Goal: Transaction & Acquisition: Purchase product/service

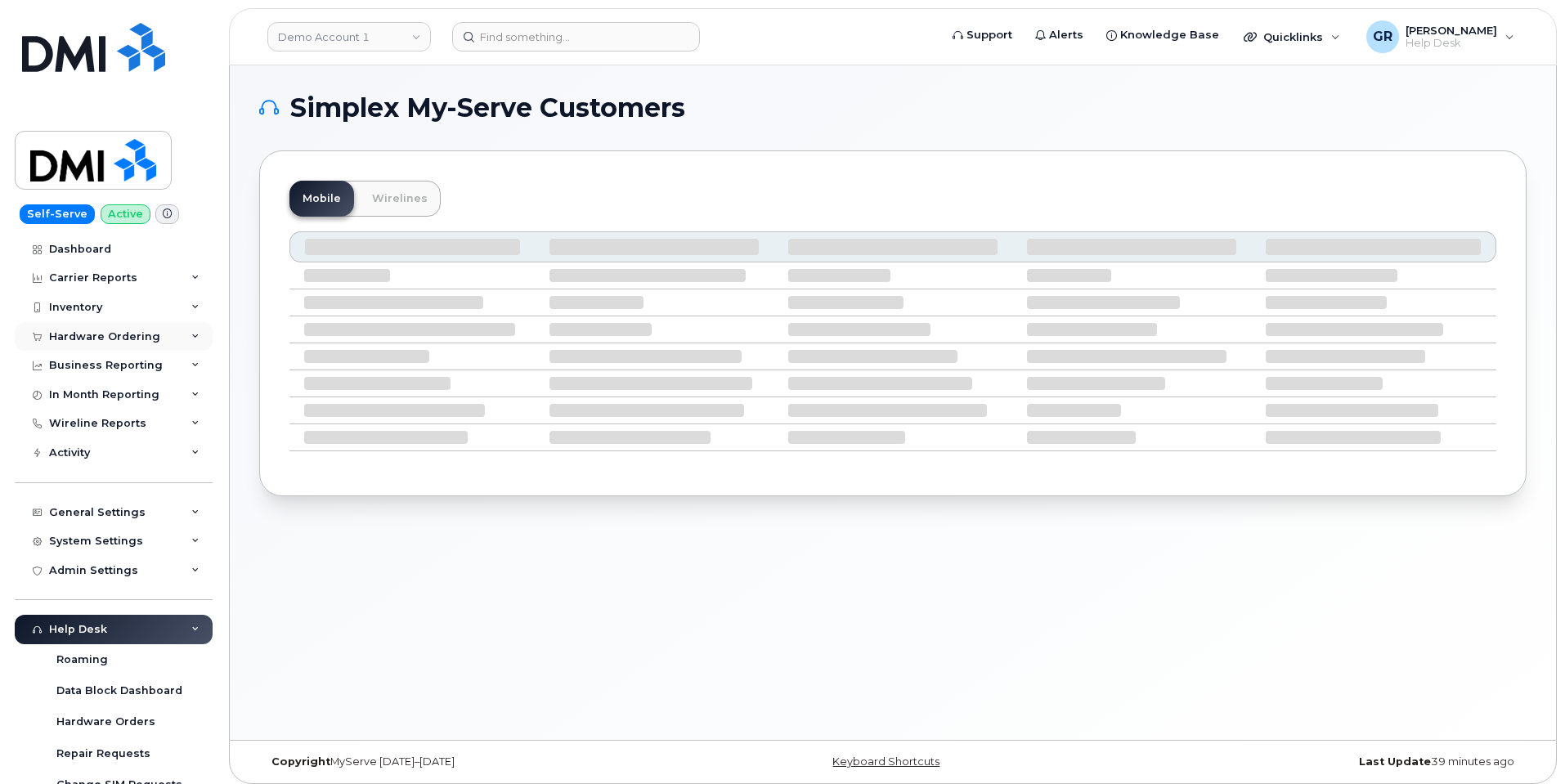
click at [126, 334] on div "Hardware Ordering" at bounding box center [104, 336] width 111 height 13
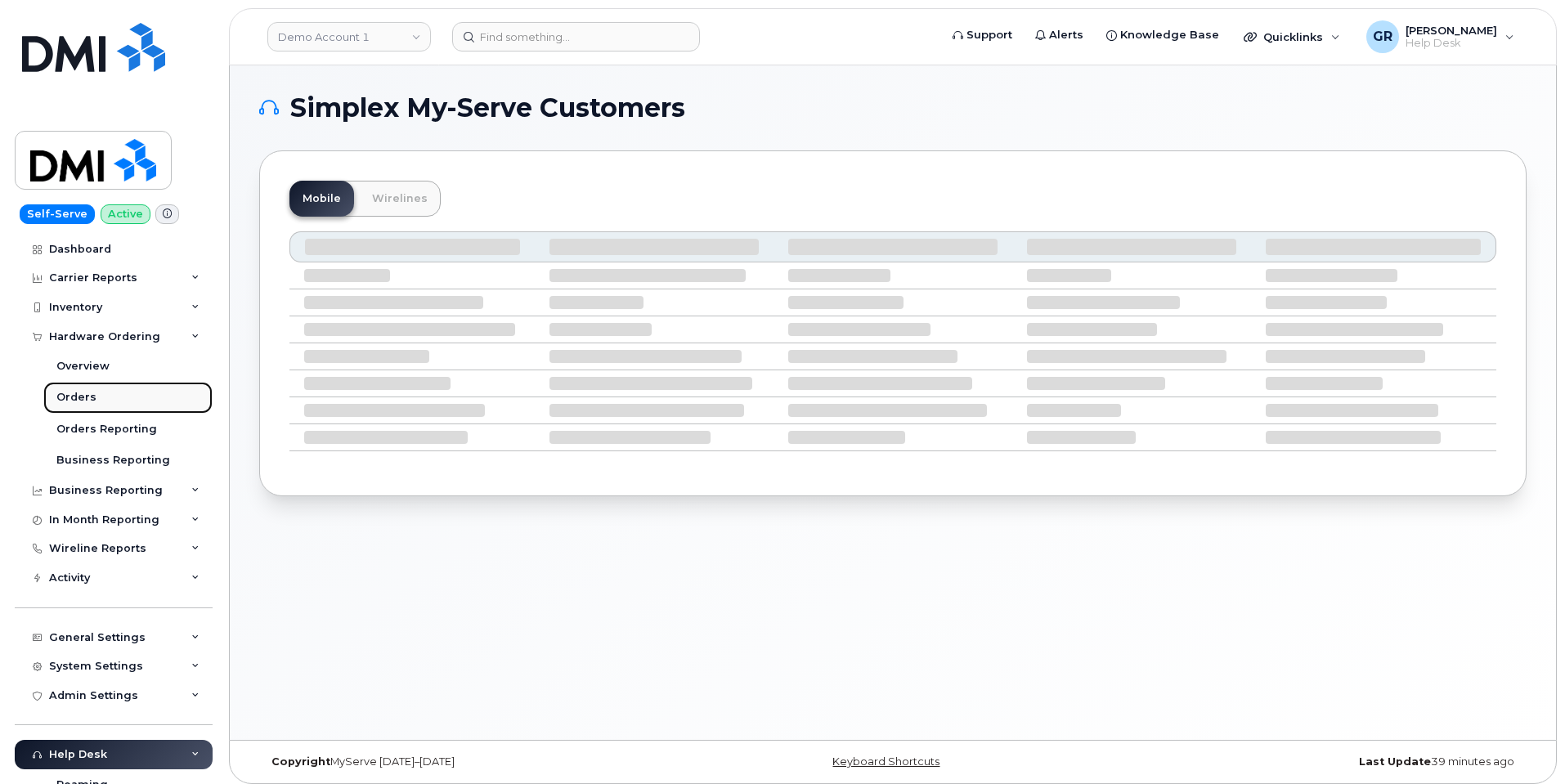
click at [95, 396] on link "Orders" at bounding box center [127, 397] width 169 height 31
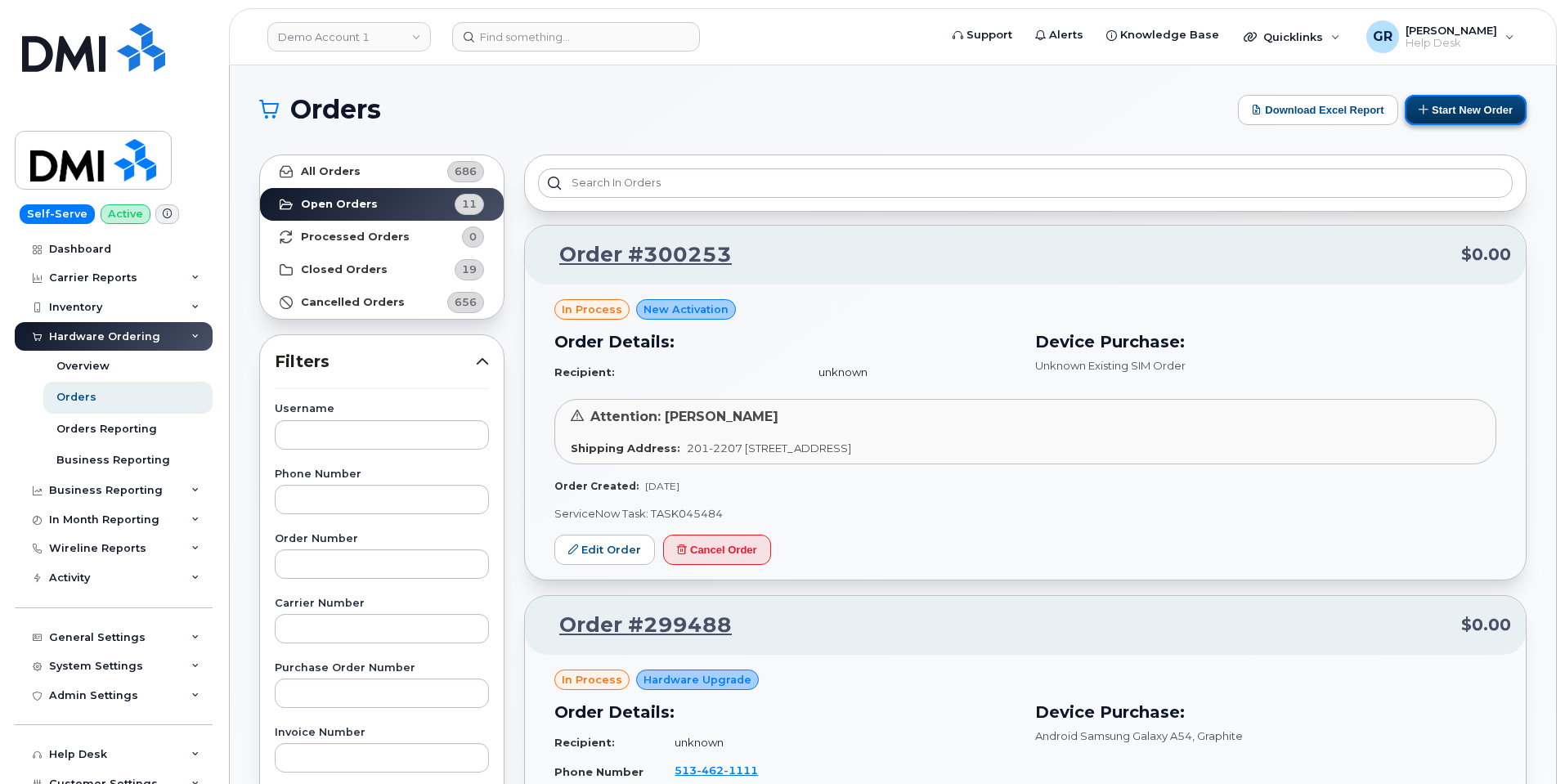
click at [1463, 107] on button "Start New Order" at bounding box center [1465, 109] width 122 height 30
click at [1459, 110] on button "Start New Order" at bounding box center [1465, 109] width 122 height 30
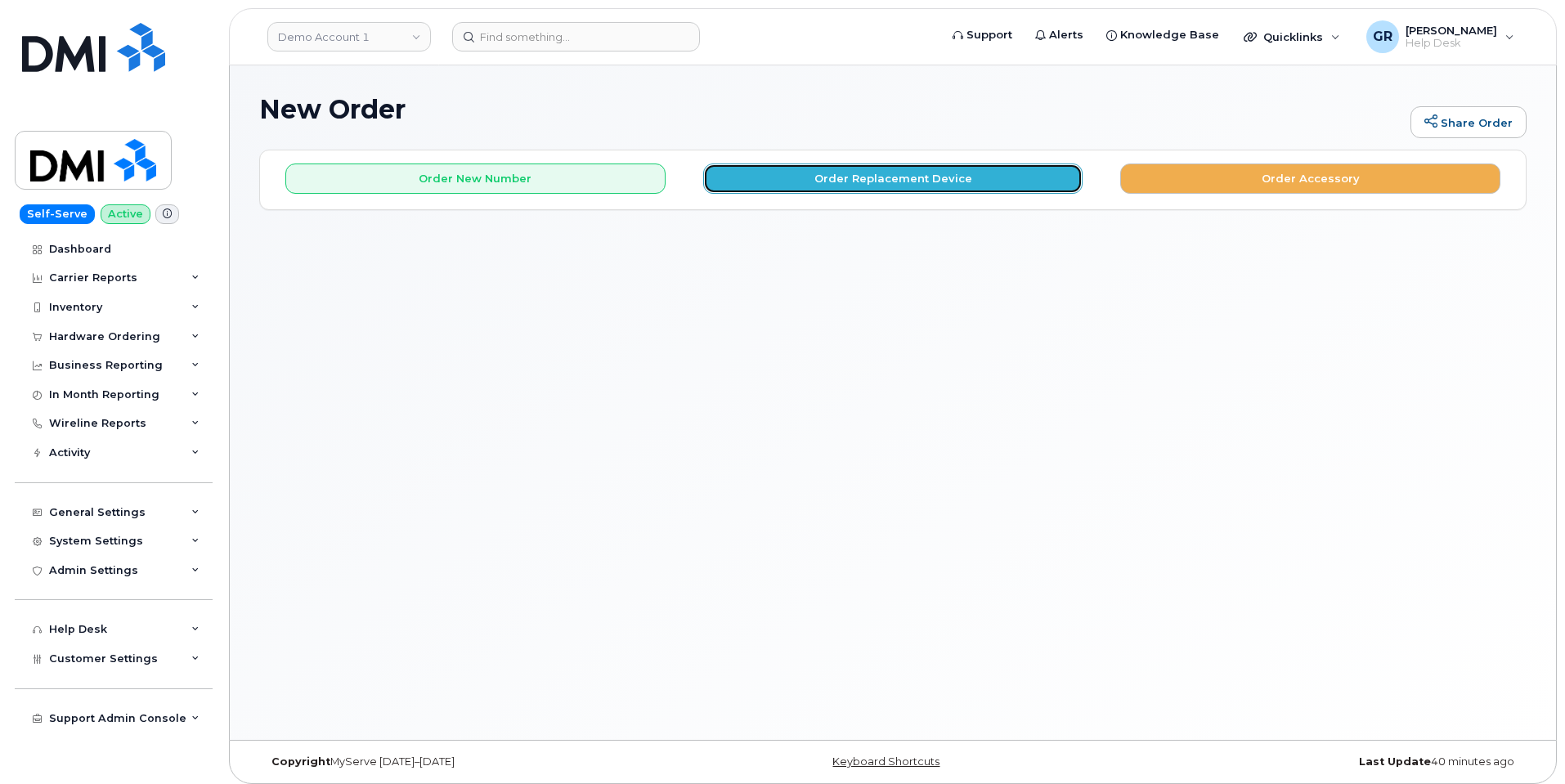
click at [823, 175] on button "Order Replacement Device" at bounding box center [894, 178] width 381 height 30
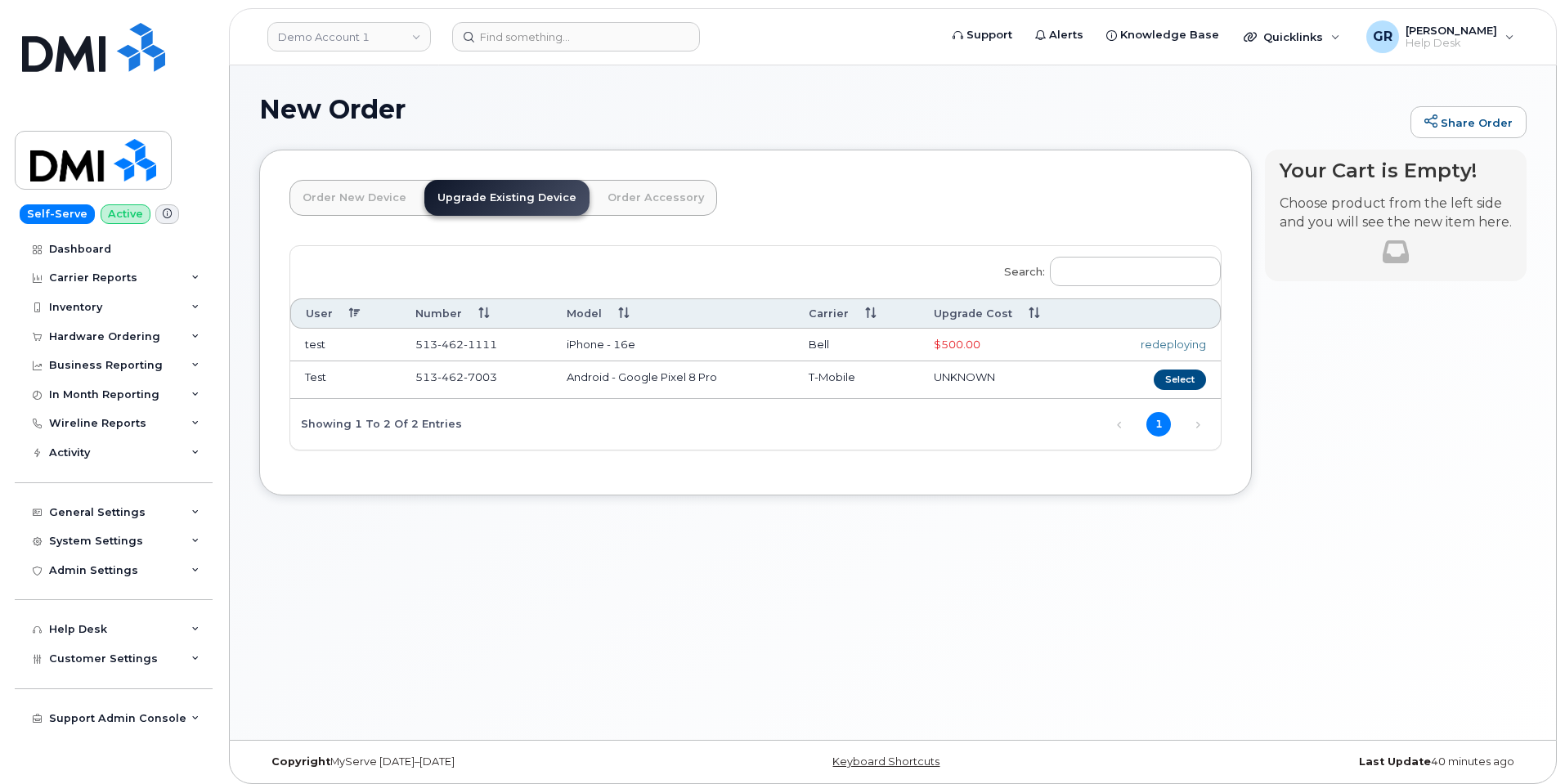
click at [1164, 341] on div "redeploying" at bounding box center [1157, 344] width 97 height 16
click at [502, 197] on link "Upgrade Existing Device" at bounding box center [506, 197] width 165 height 36
click at [1142, 261] on input "Search:" at bounding box center [1135, 271] width 171 height 29
paste input "4388253515"
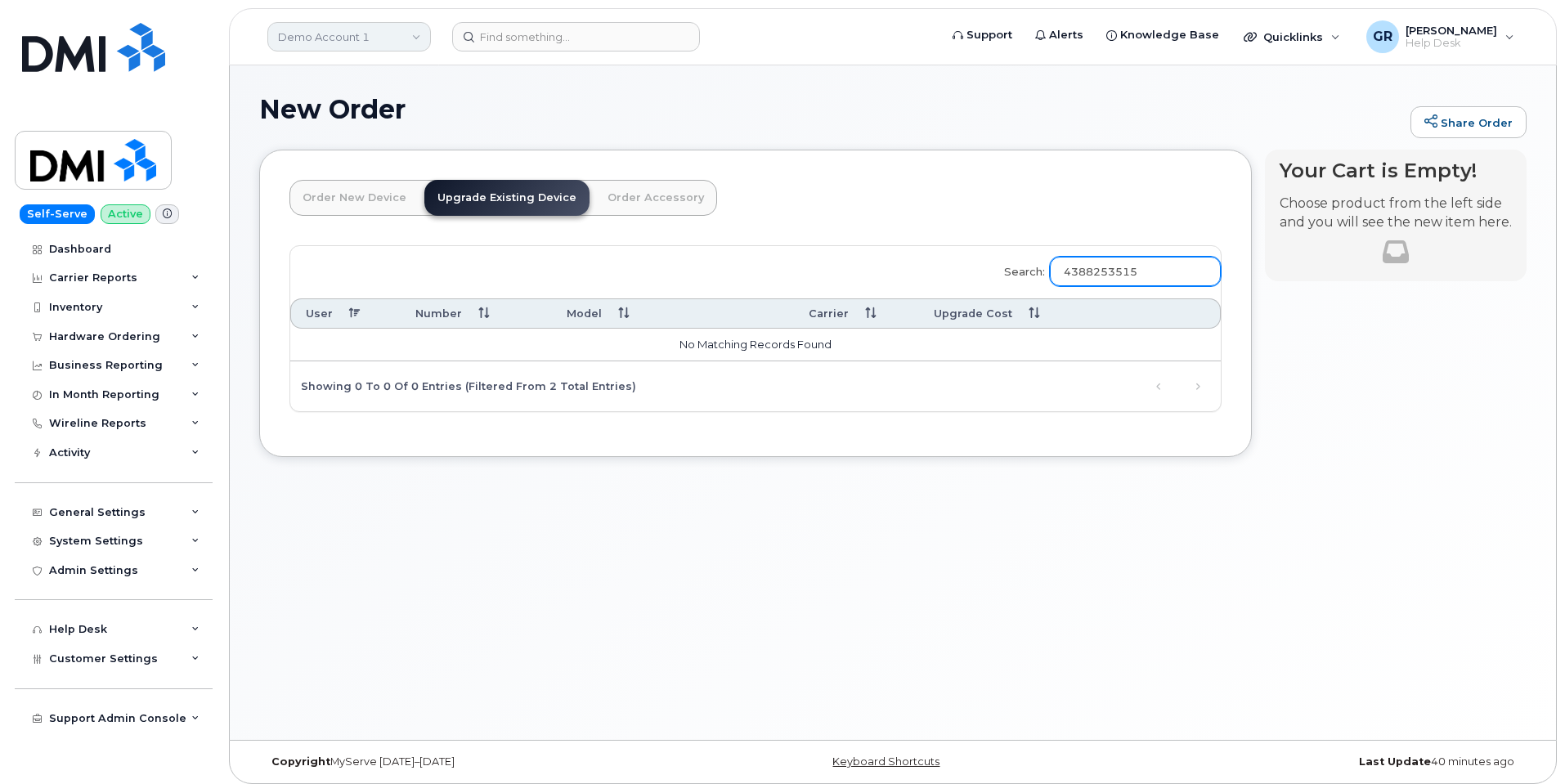
type input "4388253515"
click at [356, 33] on link "Demo Account 1" at bounding box center [349, 37] width 164 height 29
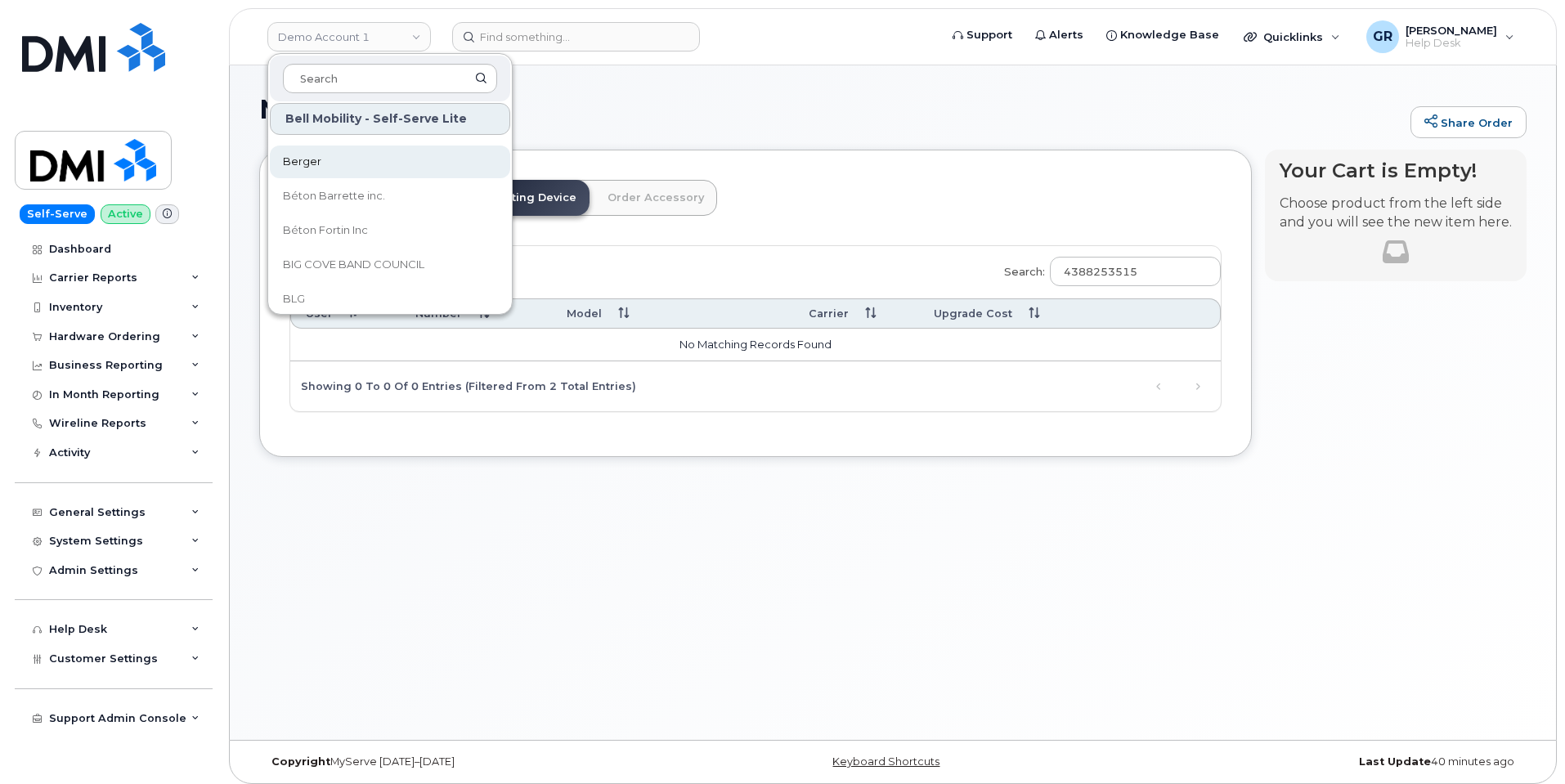
scroll to position [817, 0]
click at [365, 81] on input at bounding box center [390, 78] width 215 height 29
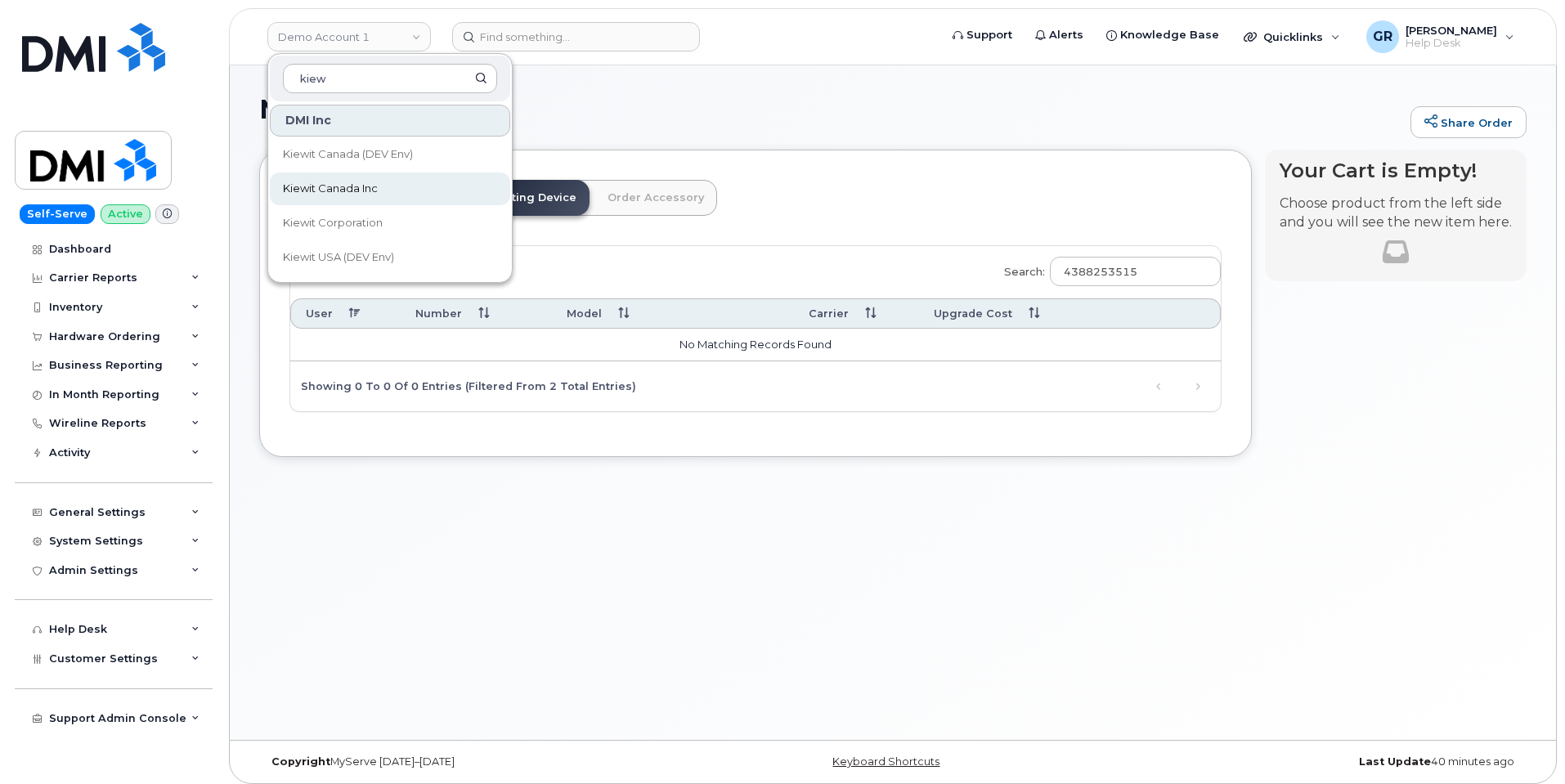
type input "kiew"
click at [371, 189] on span "Kiewit Canada Inc" at bounding box center [330, 188] width 95 height 17
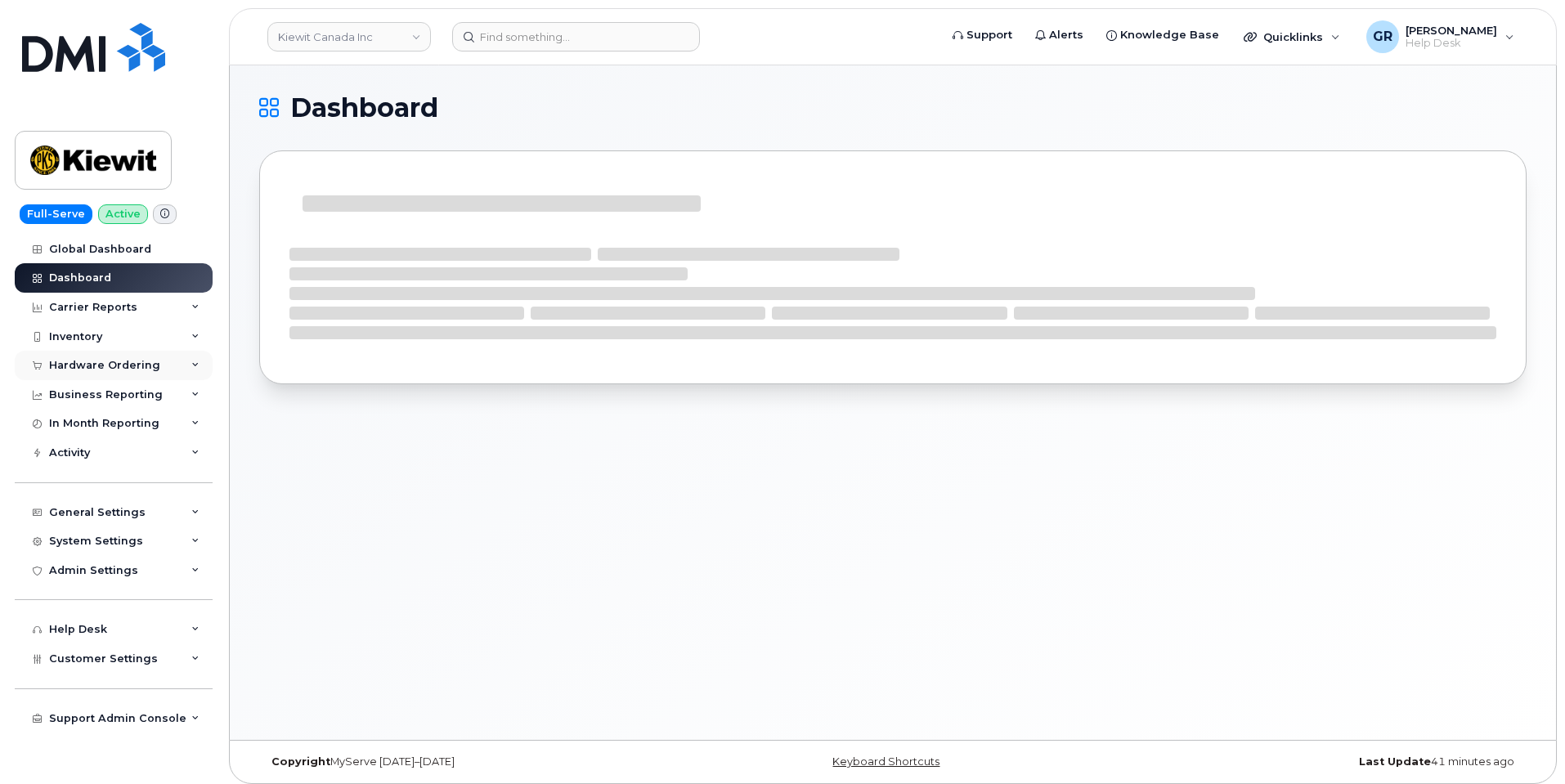
click at [113, 370] on div "Hardware Ordering" at bounding box center [104, 365] width 111 height 13
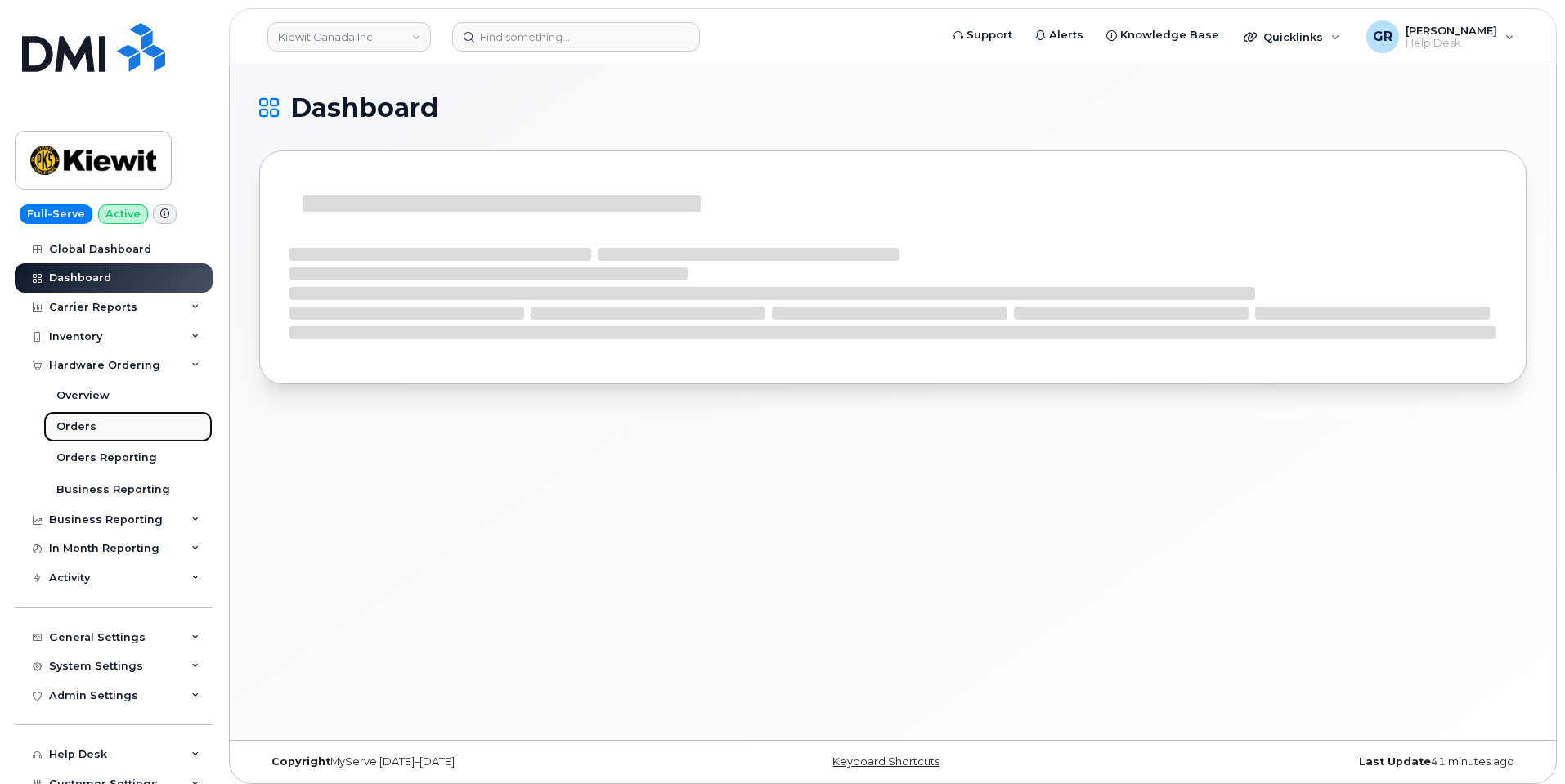
click at [108, 426] on link "Orders" at bounding box center [127, 427] width 169 height 31
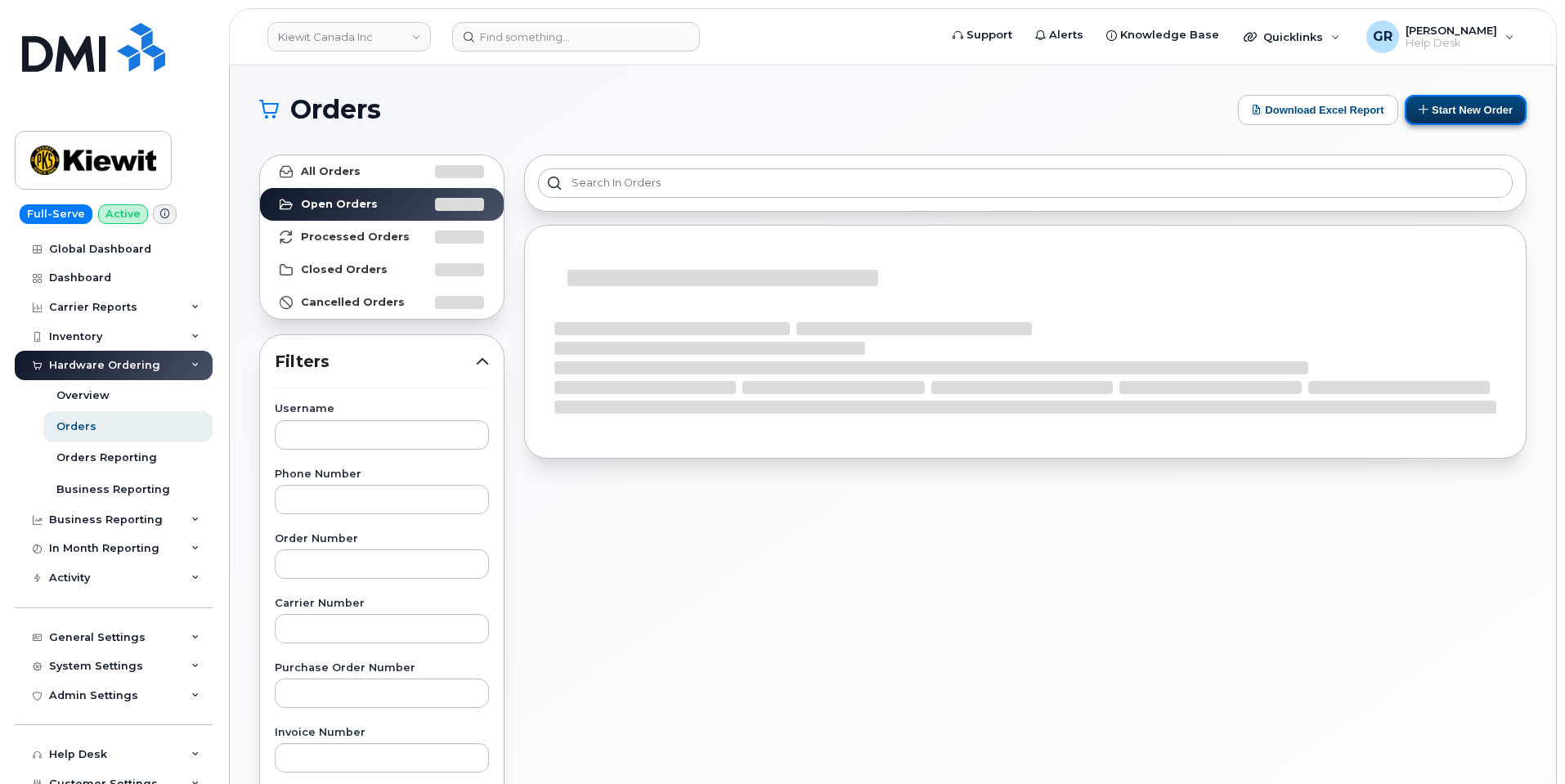
click at [1441, 110] on button "Start New Order" at bounding box center [1465, 109] width 122 height 30
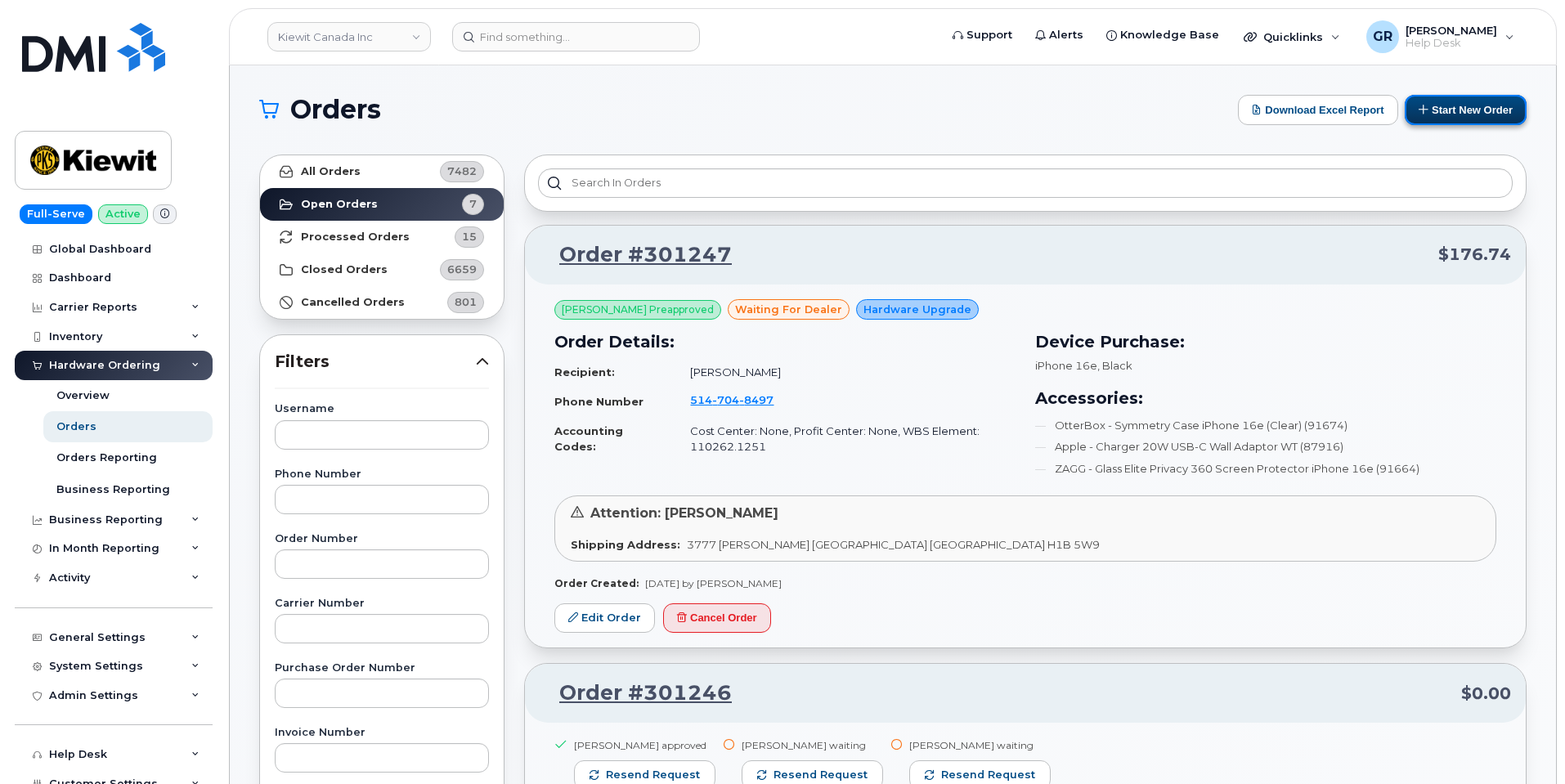
click at [1438, 114] on button "Start New Order" at bounding box center [1465, 109] width 122 height 30
click at [891, 101] on h1 "Orders" at bounding box center [744, 109] width 971 height 26
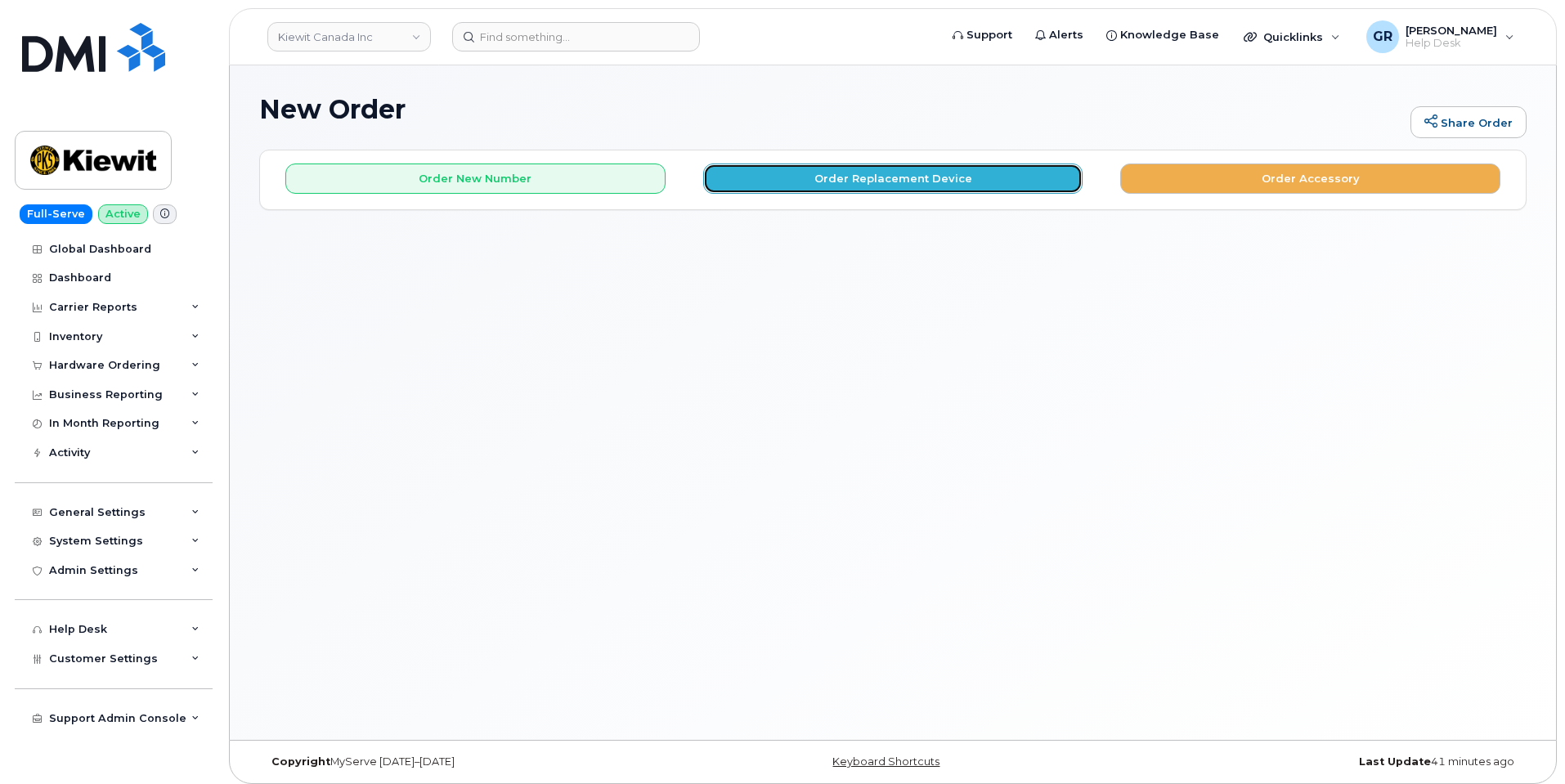
click at [875, 172] on button "Order Replacement Device" at bounding box center [894, 178] width 381 height 30
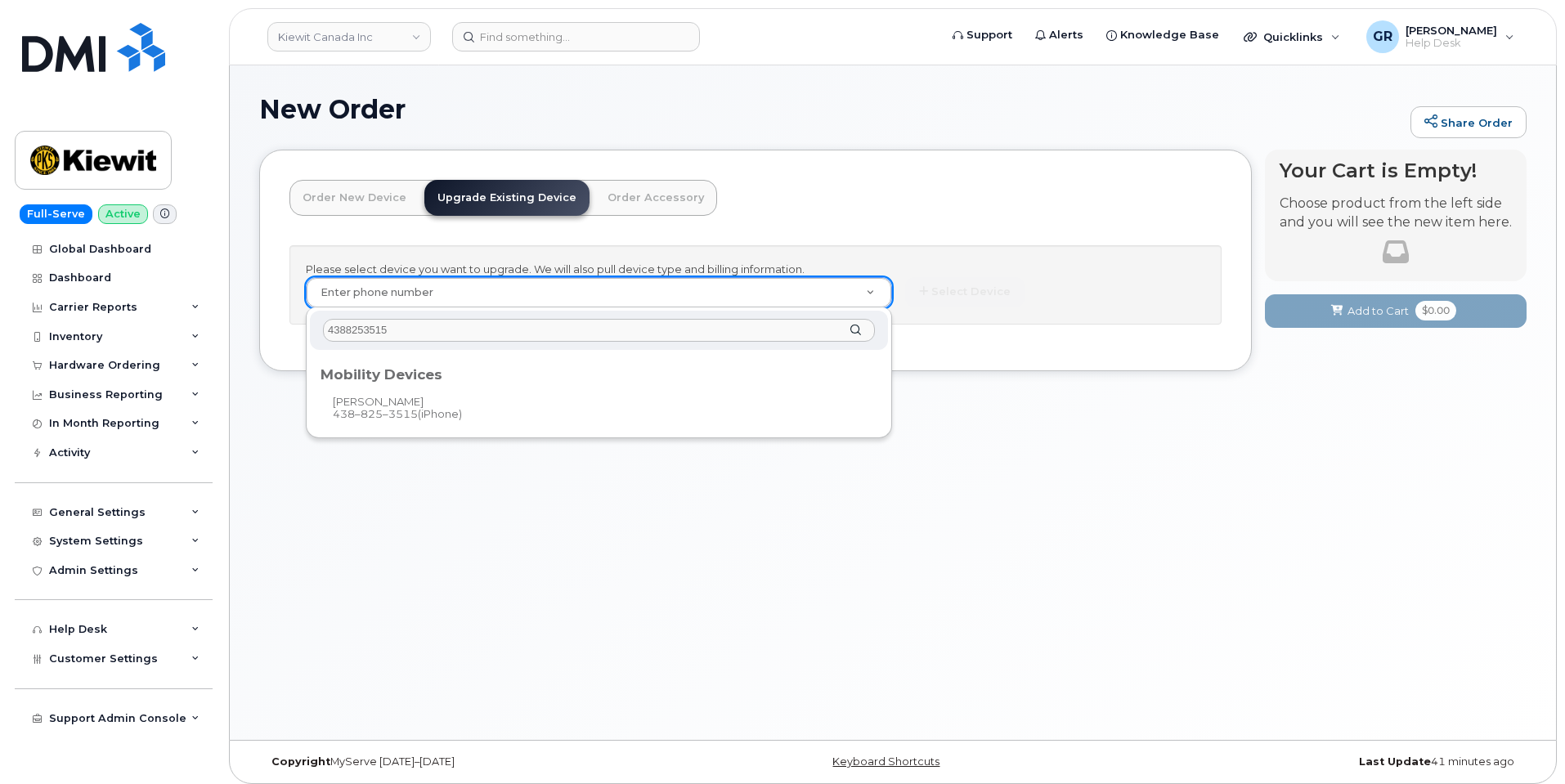
type input "4388253515"
click at [471, 386] on div "Mobility Devices" at bounding box center [599, 372] width 568 height 33
click at [461, 379] on div "Mobility Devices" at bounding box center [599, 371] width 557 height 20
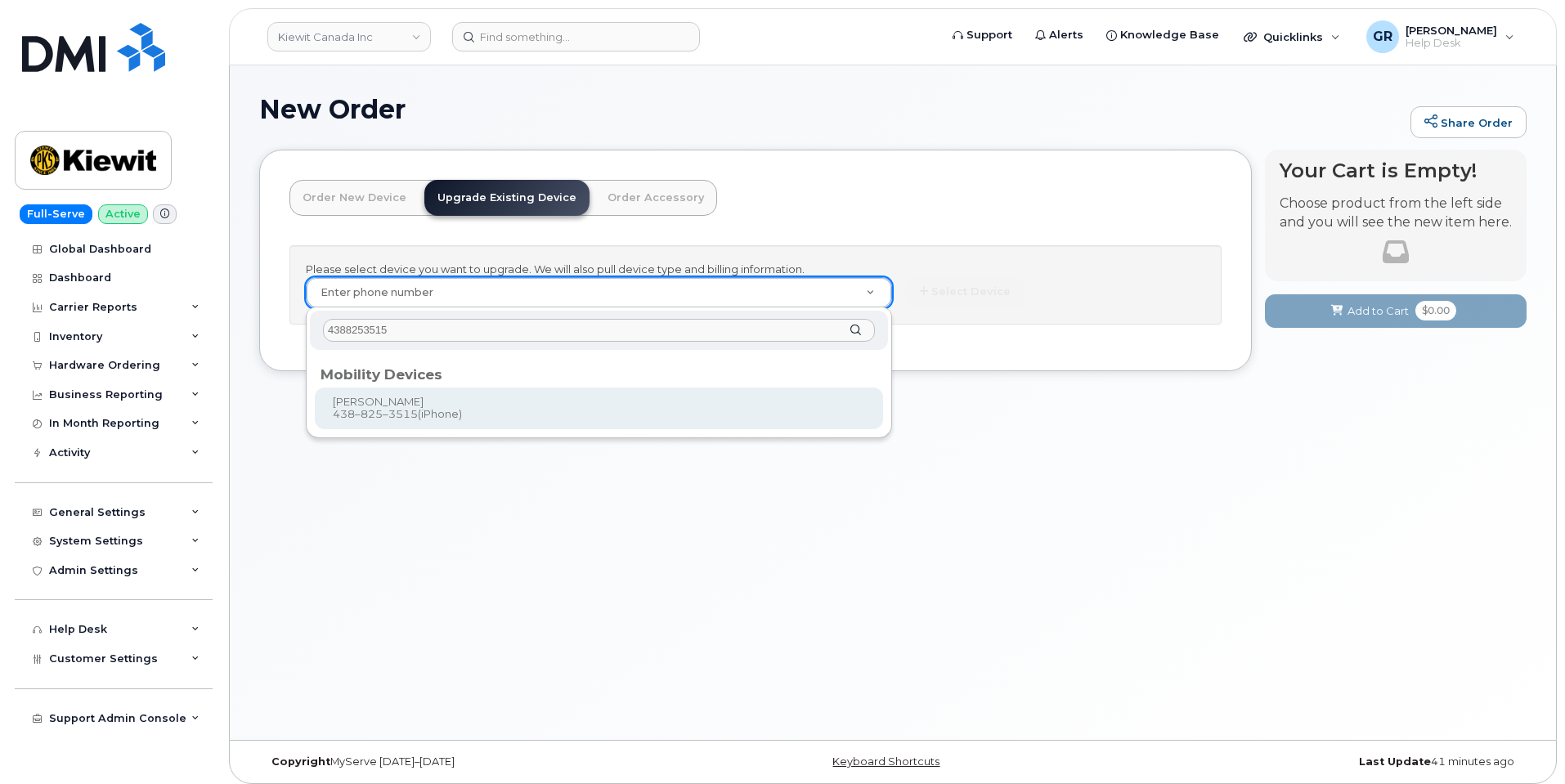
type input "179835"
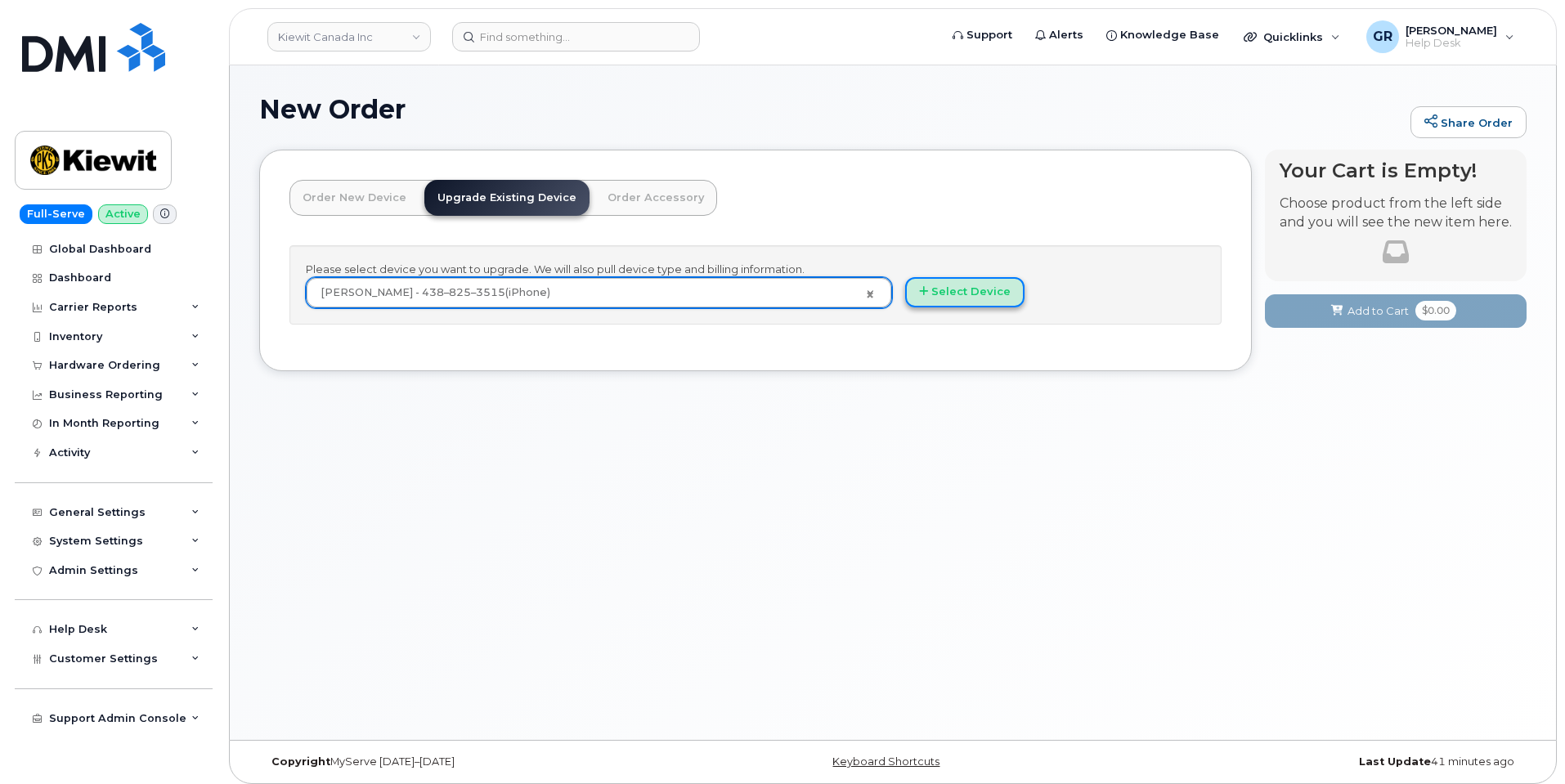
click at [949, 293] on button "Select Device" at bounding box center [965, 292] width 119 height 30
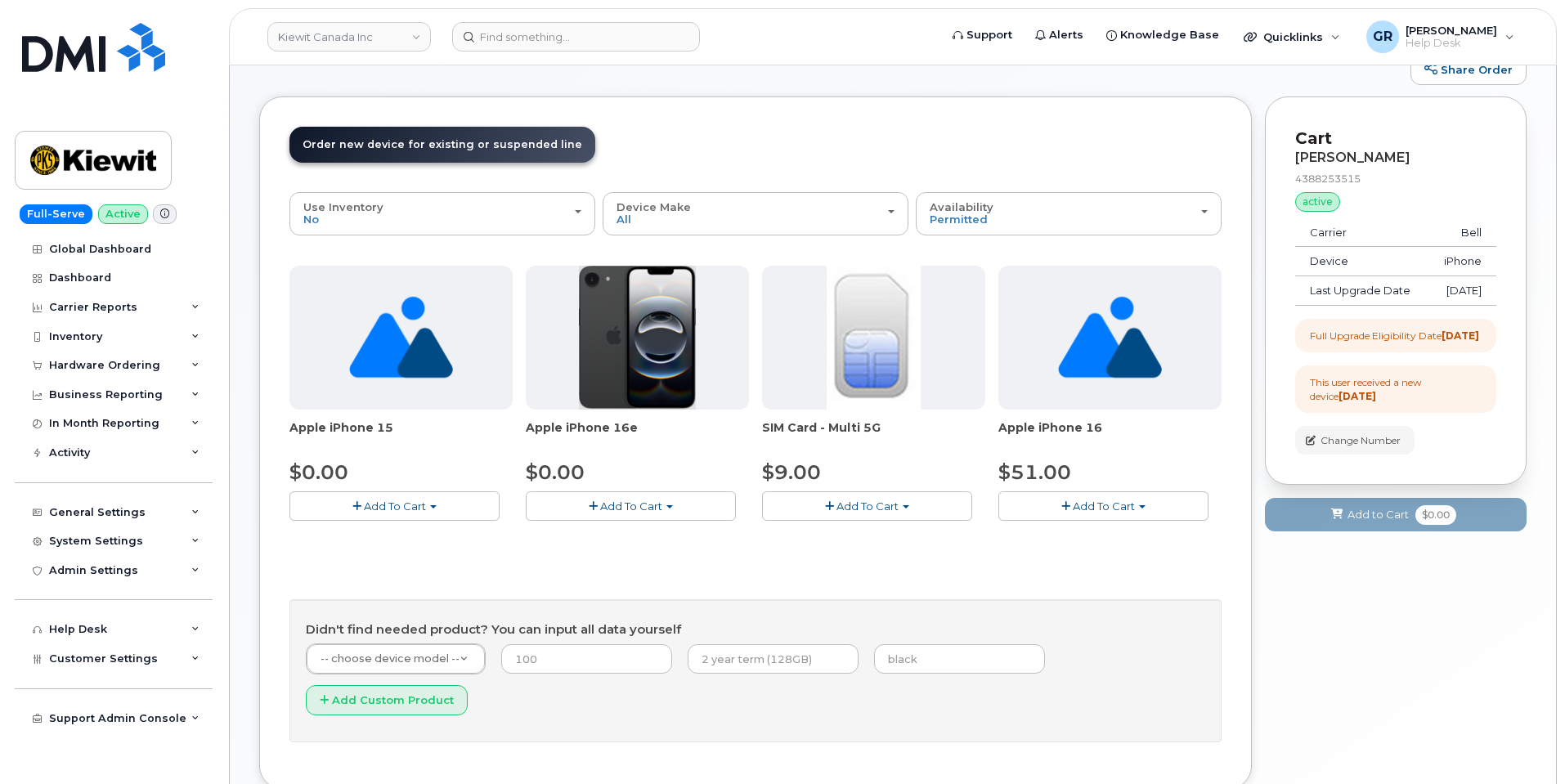
scroll to position [82, 0]
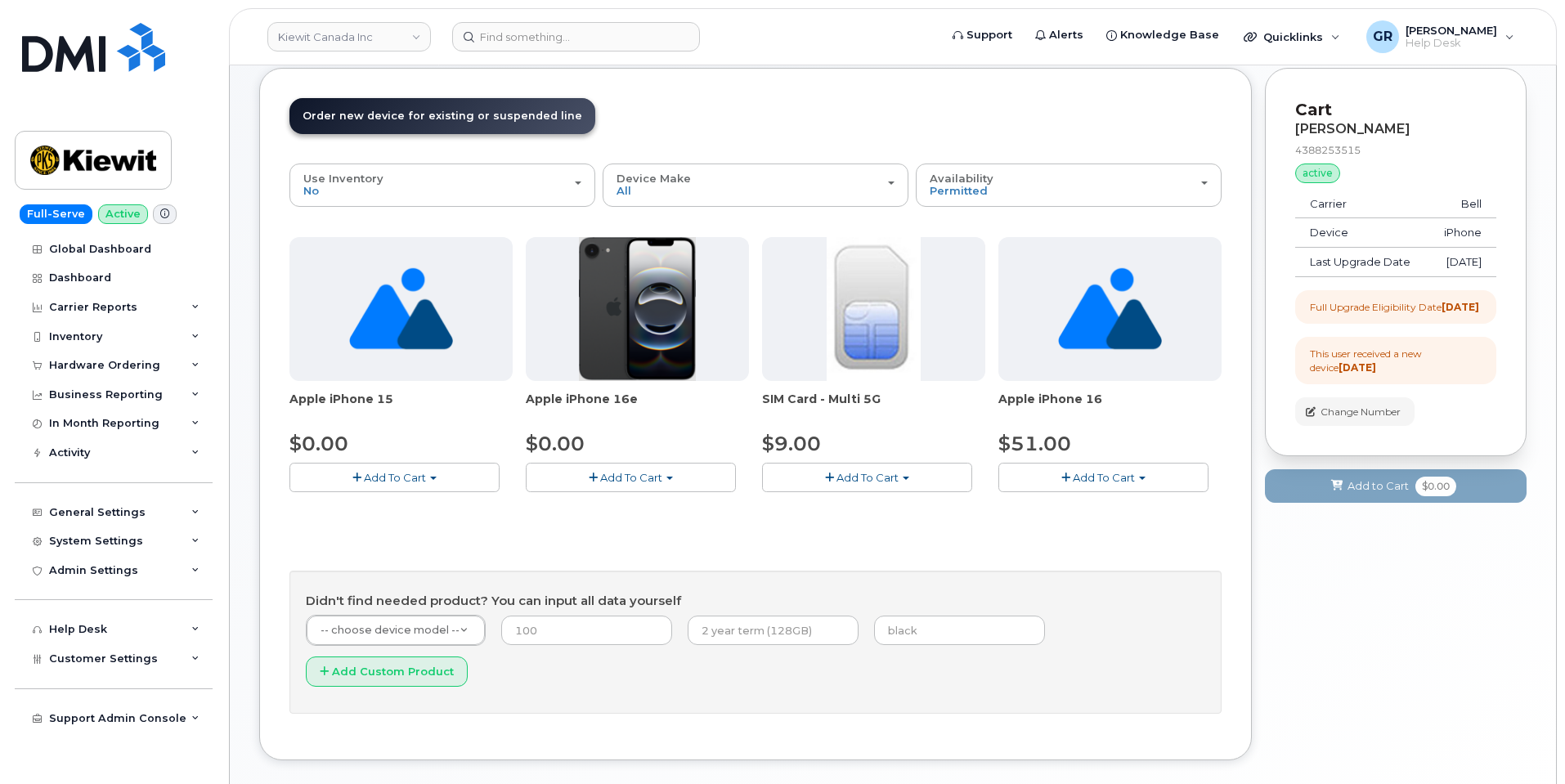
click at [623, 477] on span "Add To Cart" at bounding box center [631, 477] width 62 height 13
click at [632, 504] on link "$0.00 - 3 year upgrade (128GB)" at bounding box center [631, 507] width 203 height 20
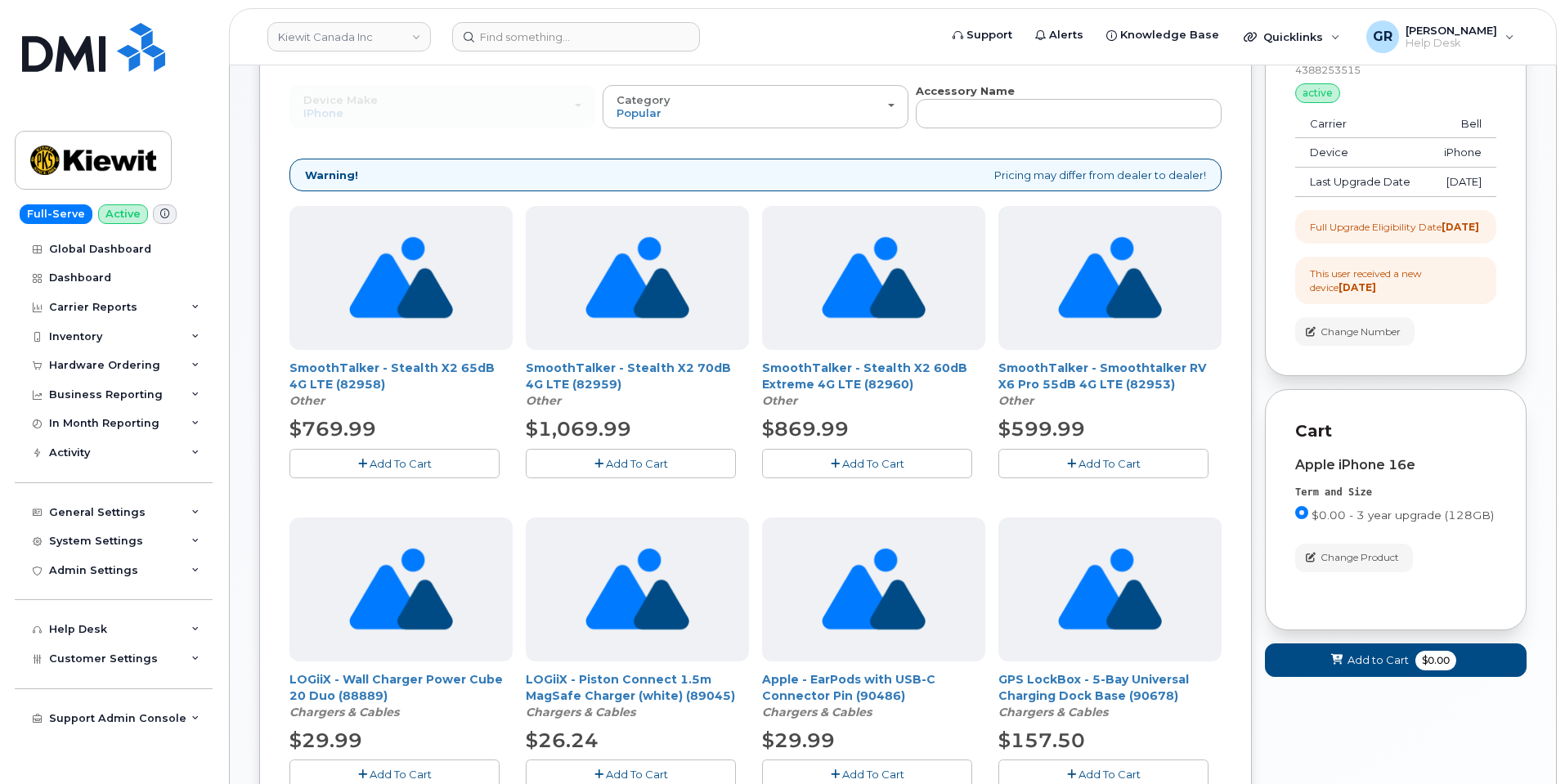
scroll to position [0, 0]
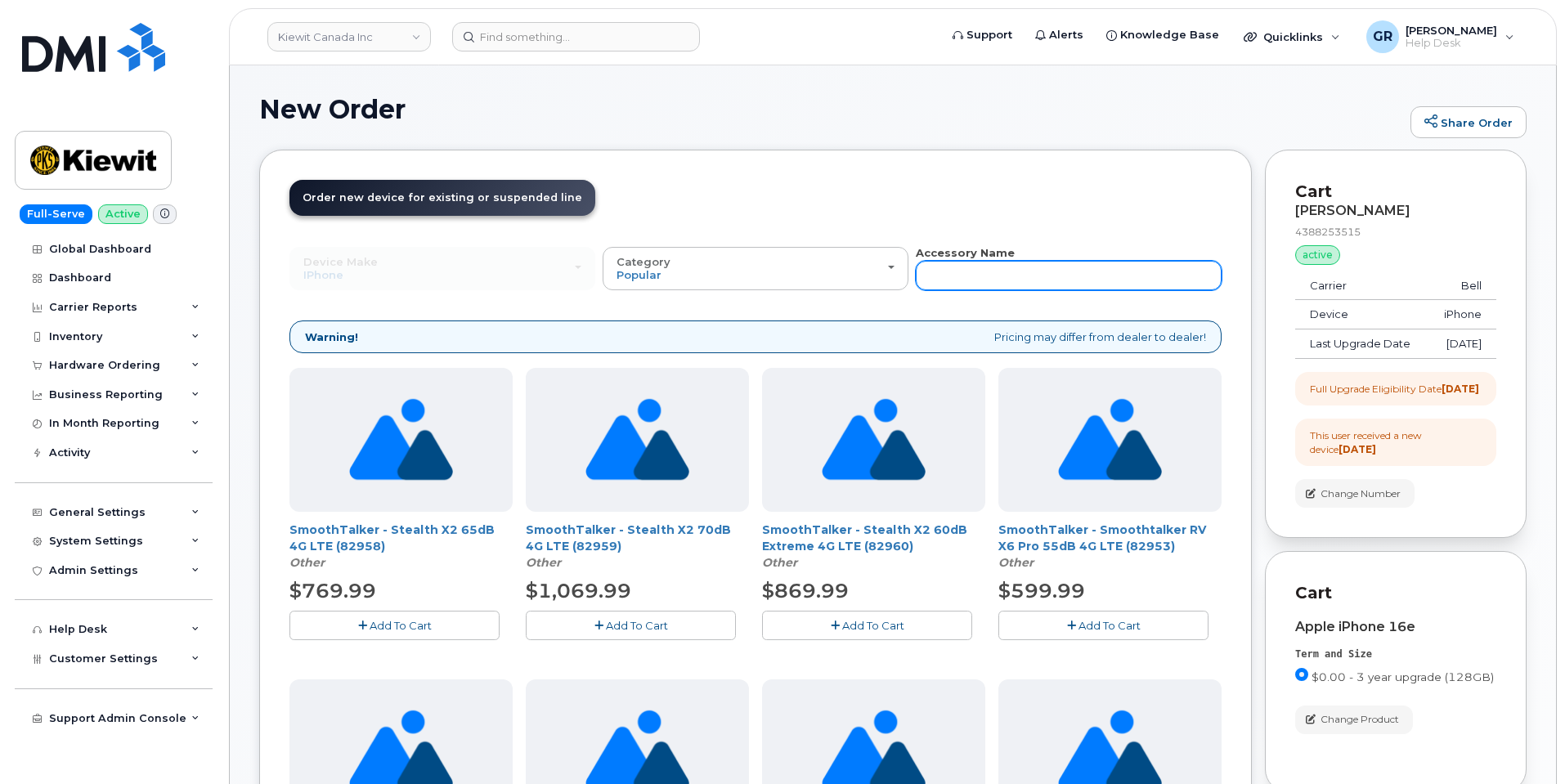
click at [958, 273] on input "text" at bounding box center [1068, 275] width 305 height 29
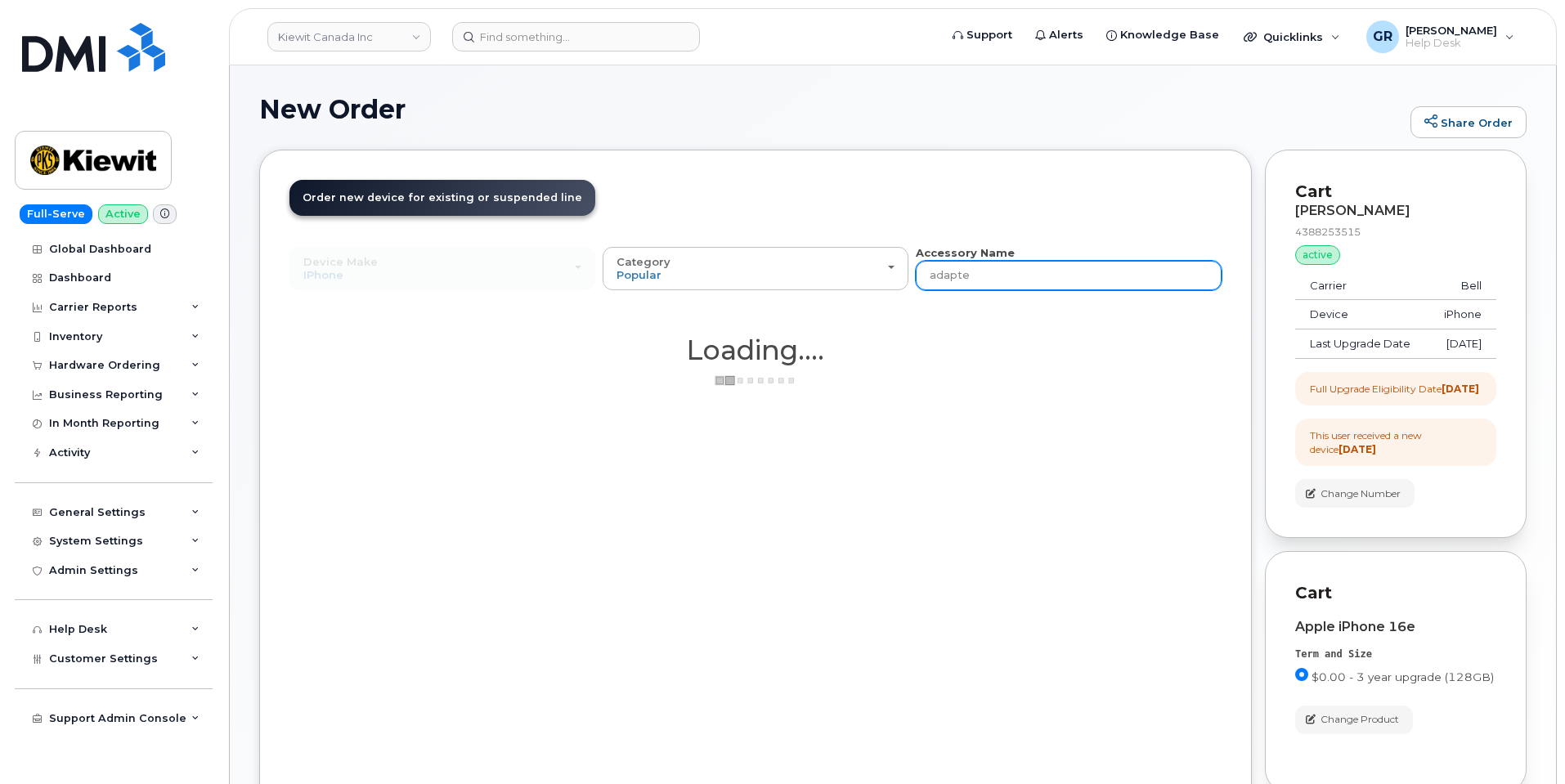
type input "adapter"
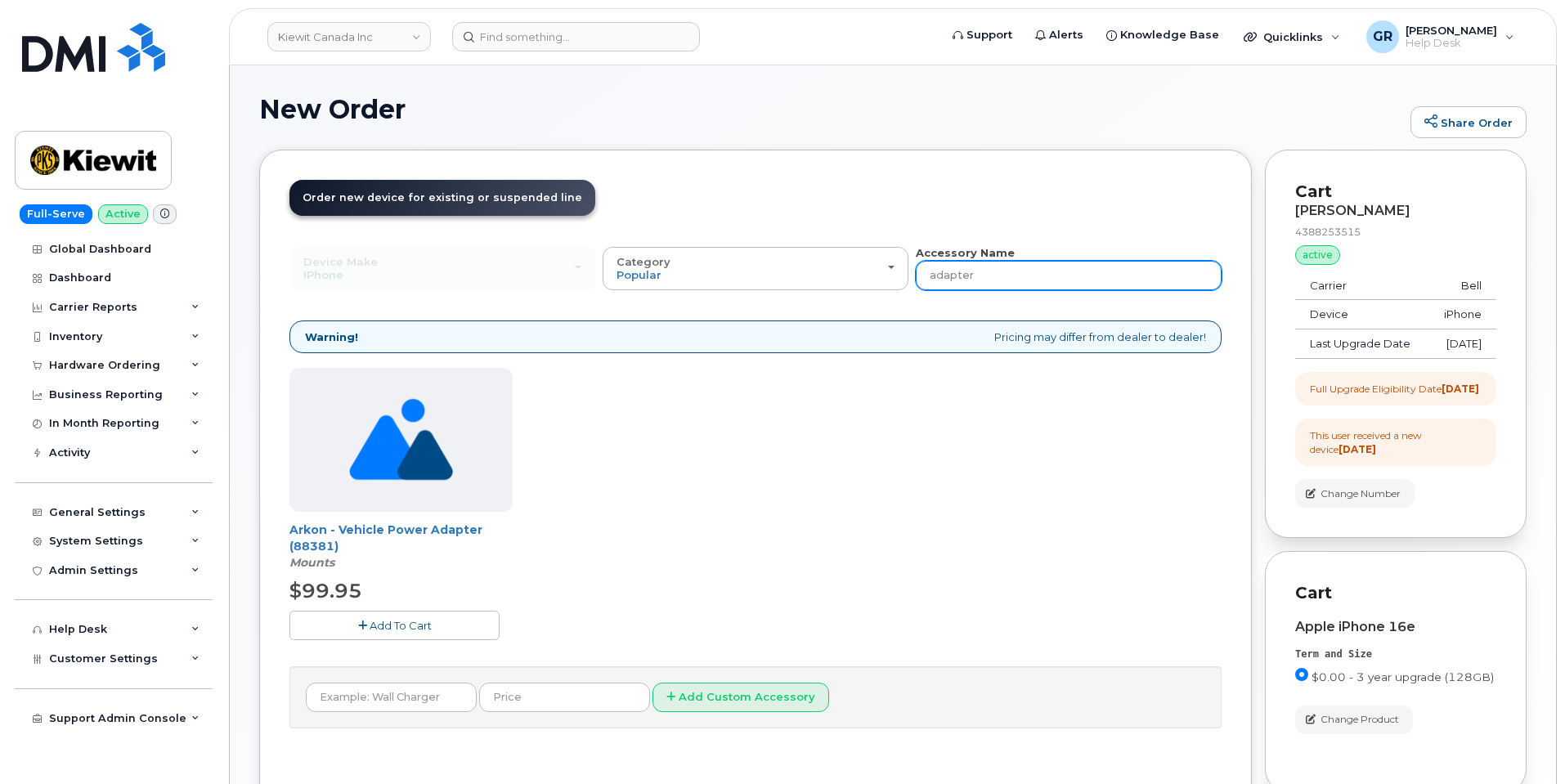
drag, startPoint x: 986, startPoint y: 277, endPoint x: 775, endPoint y: 294, distance: 211.7
click at [792, 287] on div "Device Make All Android Cell Phone HUB iPhone Modem Tablet All Android Cell Pho…" at bounding box center [755, 267] width 932 height 45
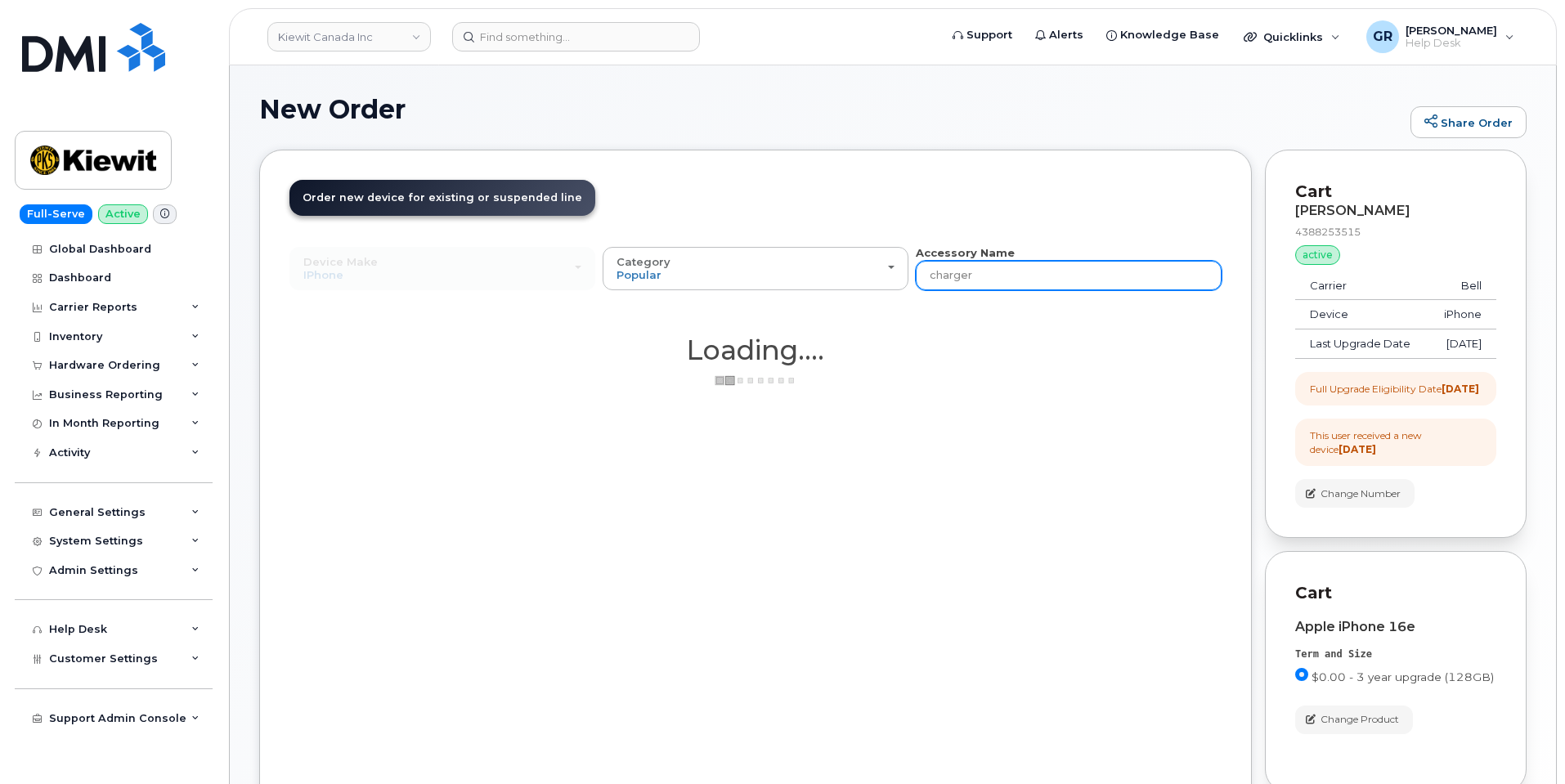
type input "charger"
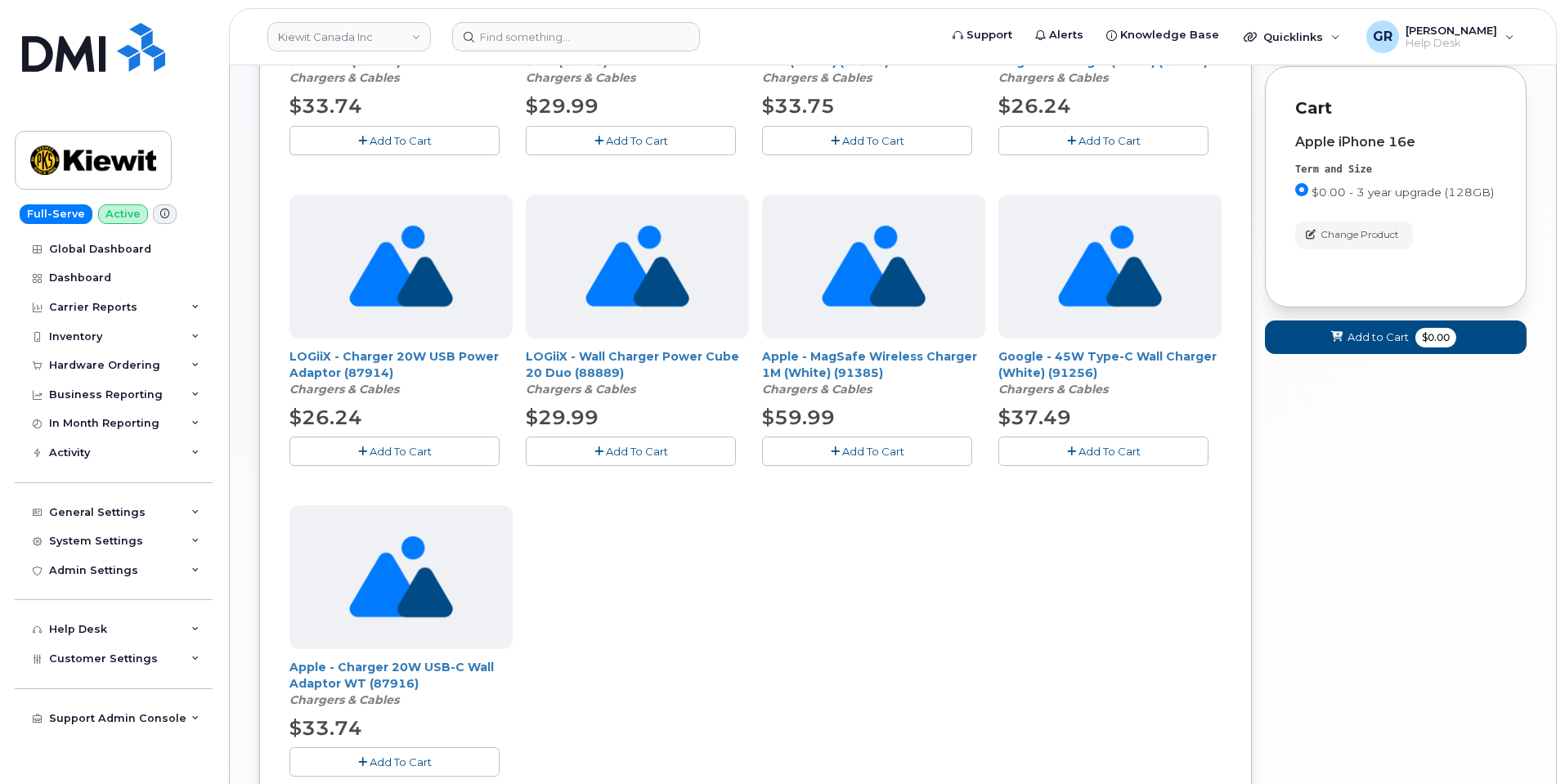
scroll to position [490, 0]
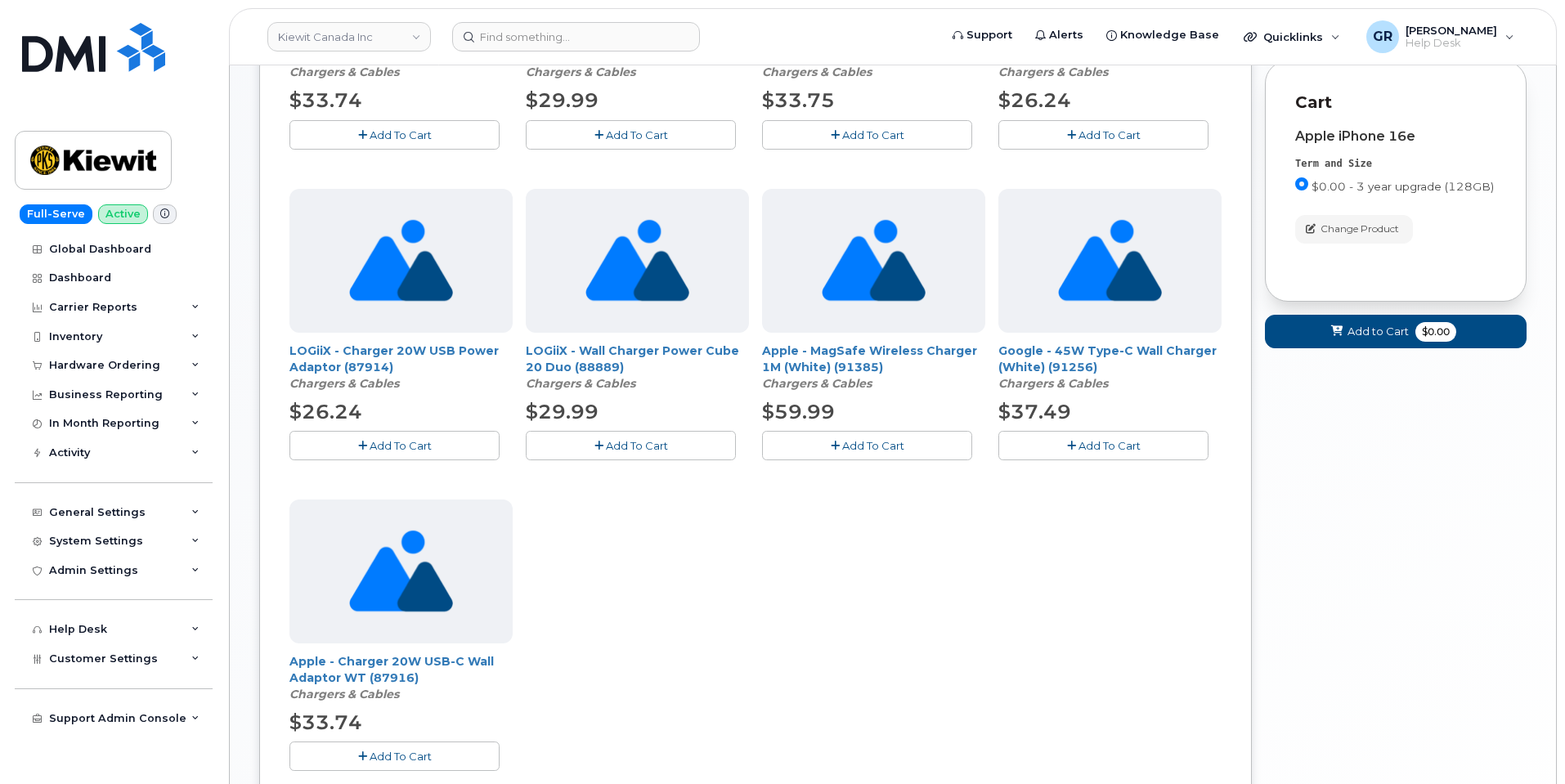
click at [417, 749] on span "Add To Cart" at bounding box center [401, 755] width 62 height 13
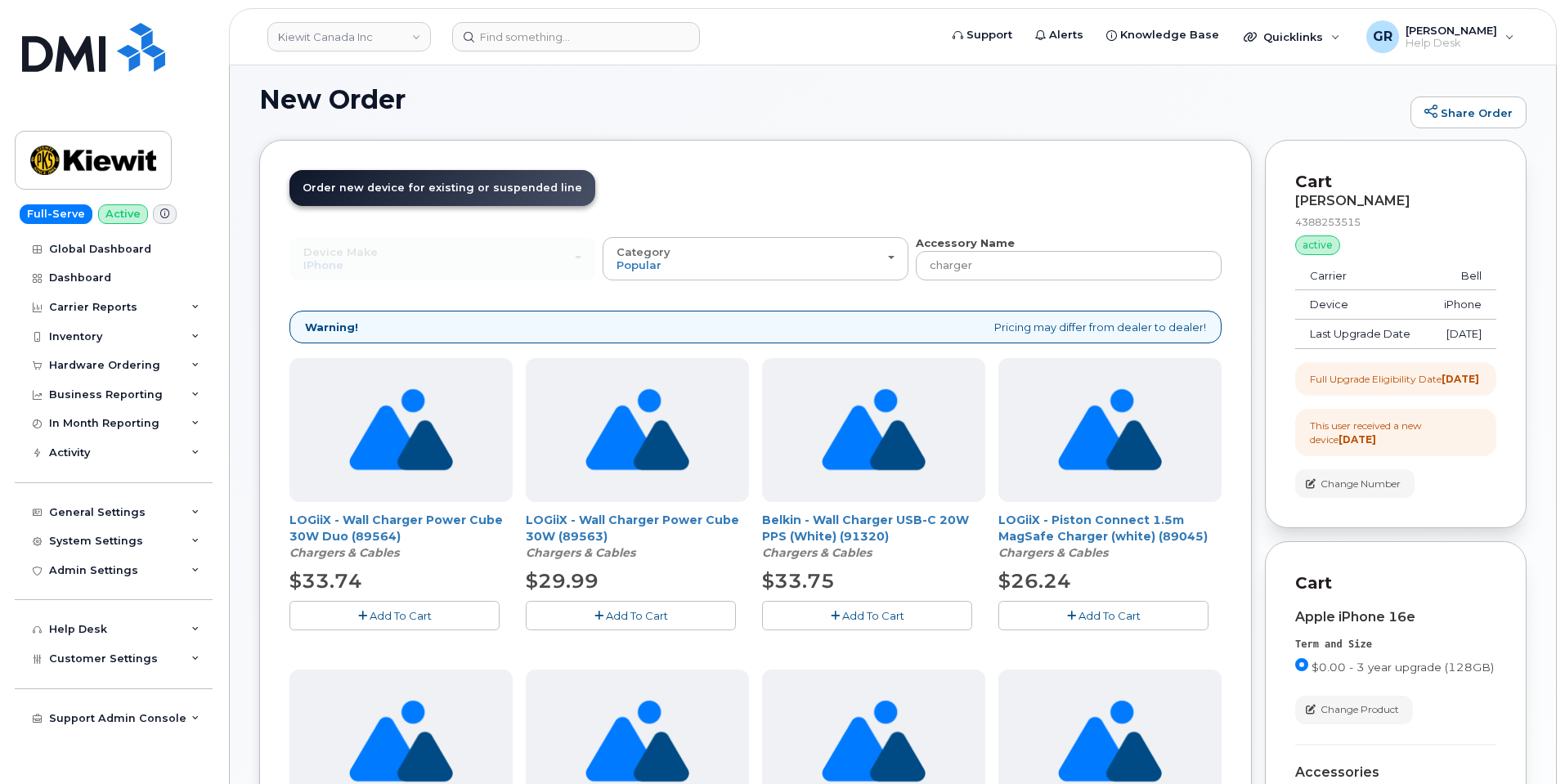
scroll to position [0, 0]
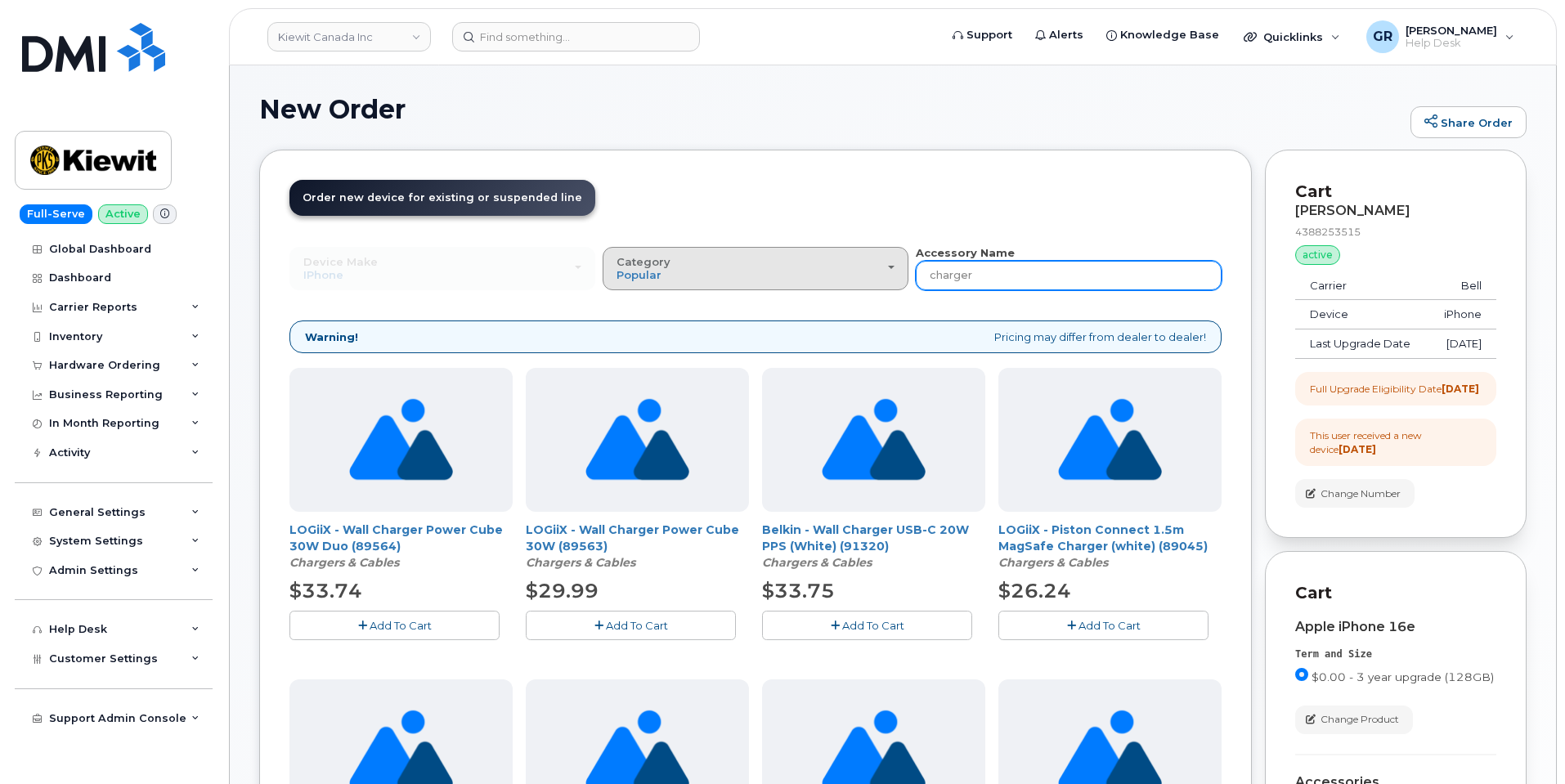
drag, startPoint x: 1011, startPoint y: 280, endPoint x: 868, endPoint y: 287, distance: 143.2
click at [873, 287] on div "Device Make All Android Cell Phone HUB iPhone Modem Tablet All Android Cell Pho…" at bounding box center [755, 267] width 932 height 45
type input "case"
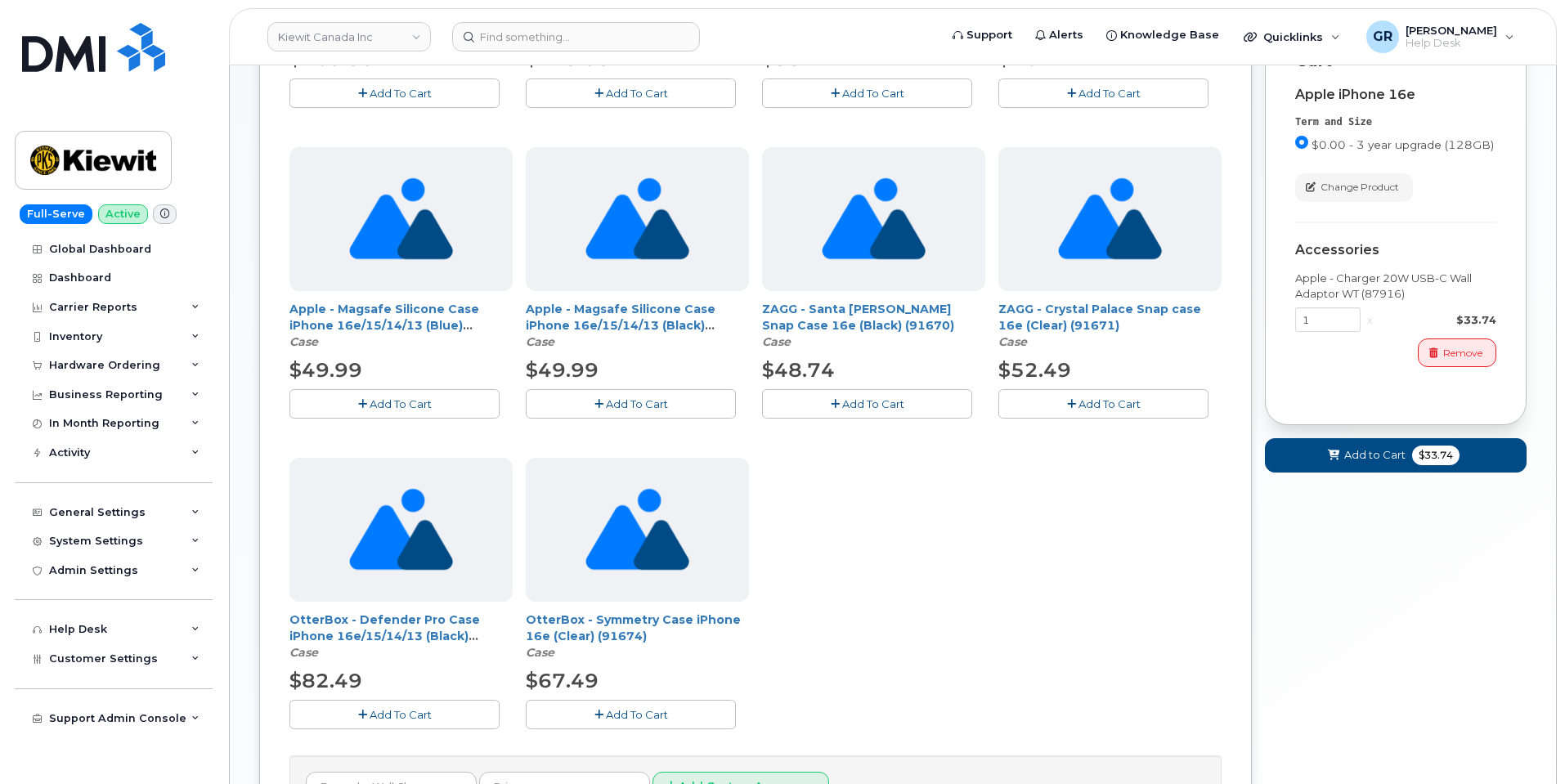
scroll to position [572, 0]
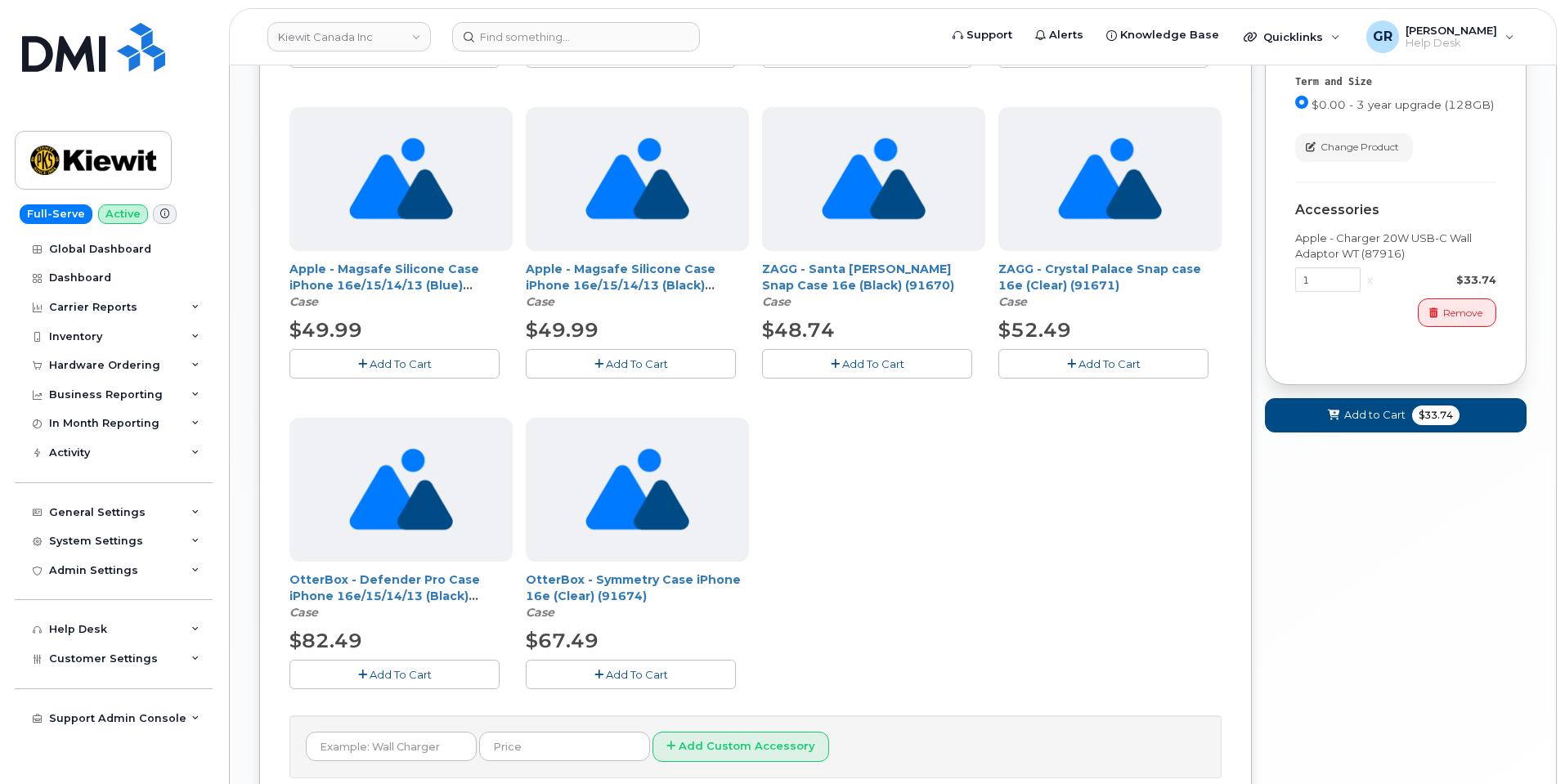
click at [622, 673] on span "Add To Cart" at bounding box center [637, 674] width 62 height 13
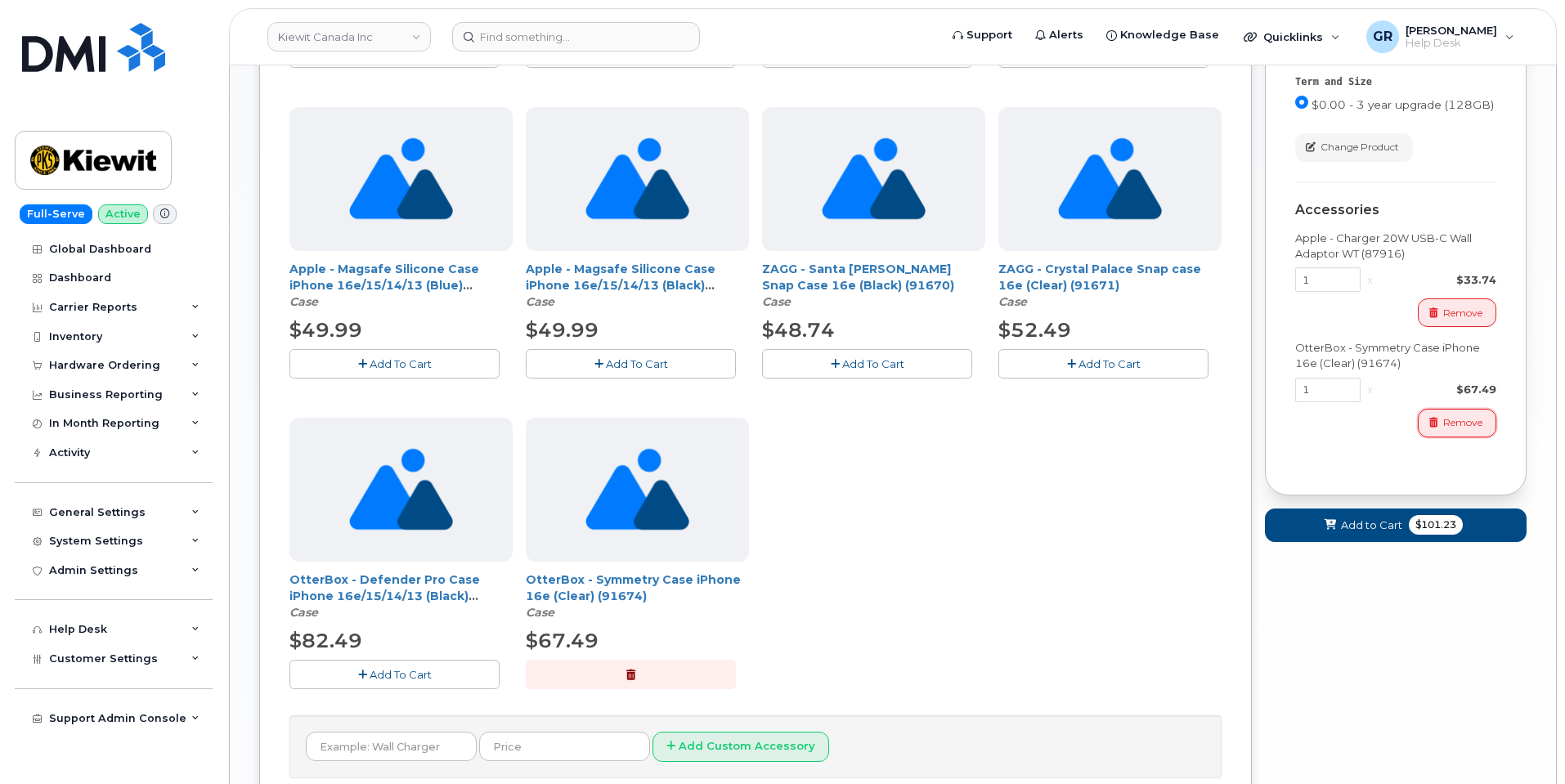
click at [1431, 427] on icon "button" at bounding box center [1433, 422] width 9 height 10
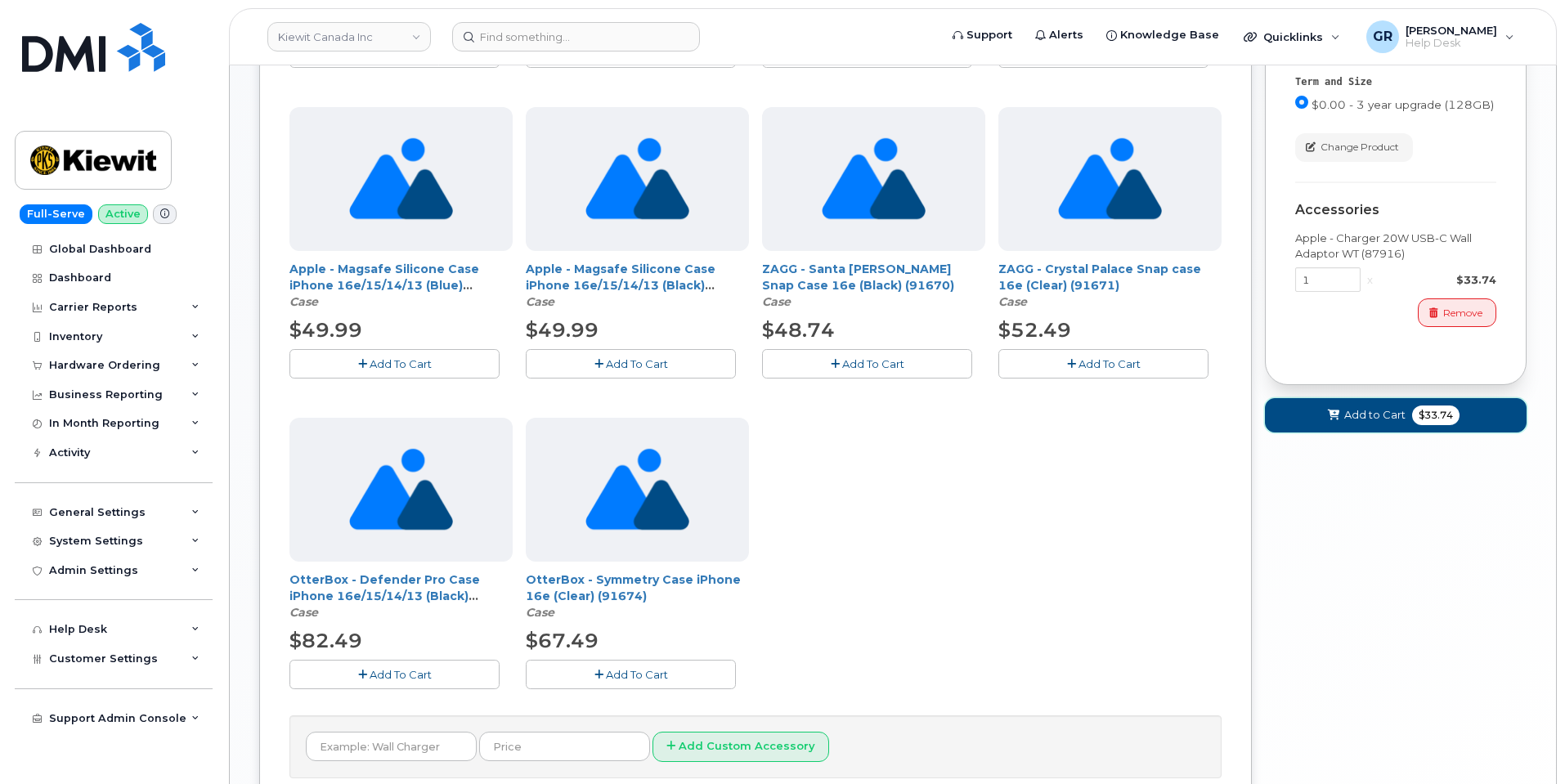
click at [1450, 425] on span "$33.74" at bounding box center [1435, 415] width 48 height 20
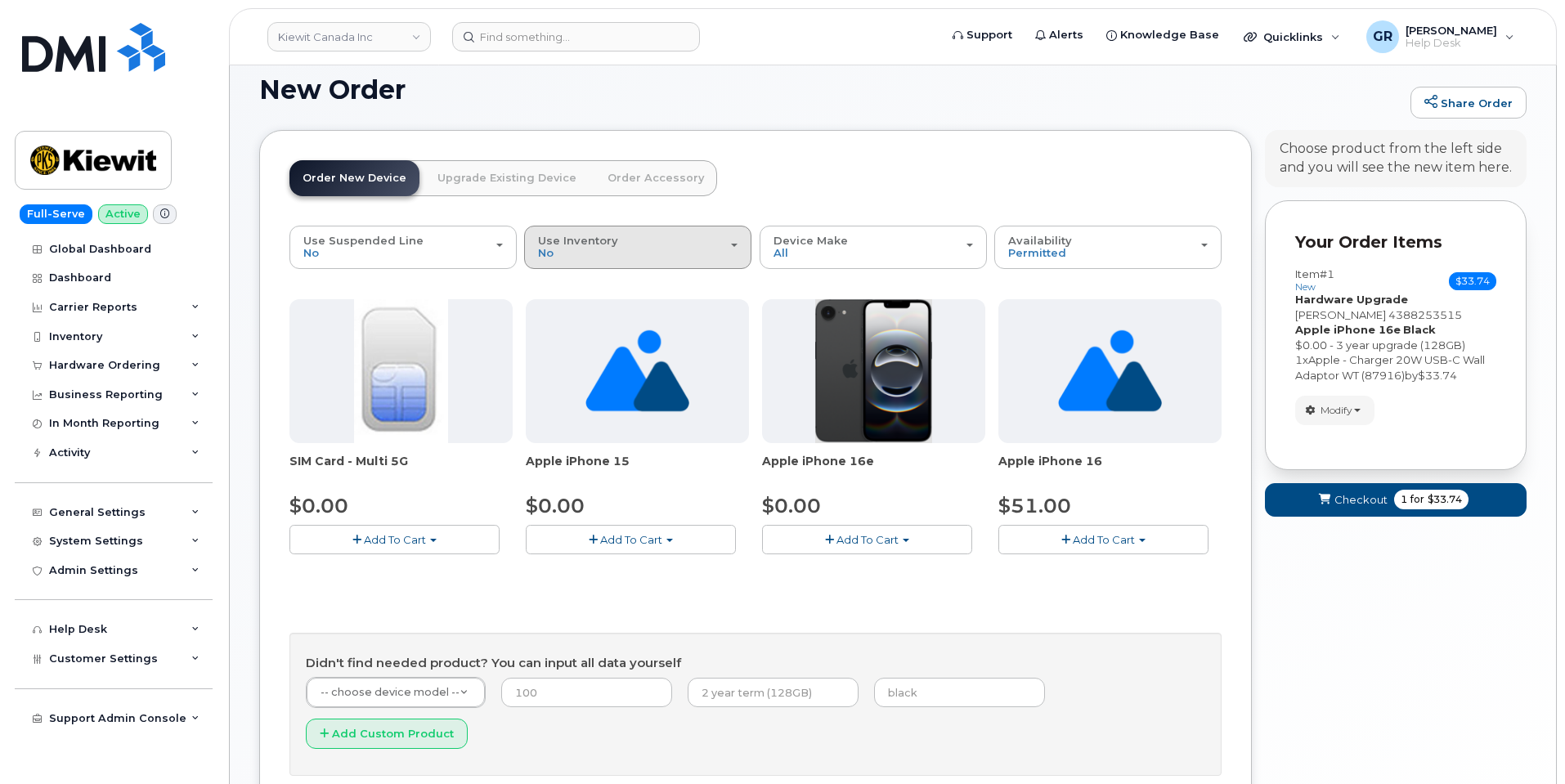
scroll to position [0, 0]
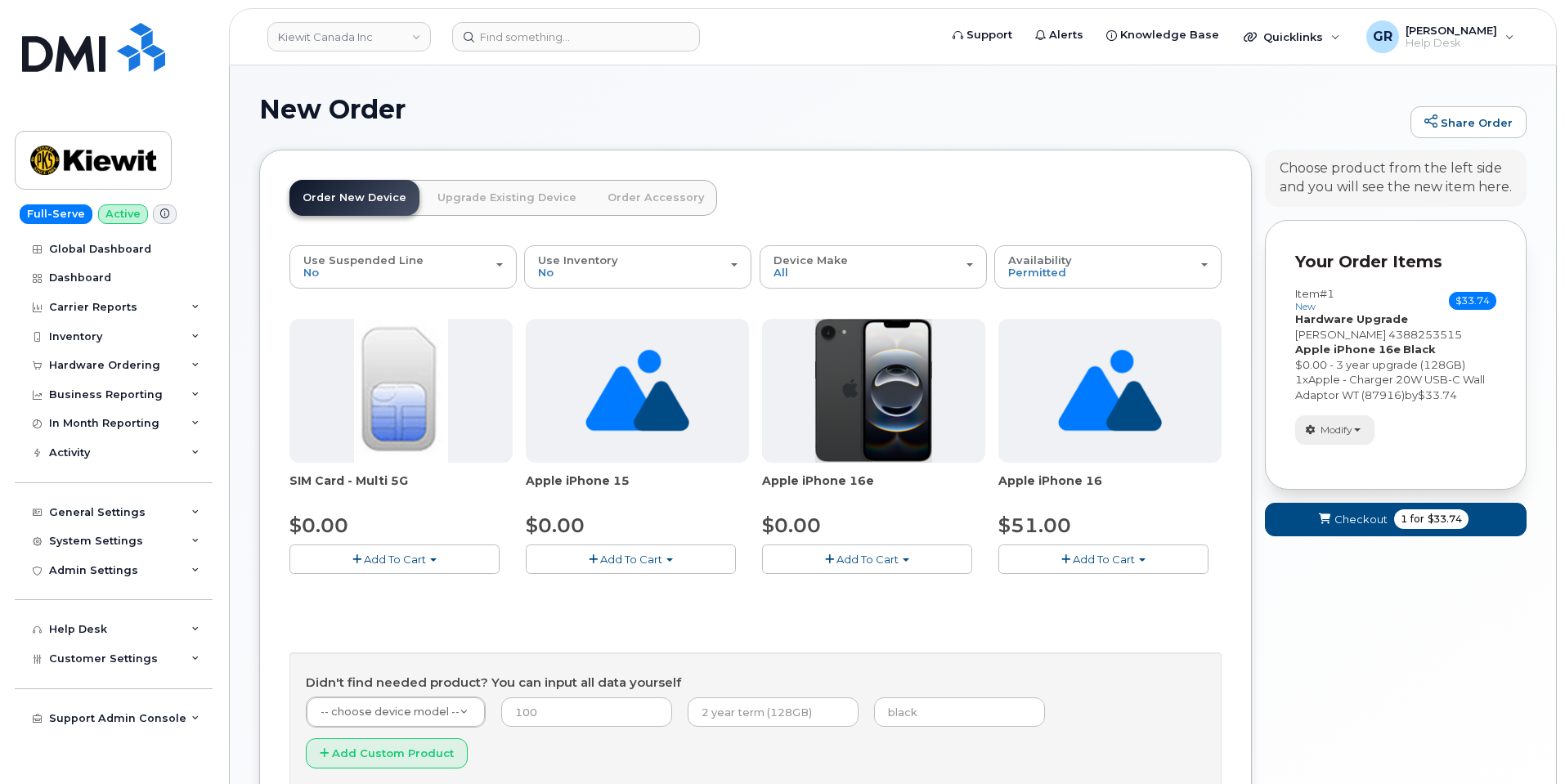
click at [1346, 426] on span "Modify" at bounding box center [1336, 429] width 32 height 15
click at [1354, 453] on link "change" at bounding box center [1373, 455] width 155 height 20
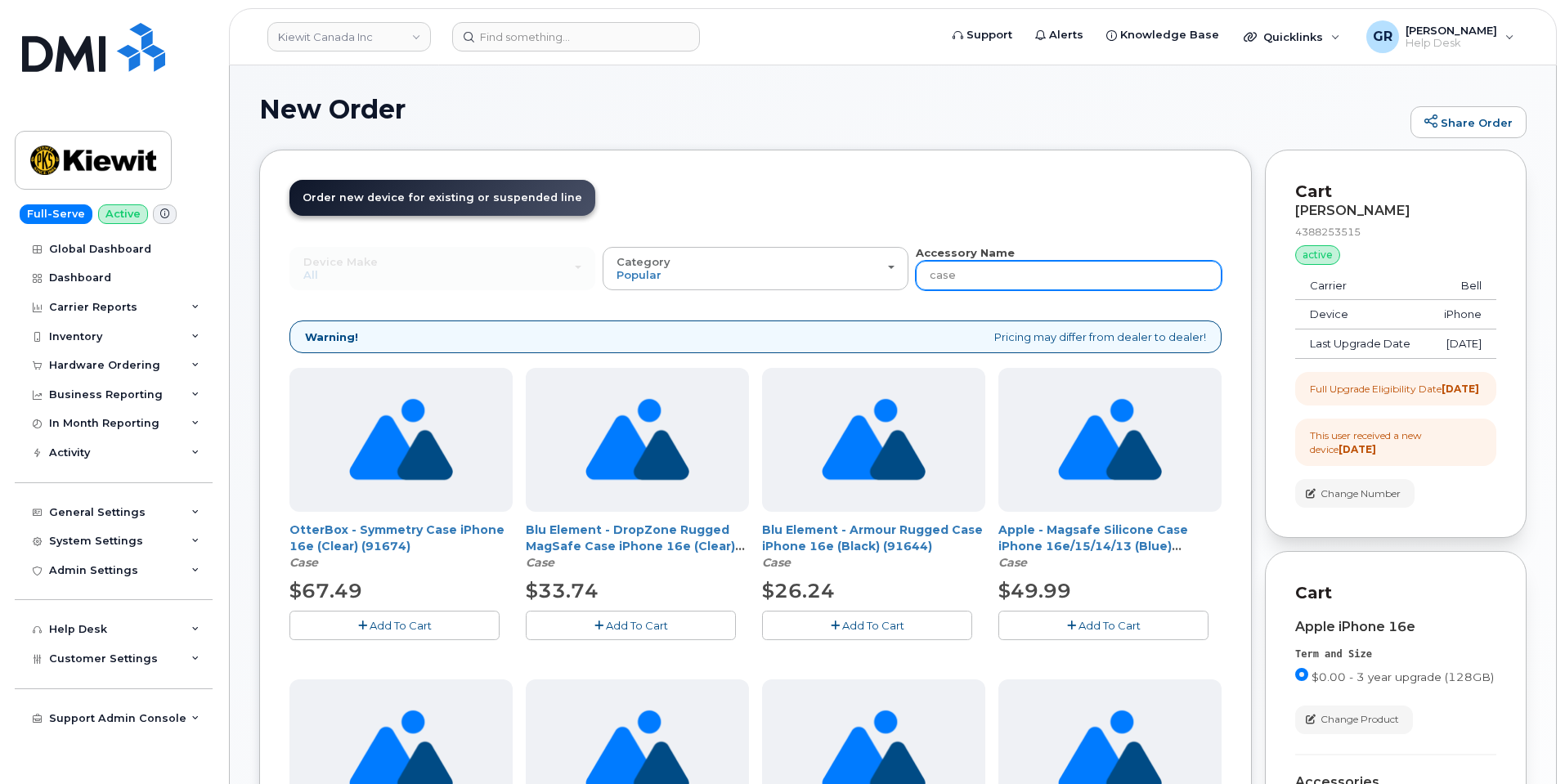
click at [987, 266] on input "case" at bounding box center [1068, 275] width 305 height 29
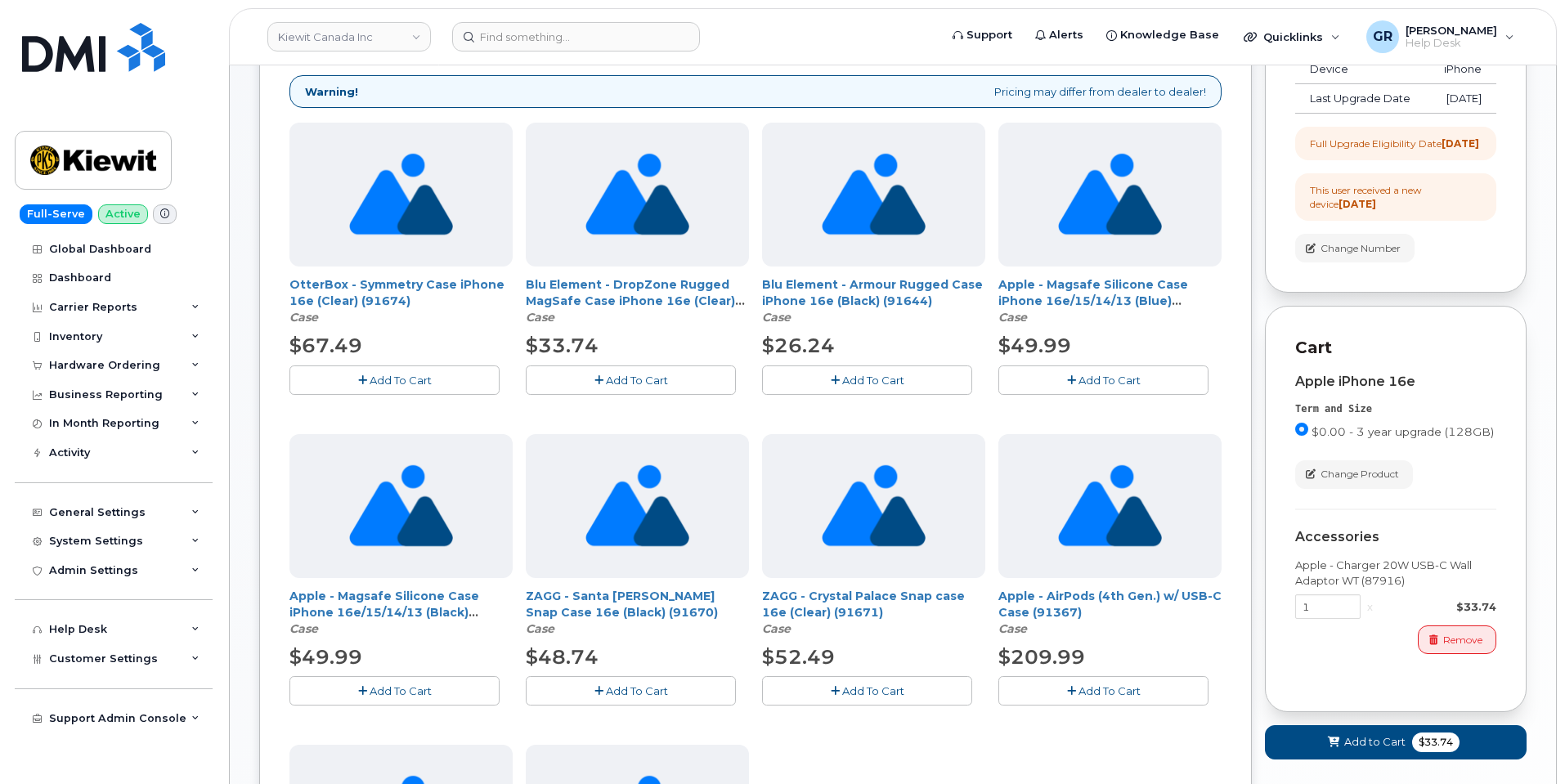
scroll to position [164, 0]
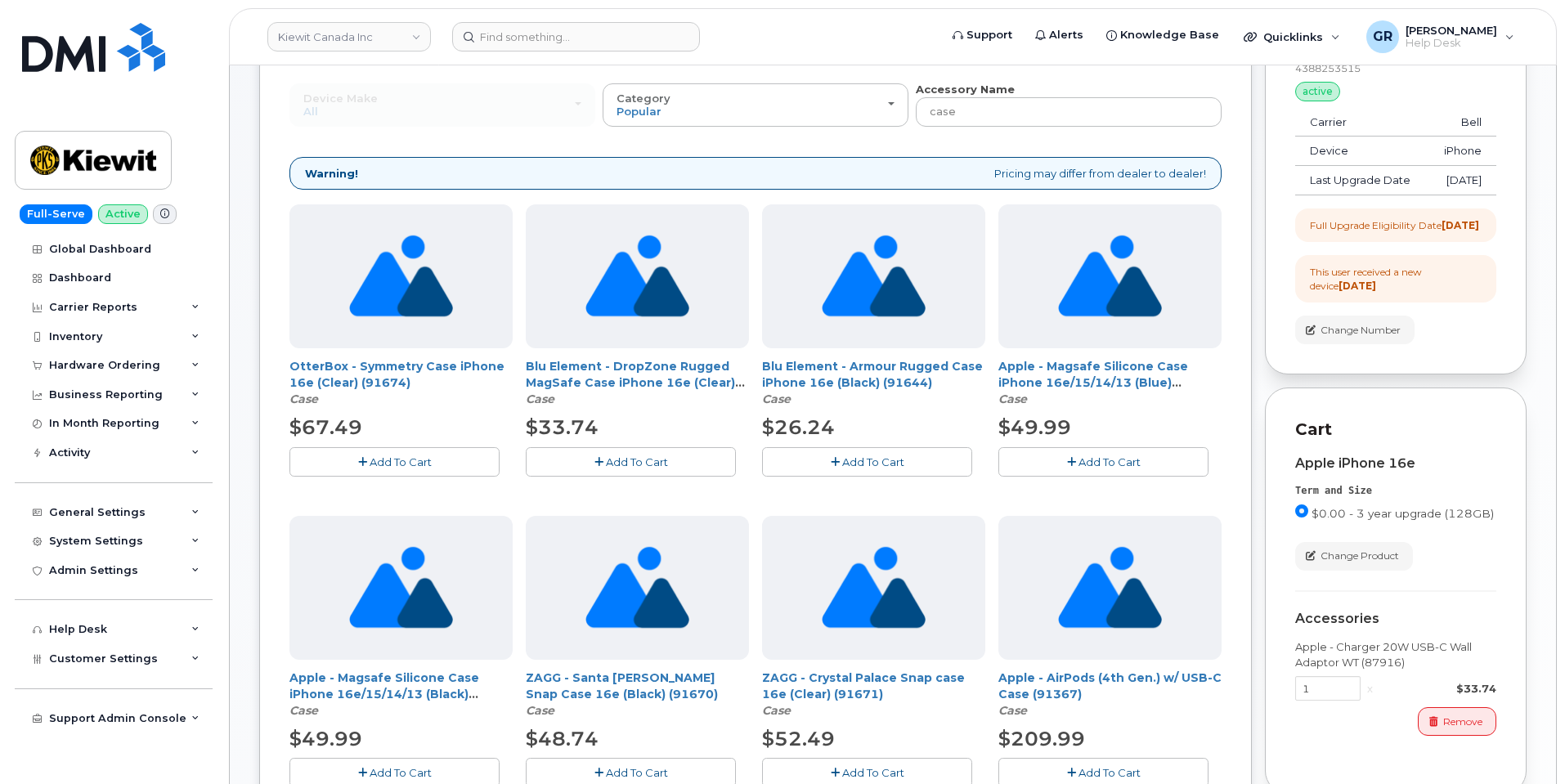
click at [387, 459] on span "Add To Cart" at bounding box center [401, 461] width 62 height 13
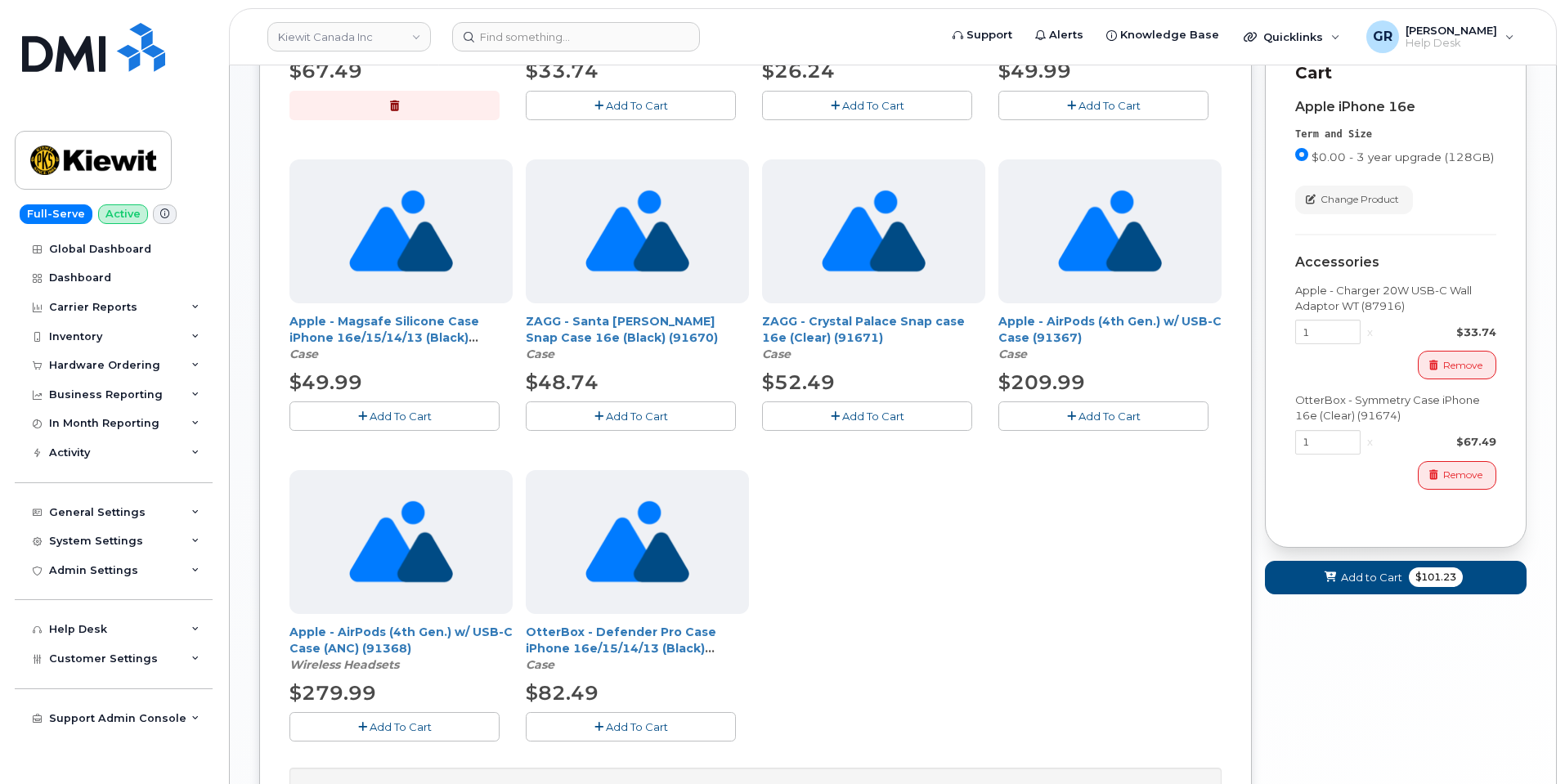
scroll to position [572, 0]
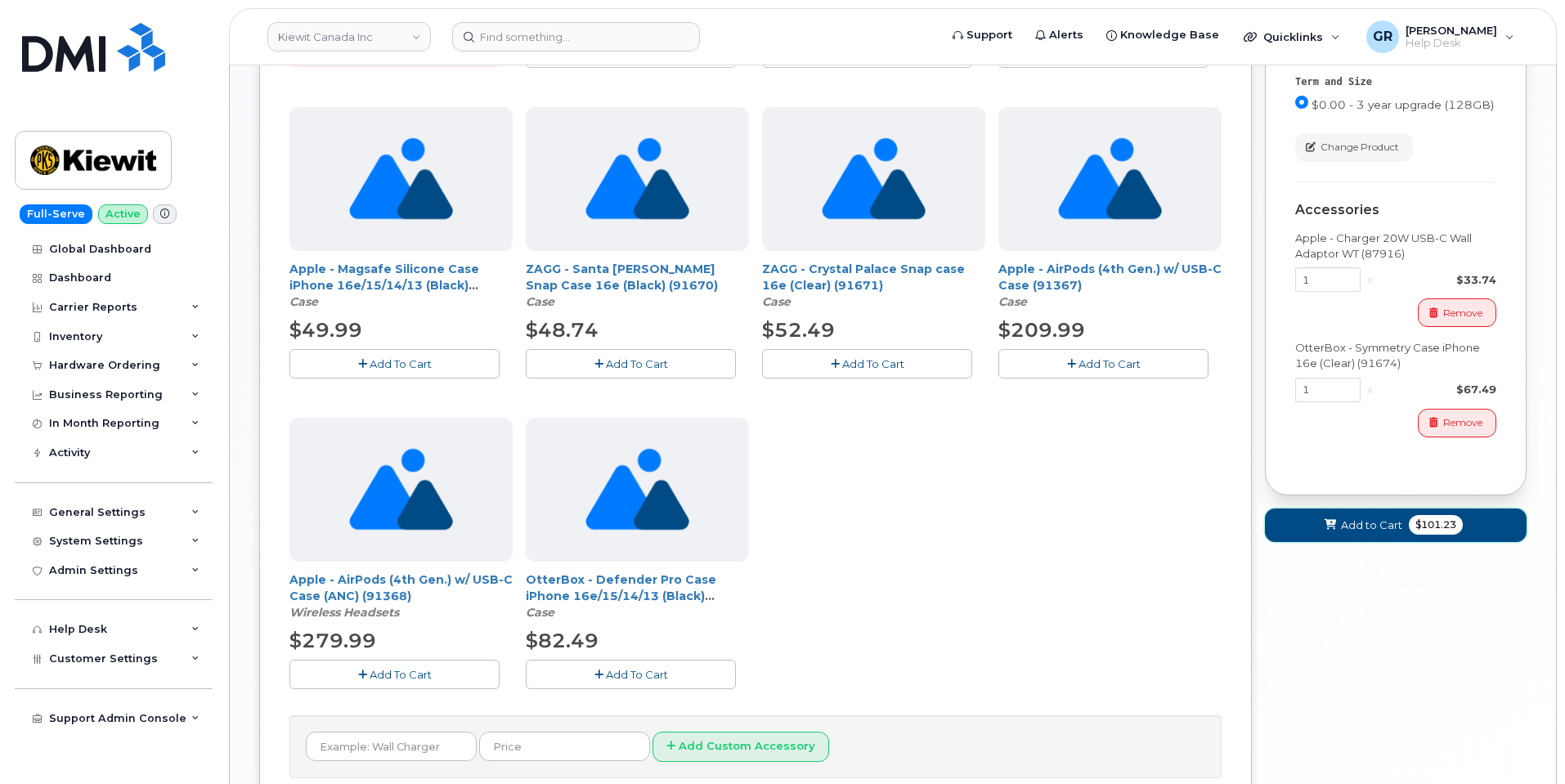
click at [1368, 532] on span "Add to Cart" at bounding box center [1371, 525] width 61 height 16
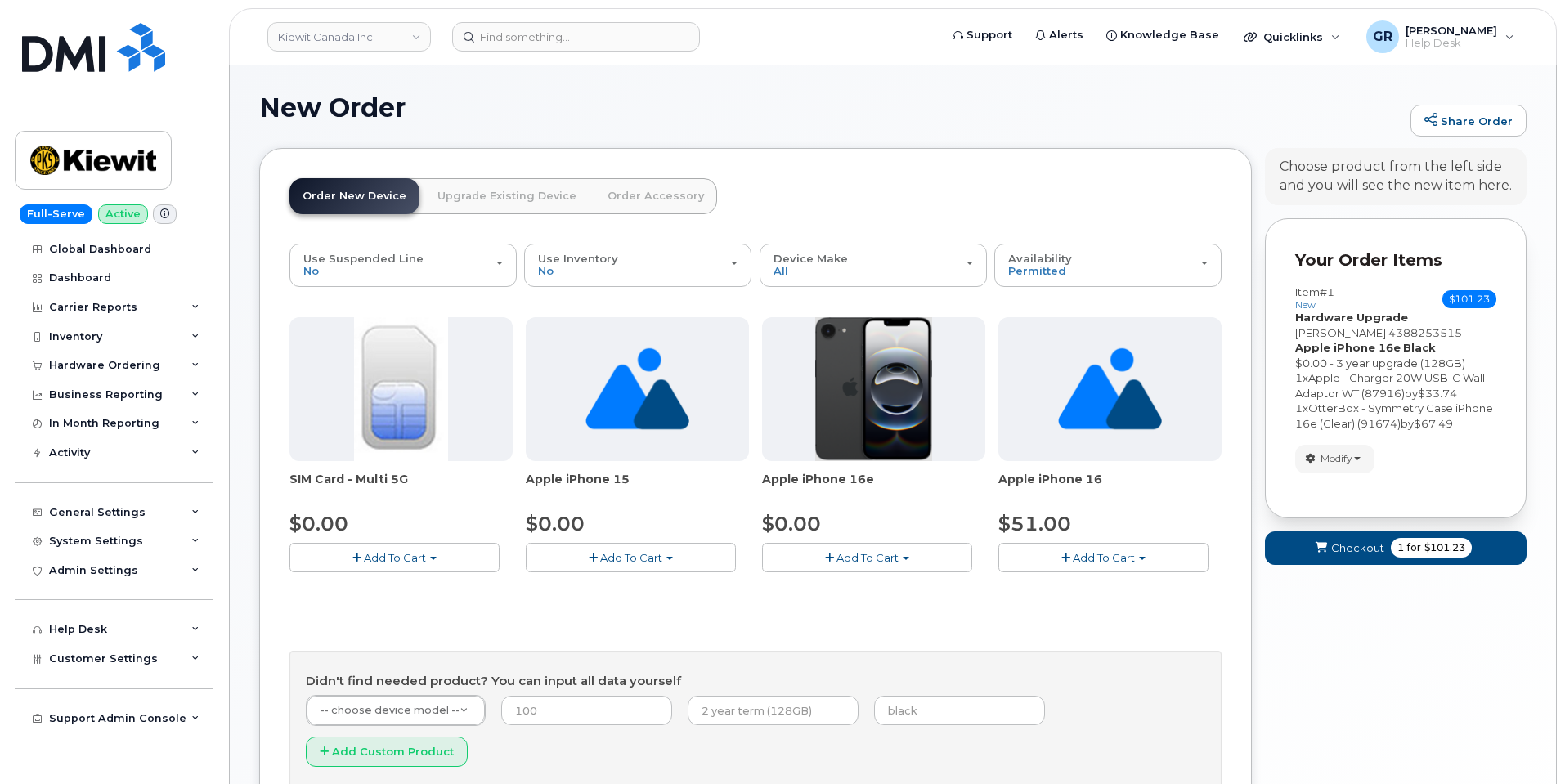
scroll to position [0, 0]
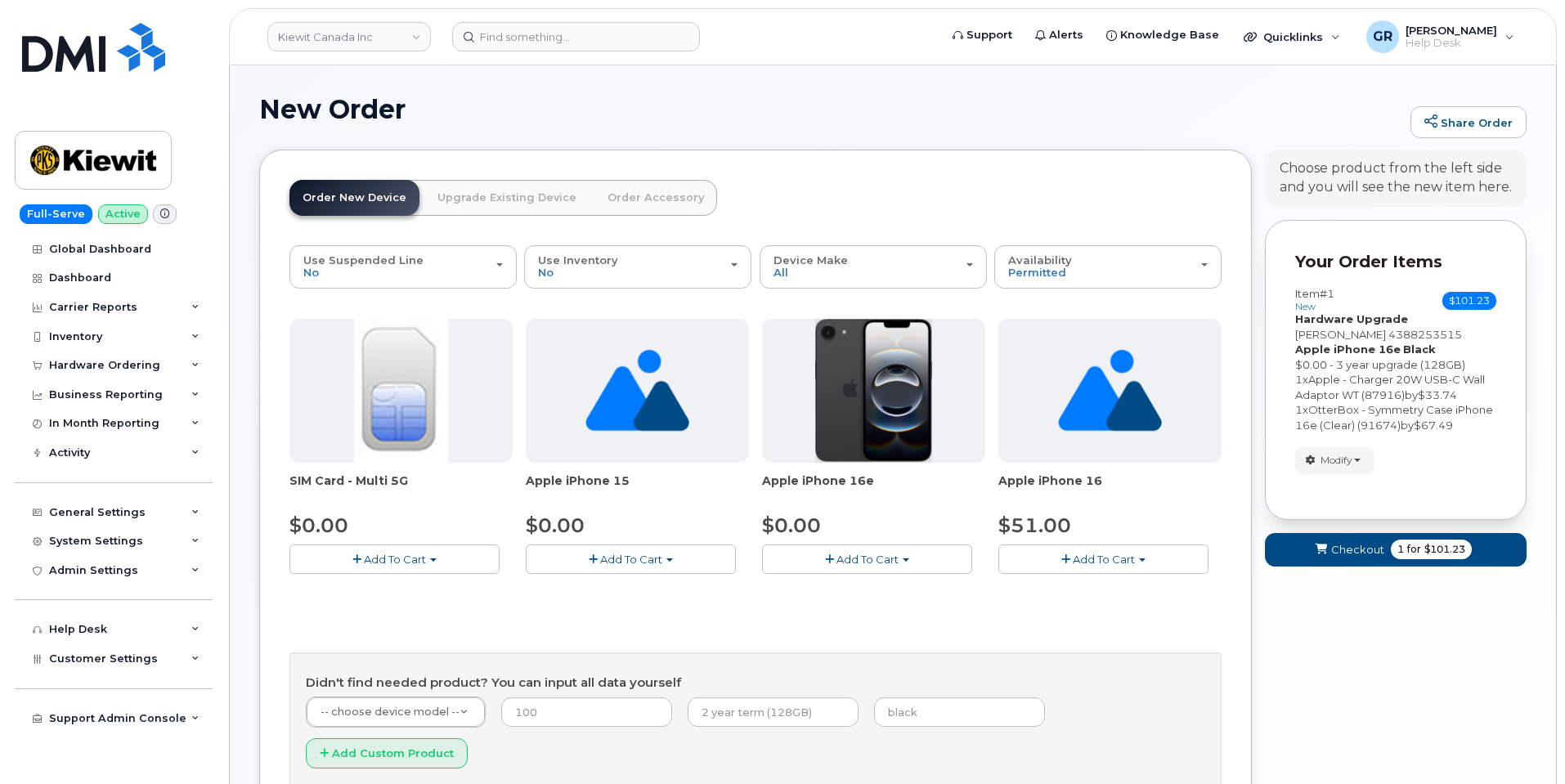
drag, startPoint x: 495, startPoint y: 194, endPoint x: 581, endPoint y: 226, distance: 91.8
click at [580, 228] on div "Order New Device Upgrade Existing Device Order Accessory Order new device and n…" at bounding box center [503, 212] width 427 height 65
click at [582, 226] on div "Order New Device Upgrade Existing Device Order Accessory Order new device and n…" at bounding box center [503, 212] width 427 height 65
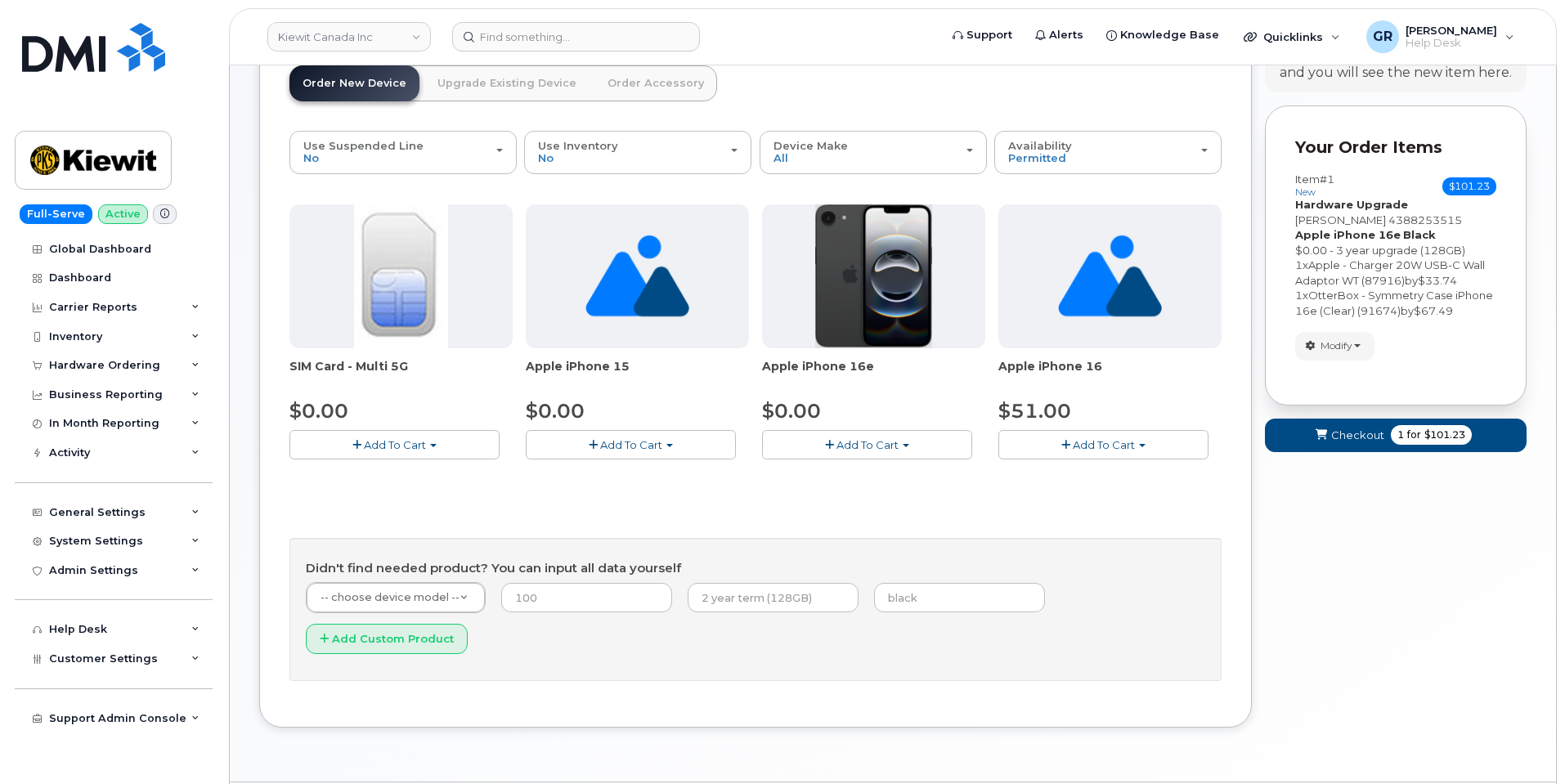
scroll to position [124, 0]
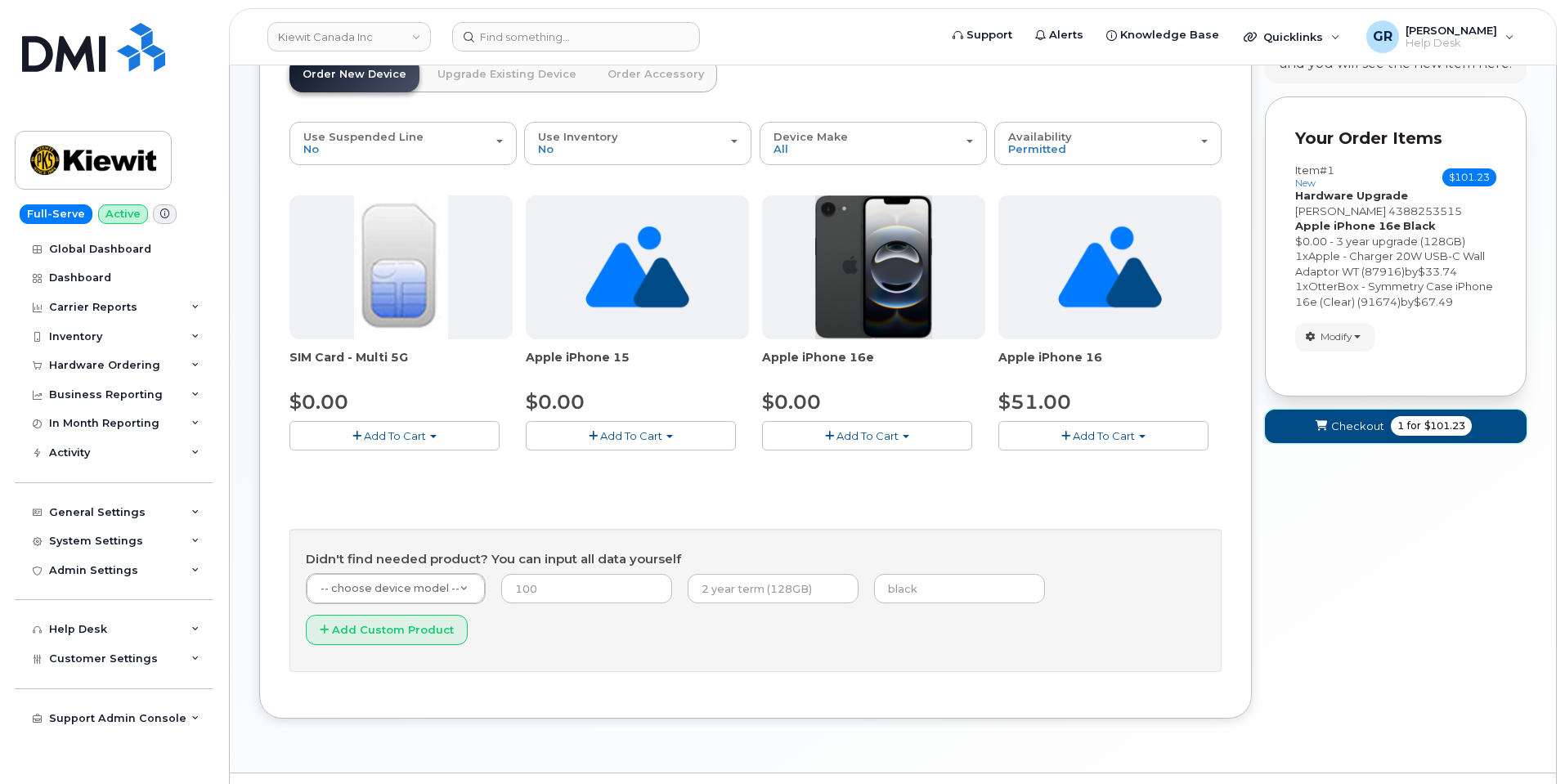
click at [1373, 429] on span "Checkout" at bounding box center [1357, 426] width 53 height 16
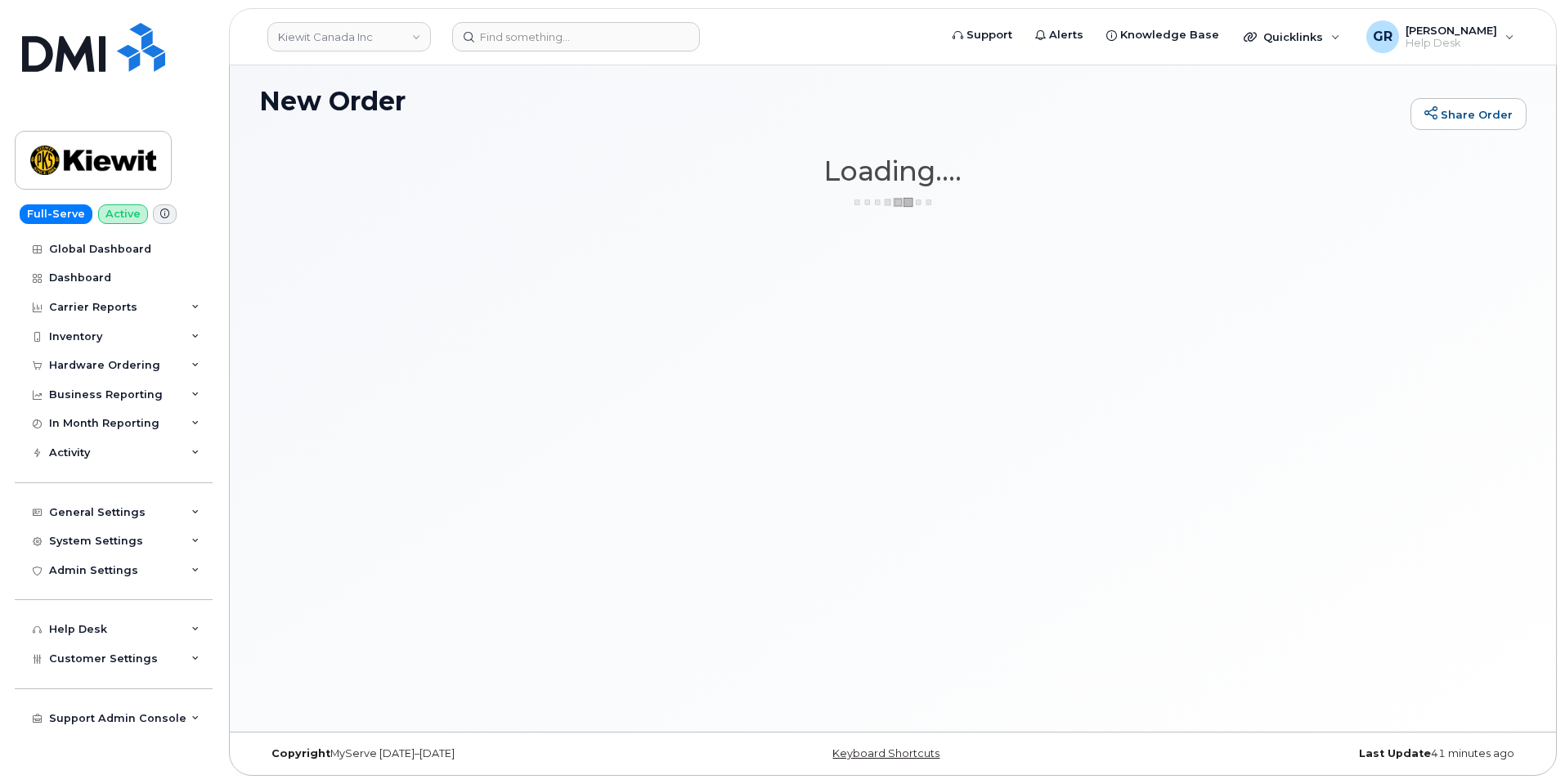
scroll to position [8, 0]
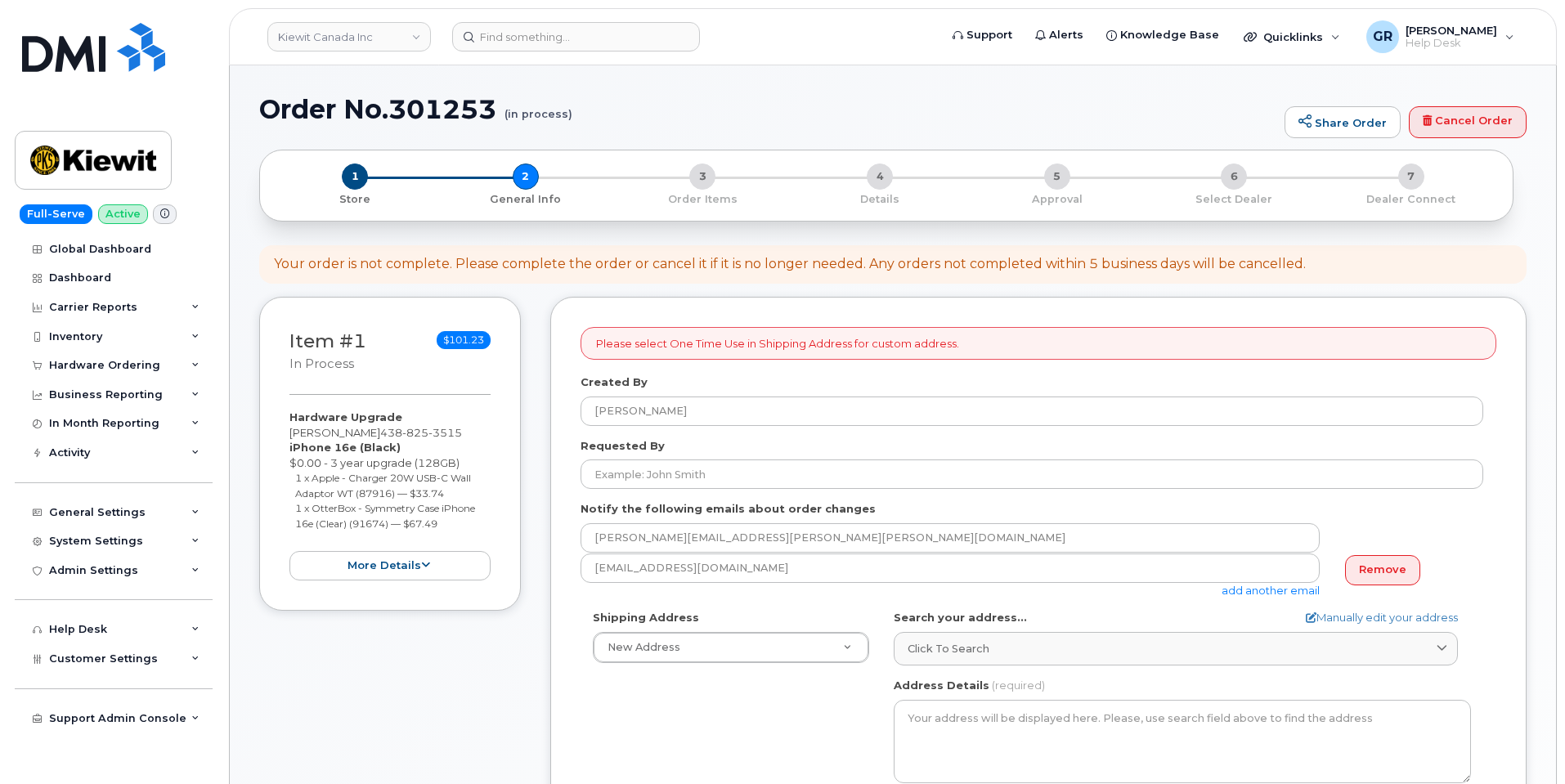
select select
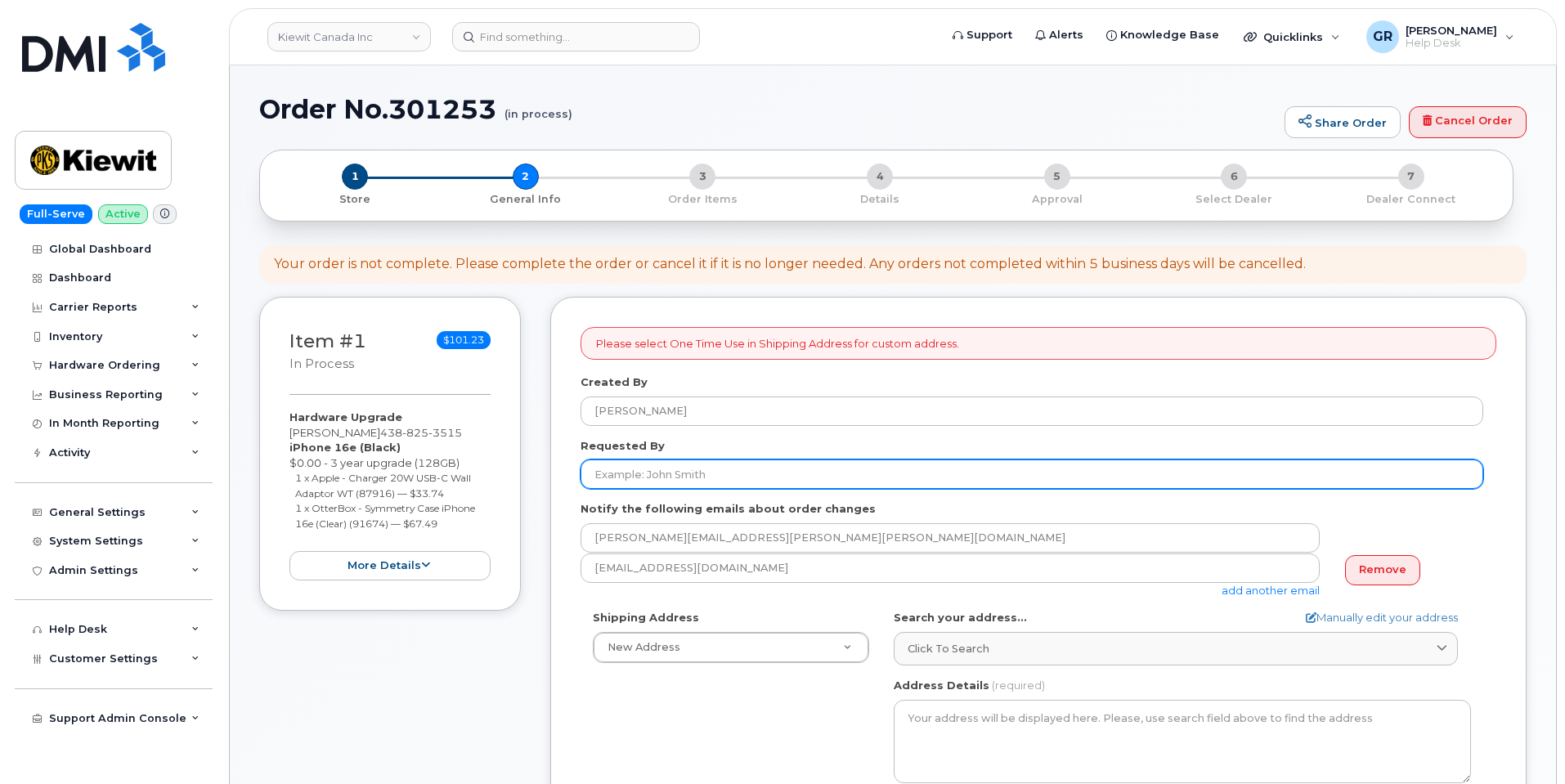
click at [777, 471] on input "Requested By" at bounding box center [1031, 474] width 903 height 29
paste input "[PERSON_NAME]"
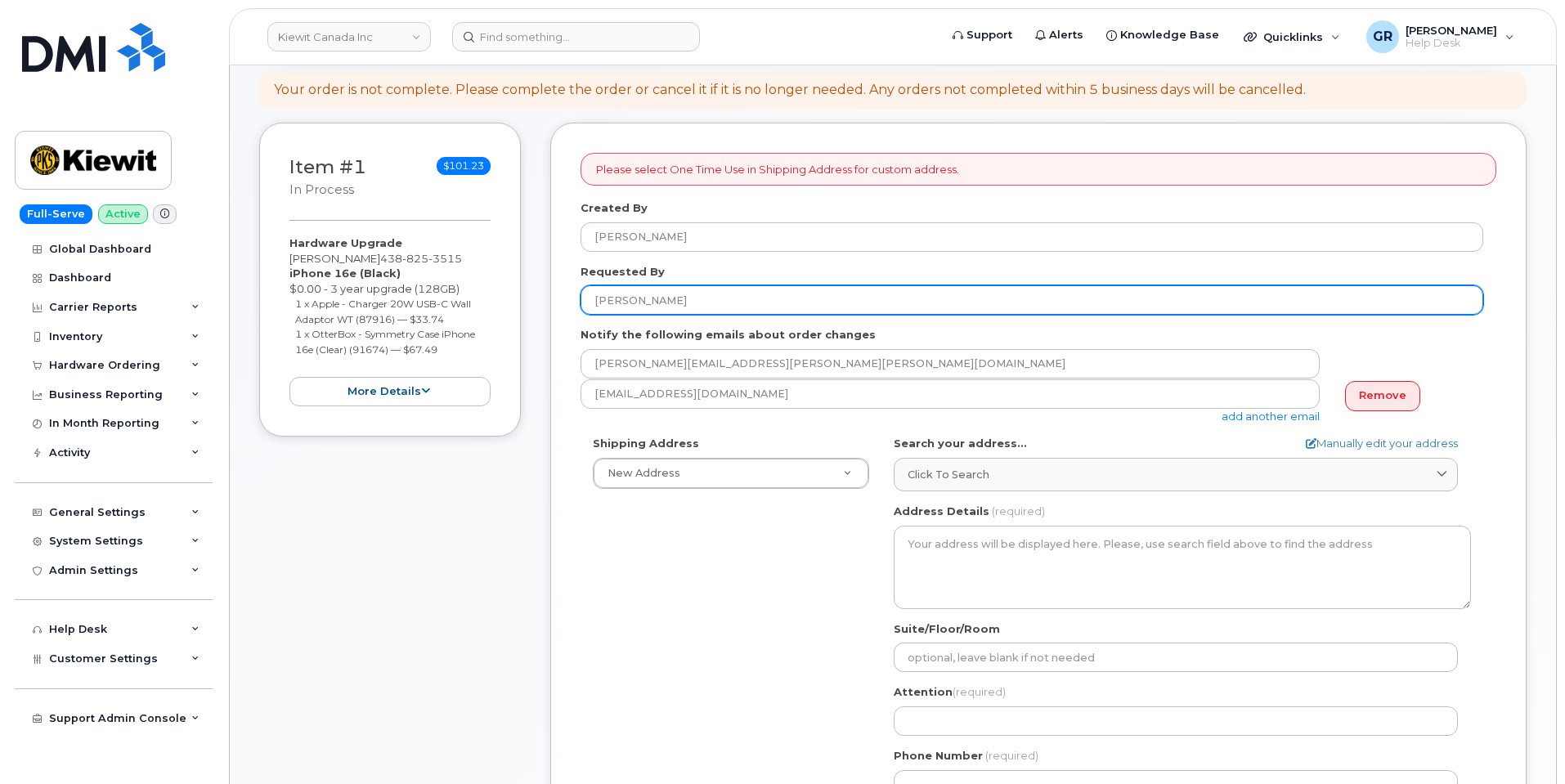
scroll to position [245, 0]
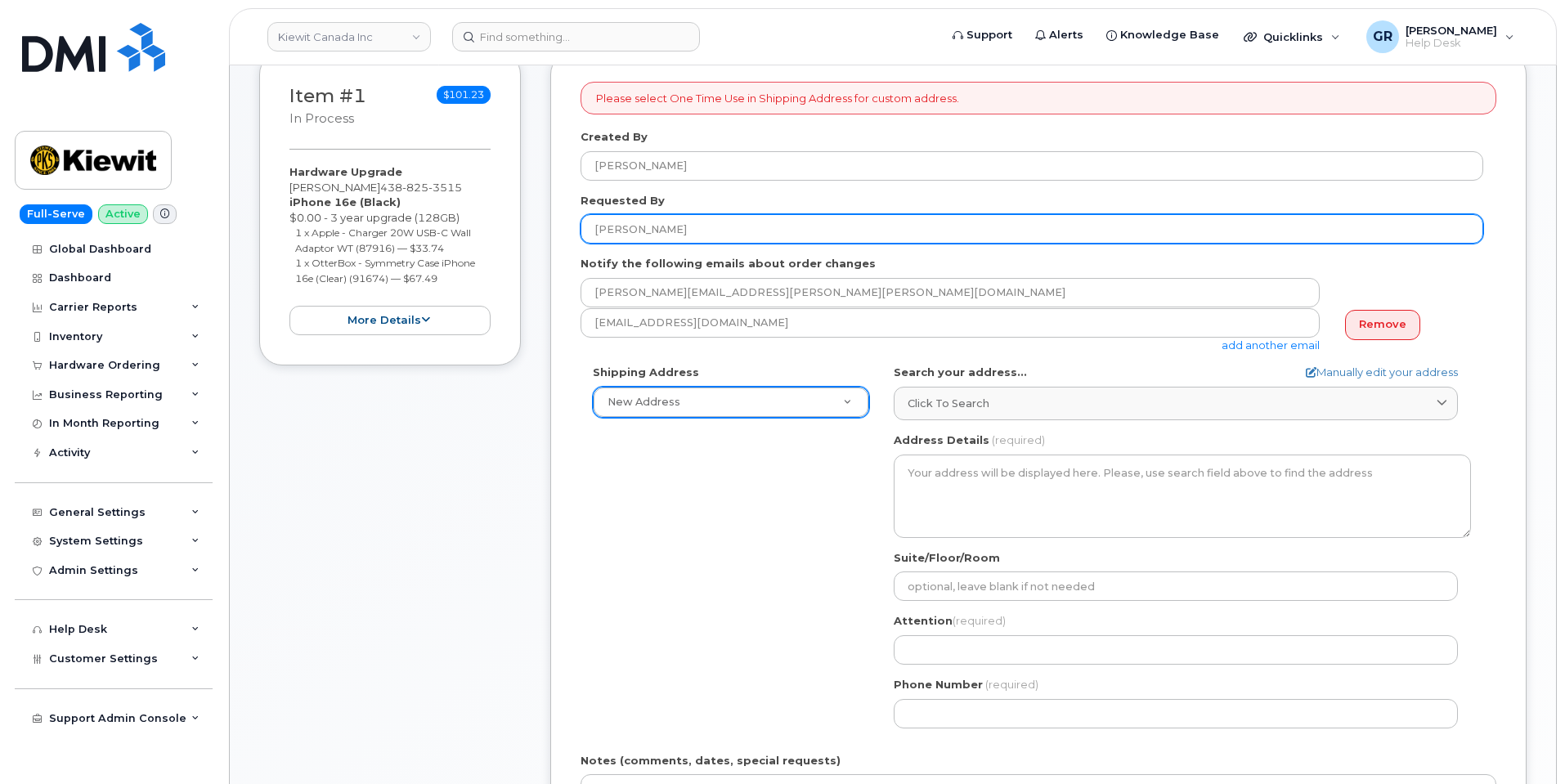
type input "[PERSON_NAME]"
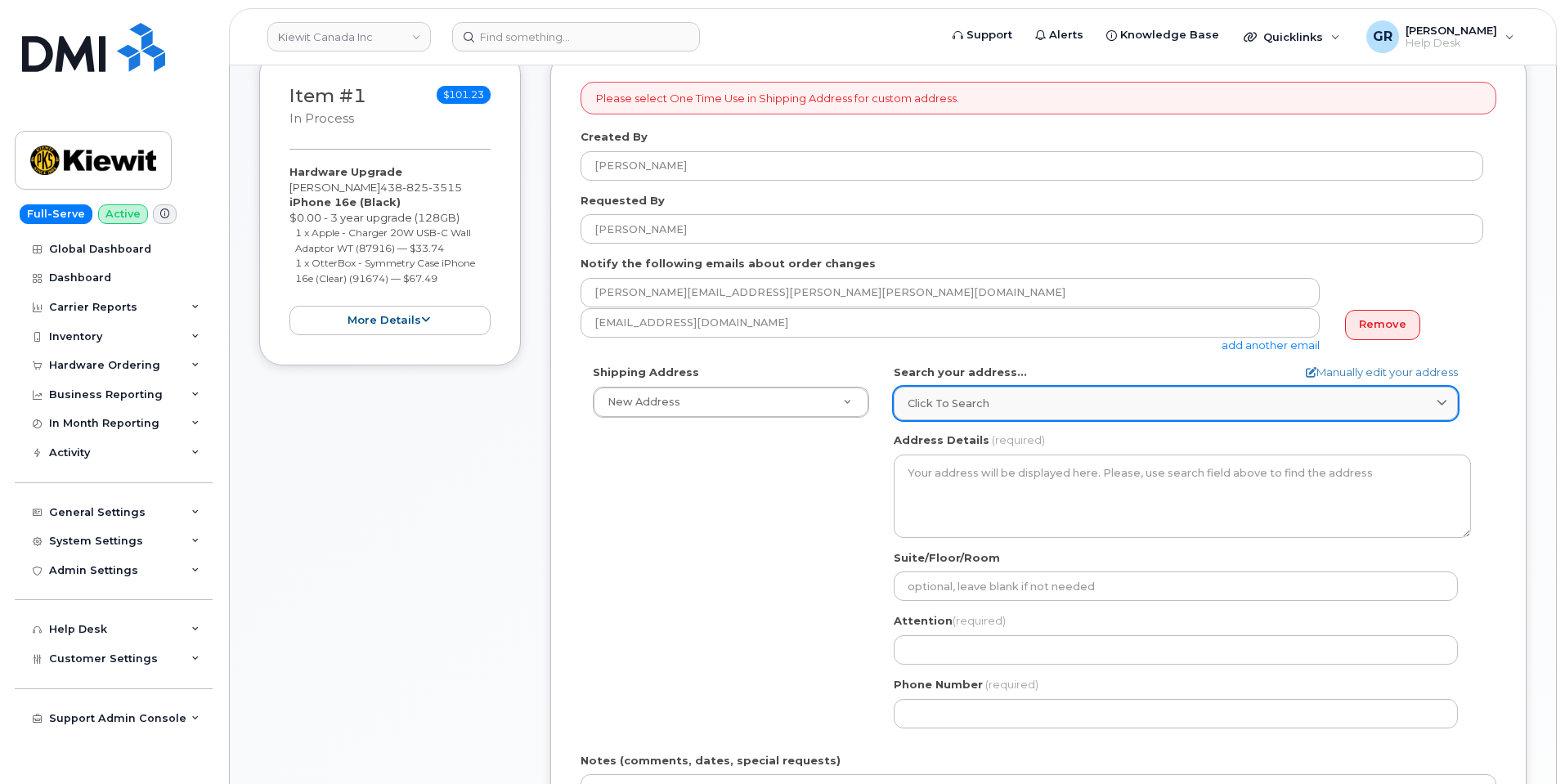
click at [957, 396] on span "Click to search" at bounding box center [948, 404] width 82 height 16
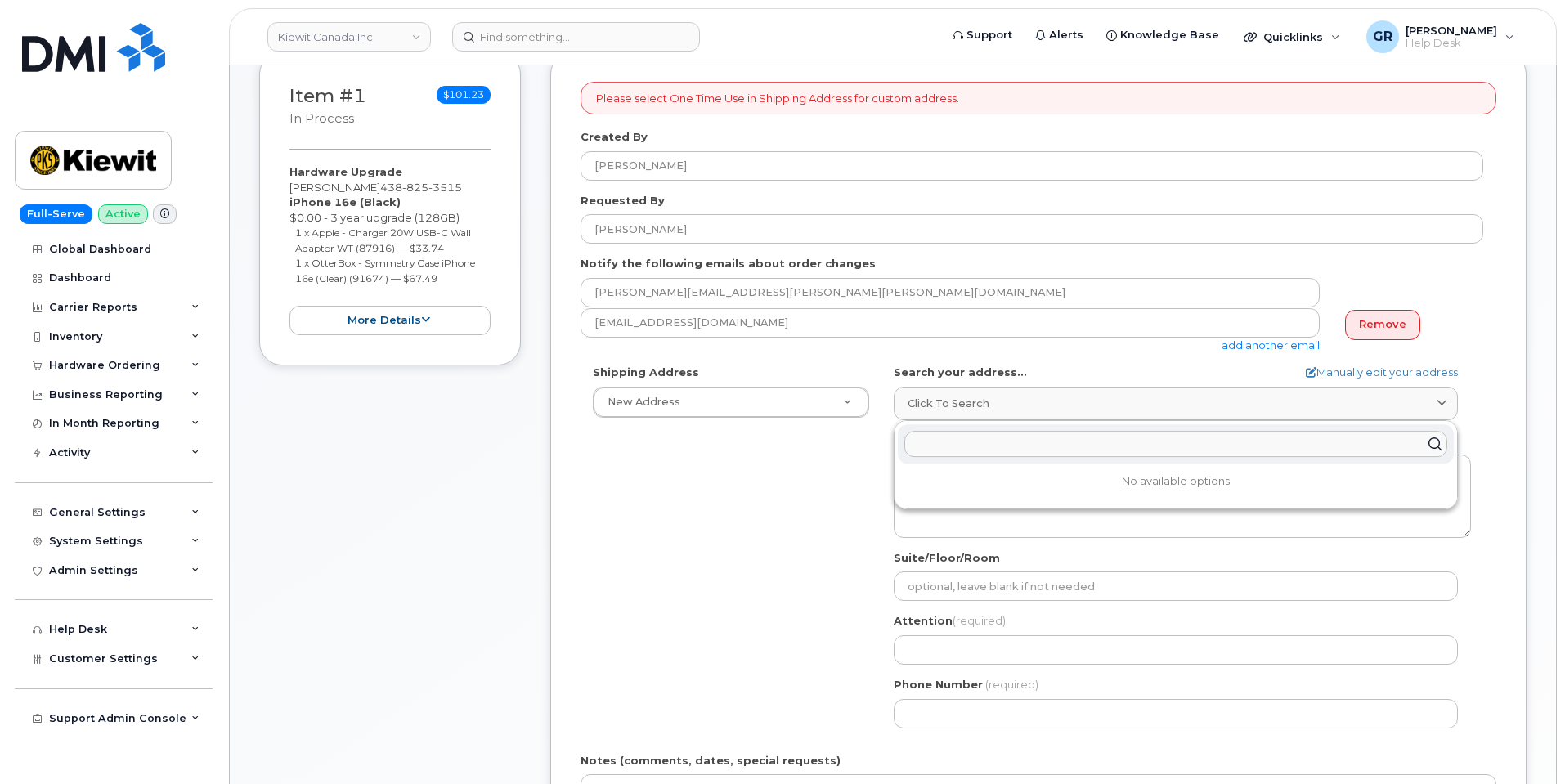
drag, startPoint x: 966, startPoint y: 426, endPoint x: 966, endPoint y: 440, distance: 14.0
click at [967, 434] on div at bounding box center [1176, 444] width 556 height 39
click at [966, 440] on input "text" at bounding box center [1176, 444] width 542 height 26
paste input "17, croissant des Marronniers"
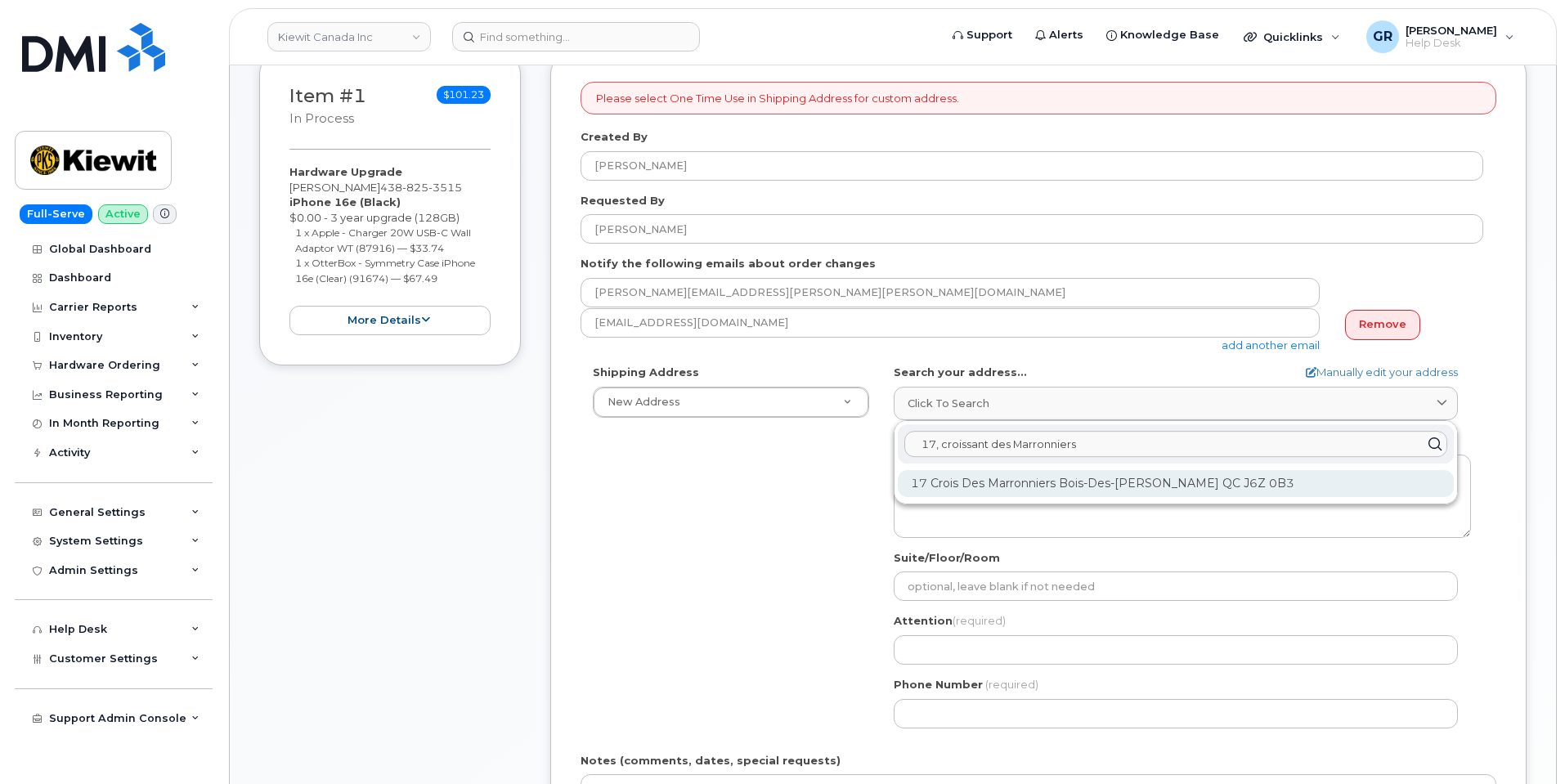
type input "17, croissant des Marronniers"
click at [1044, 477] on div "17 Crois Des Marronniers Bois-Des-Filion QC J6Z 0B3" at bounding box center [1176, 484] width 556 height 27
select select
type textarea "17 Crois Des Marronniers BOIS-DES-FILION QC J6Z 0B3 CANADA"
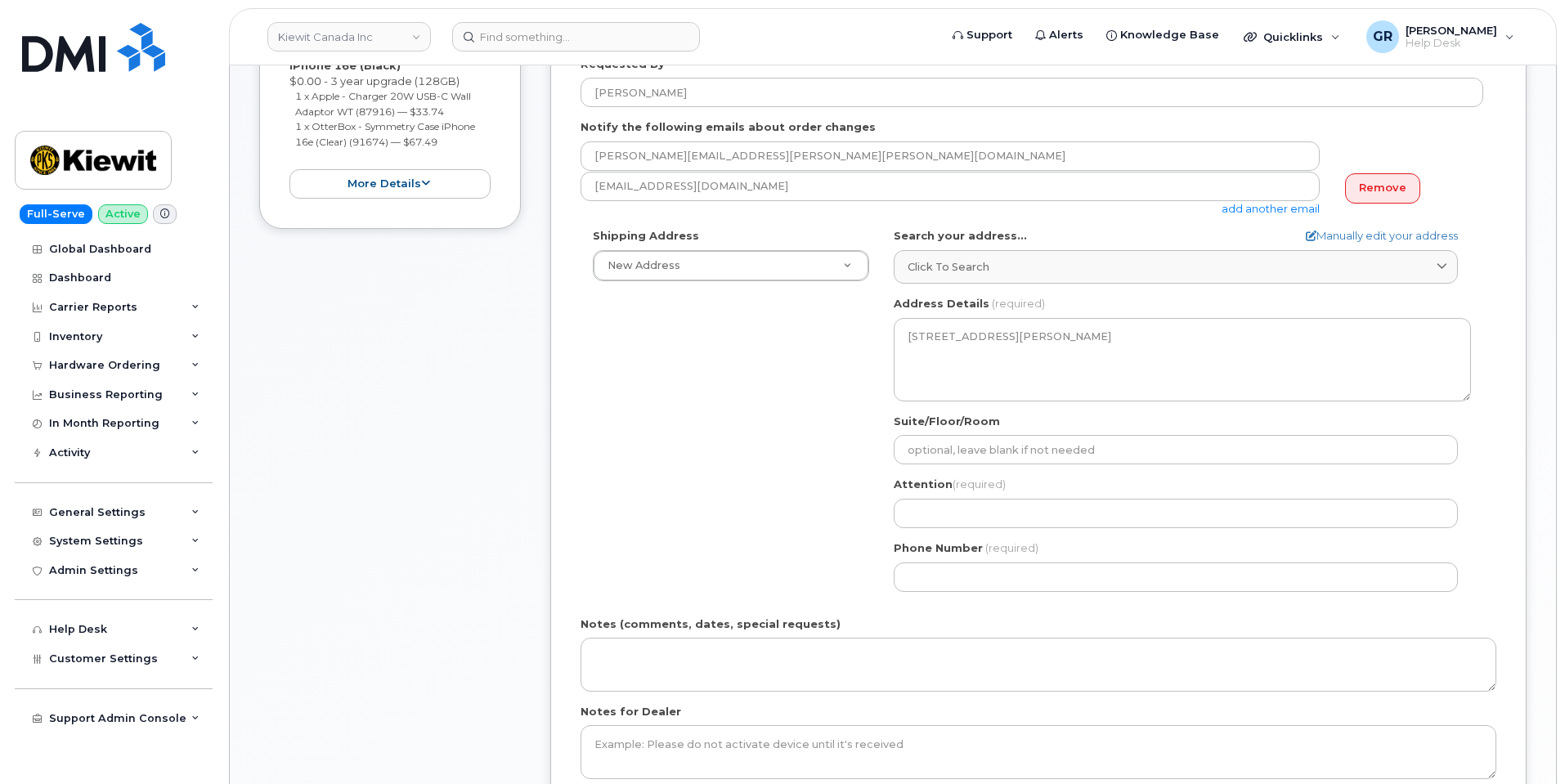
scroll to position [409, 0]
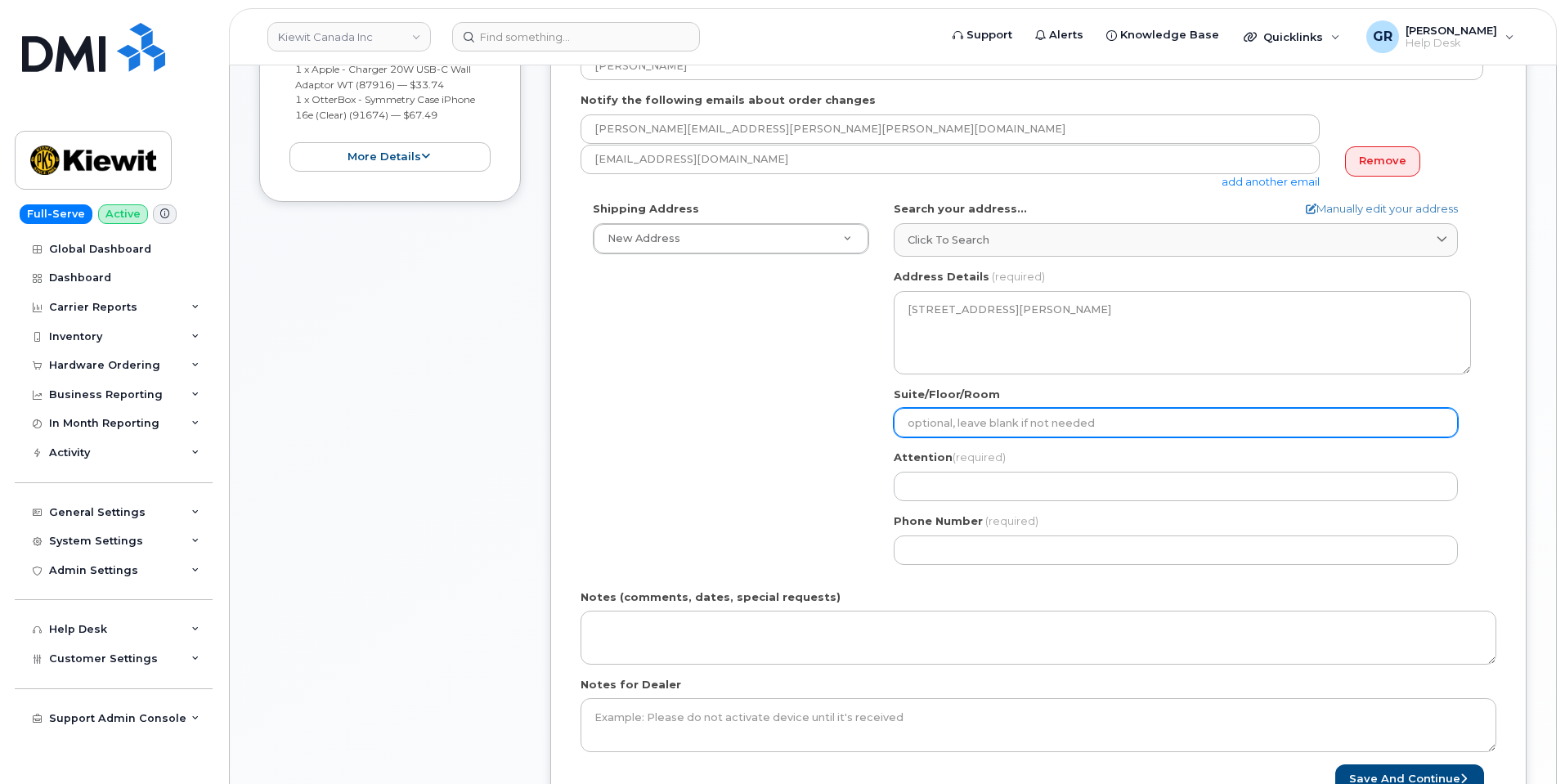
click at [1004, 411] on input "Suite/Floor/Room" at bounding box center [1176, 422] width 564 height 29
paste input "J6Z 0B3"
select select
type input "J6Z 0B3"
drag, startPoint x: 983, startPoint y: 421, endPoint x: 837, endPoint y: 418, distance: 146.0
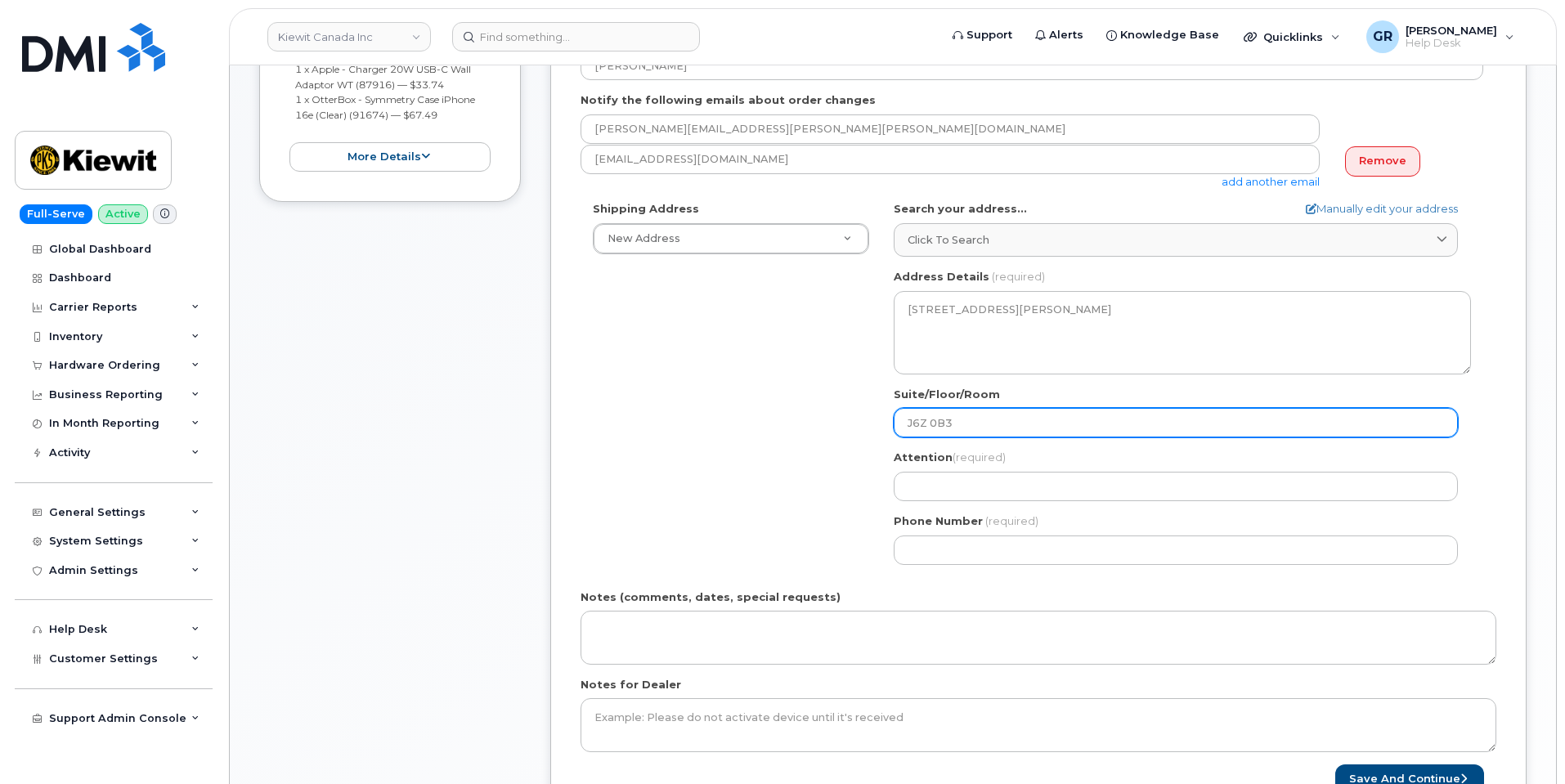
click at [838, 418] on div "Shipping Address New Address New Address Beaver Marine Limited Cahill-Ganotec, …" at bounding box center [1031, 388] width 903 height 375
select select
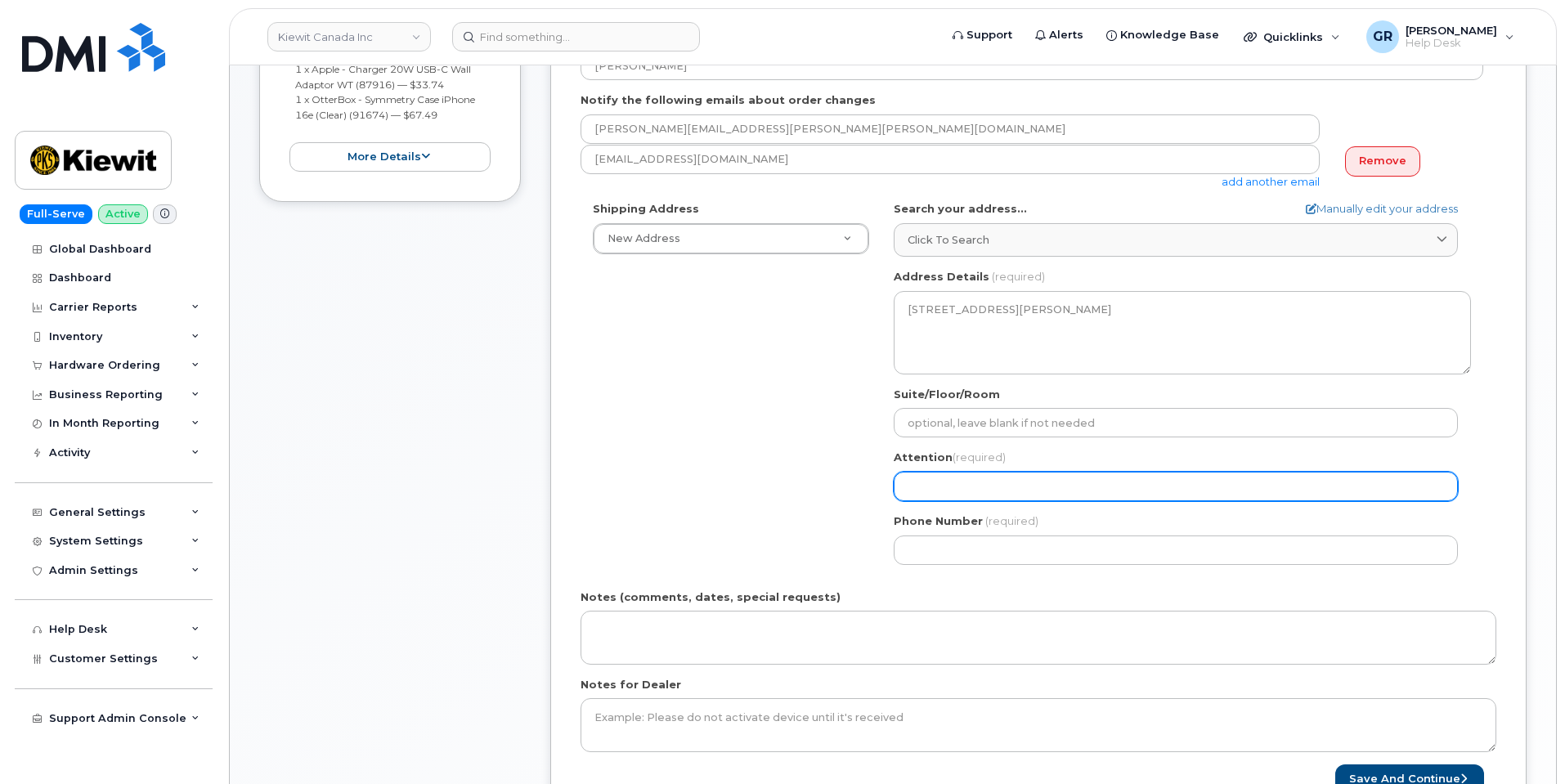
click at [983, 476] on input "Attention (required)" at bounding box center [1176, 487] width 564 height 29
click at [932, 482] on input "Attention (required)" at bounding box center [1176, 487] width 564 height 29
paste input "[PERSON_NAME]"
select select
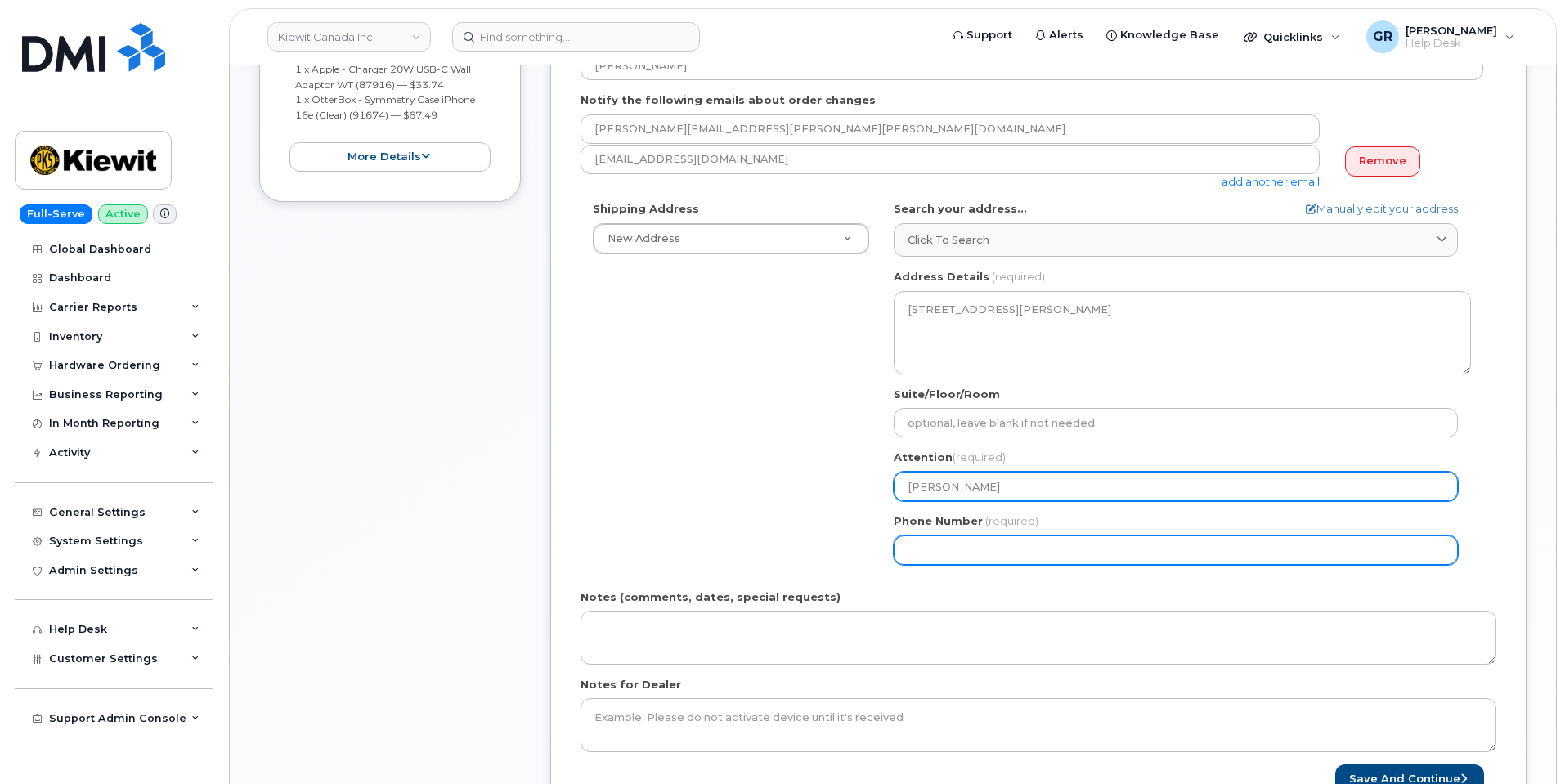
type input "[PERSON_NAME]"
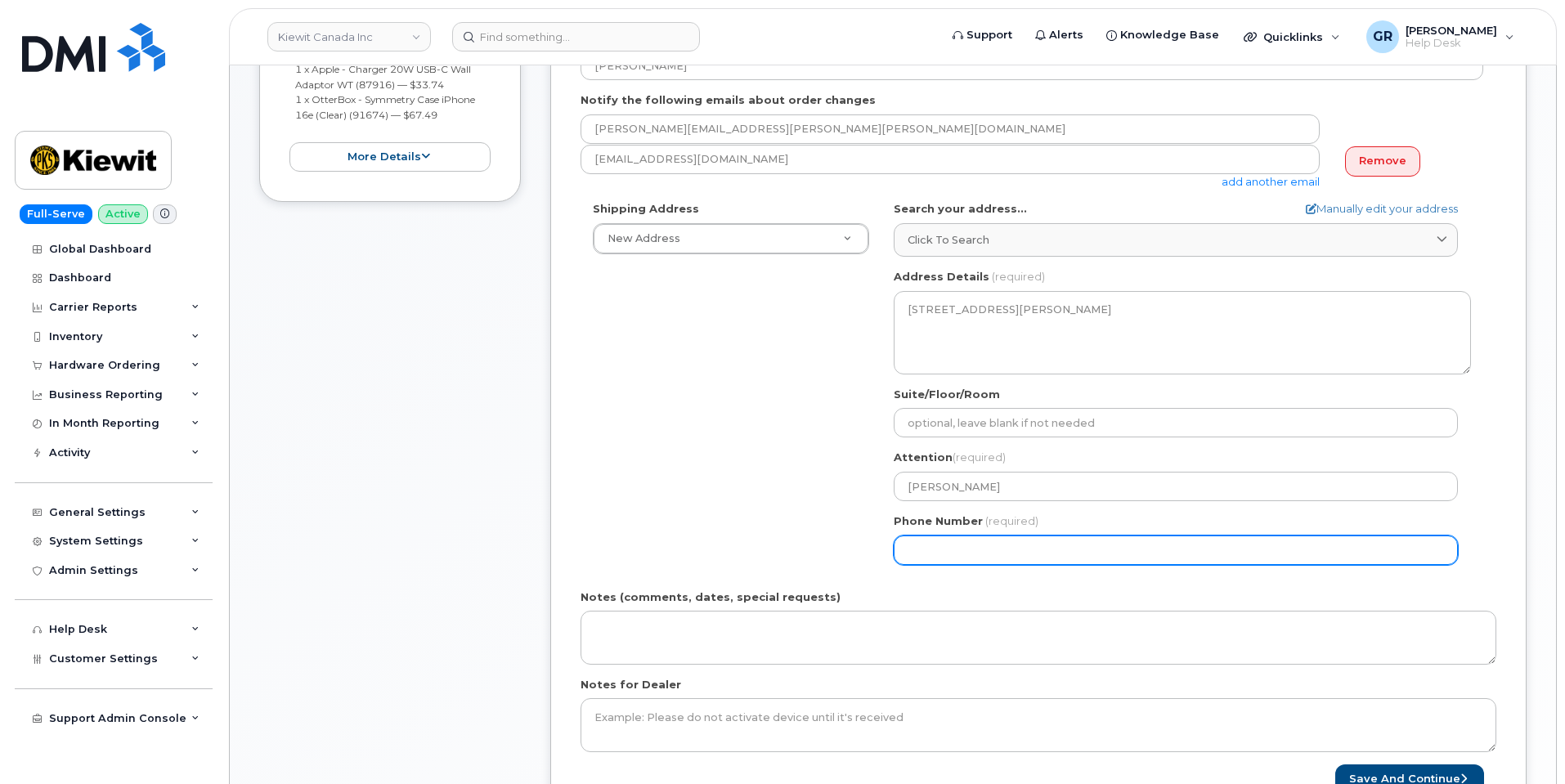
click at [909, 547] on input "Phone Number" at bounding box center [1176, 550] width 564 height 29
click at [997, 548] on input "Phone Number" at bounding box center [1176, 550] width 564 height 29
click at [1047, 555] on input "Phone Number" at bounding box center [1176, 550] width 564 height 29
paste input "4388253515"
click at [958, 557] on input "Phone Number" at bounding box center [1176, 550] width 564 height 29
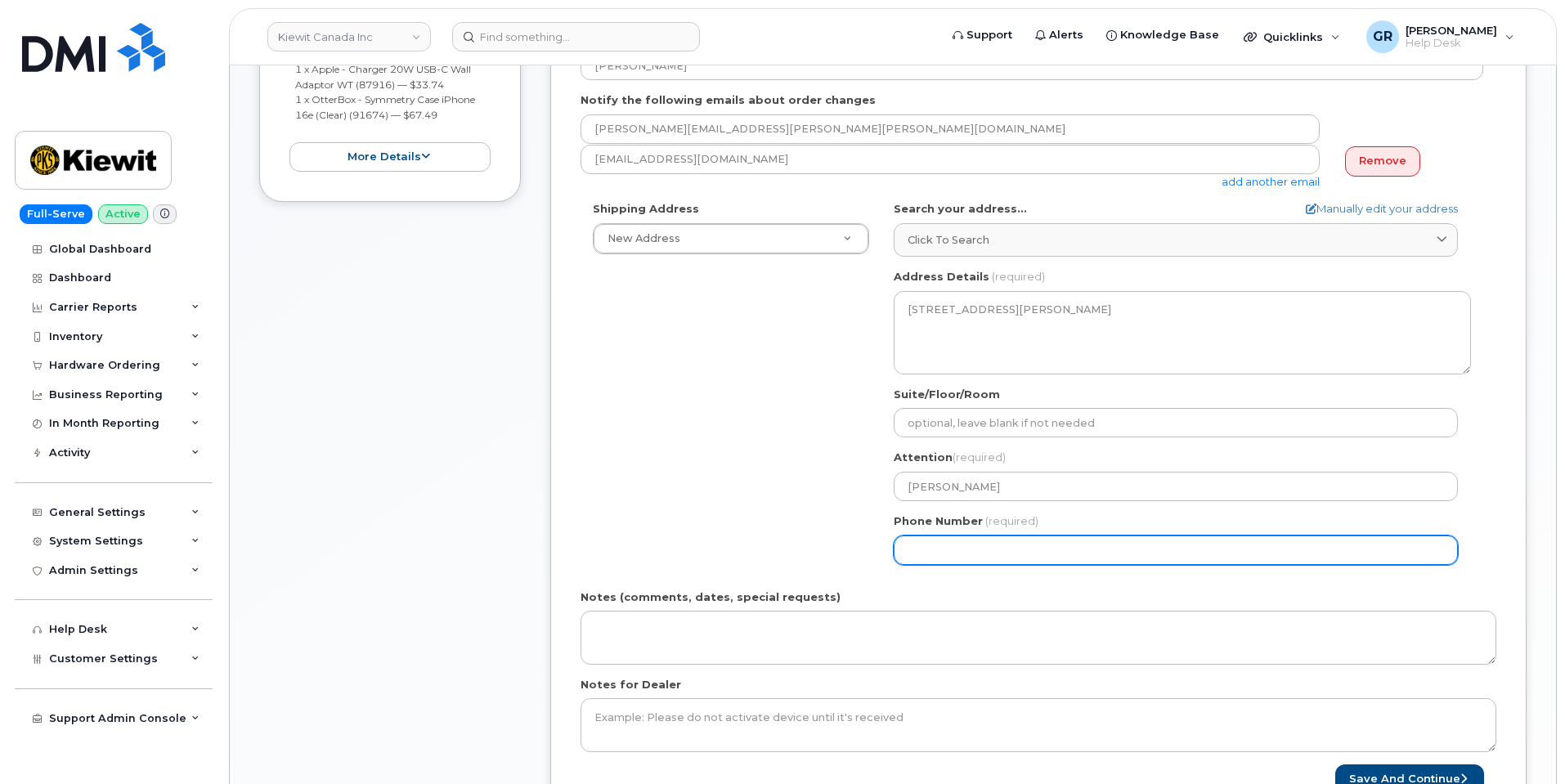
select select
click at [935, 548] on input "4388253515" at bounding box center [1176, 550] width 564 height 29
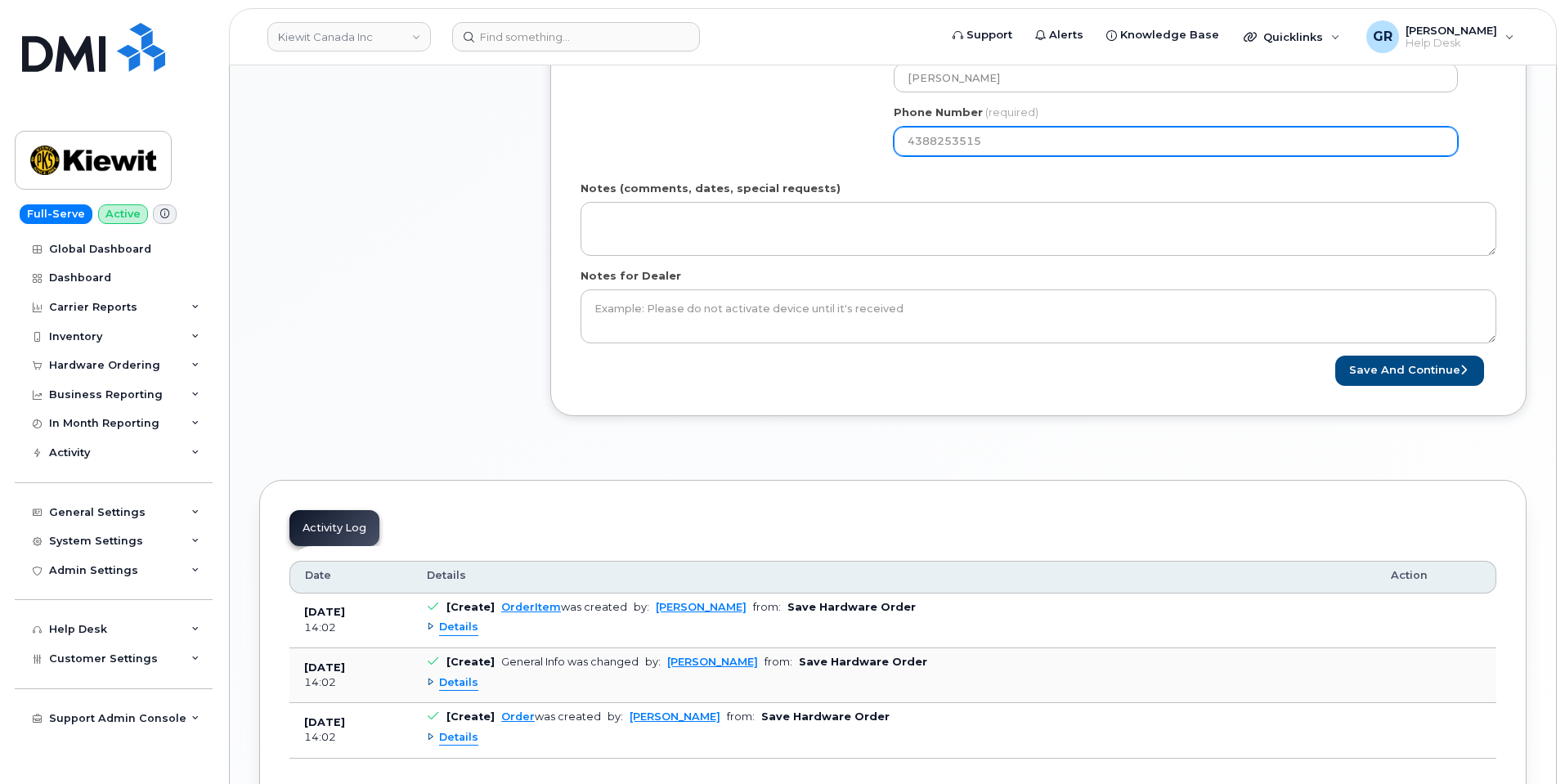
scroll to position [735, 0]
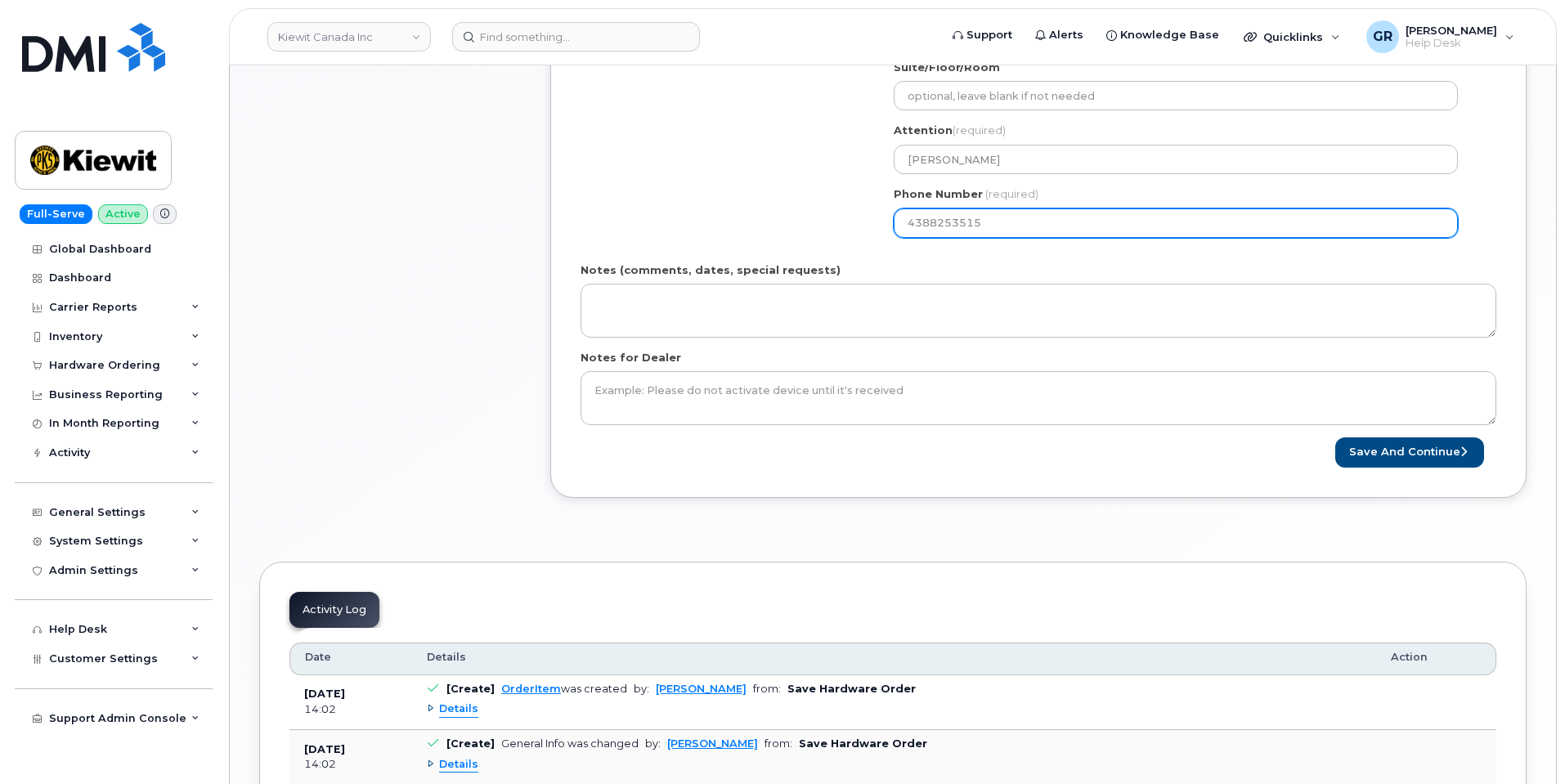
type input "4388253515"
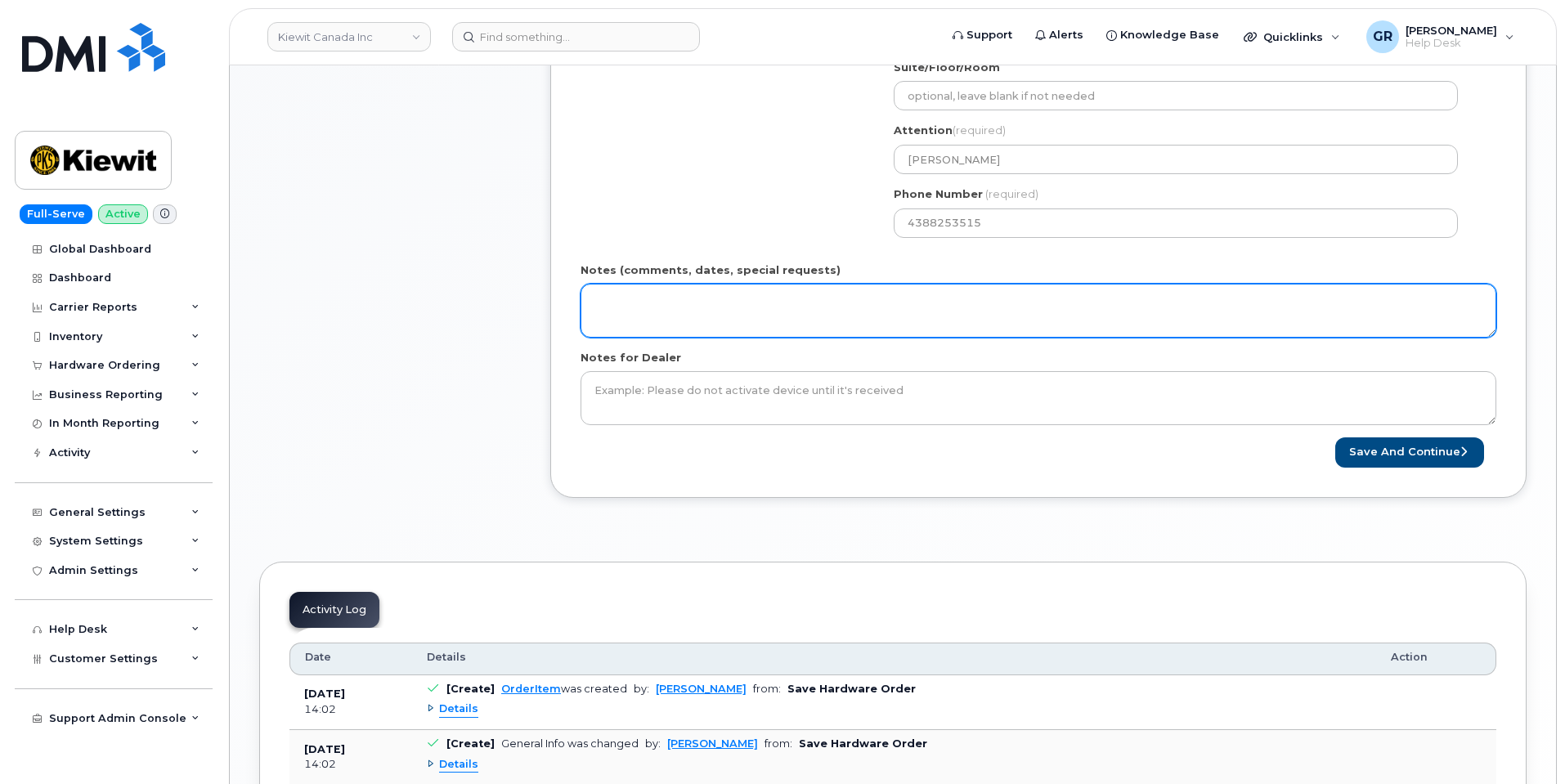
click at [859, 315] on textarea "Notes (comments, dates, special requests)" at bounding box center [1038, 310] width 916 height 54
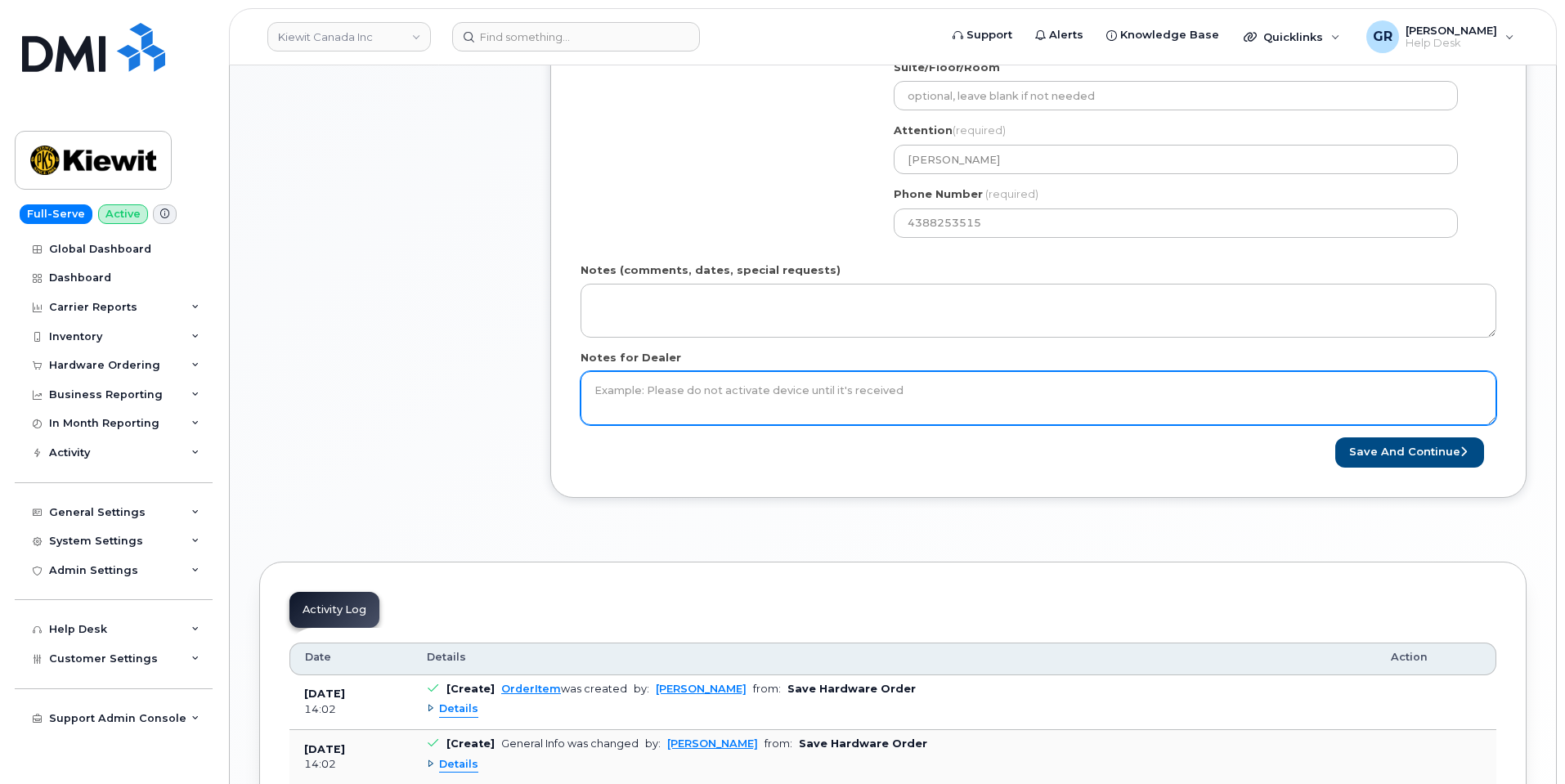
click at [857, 384] on textarea "Notes for Dealer" at bounding box center [1038, 397] width 916 height 54
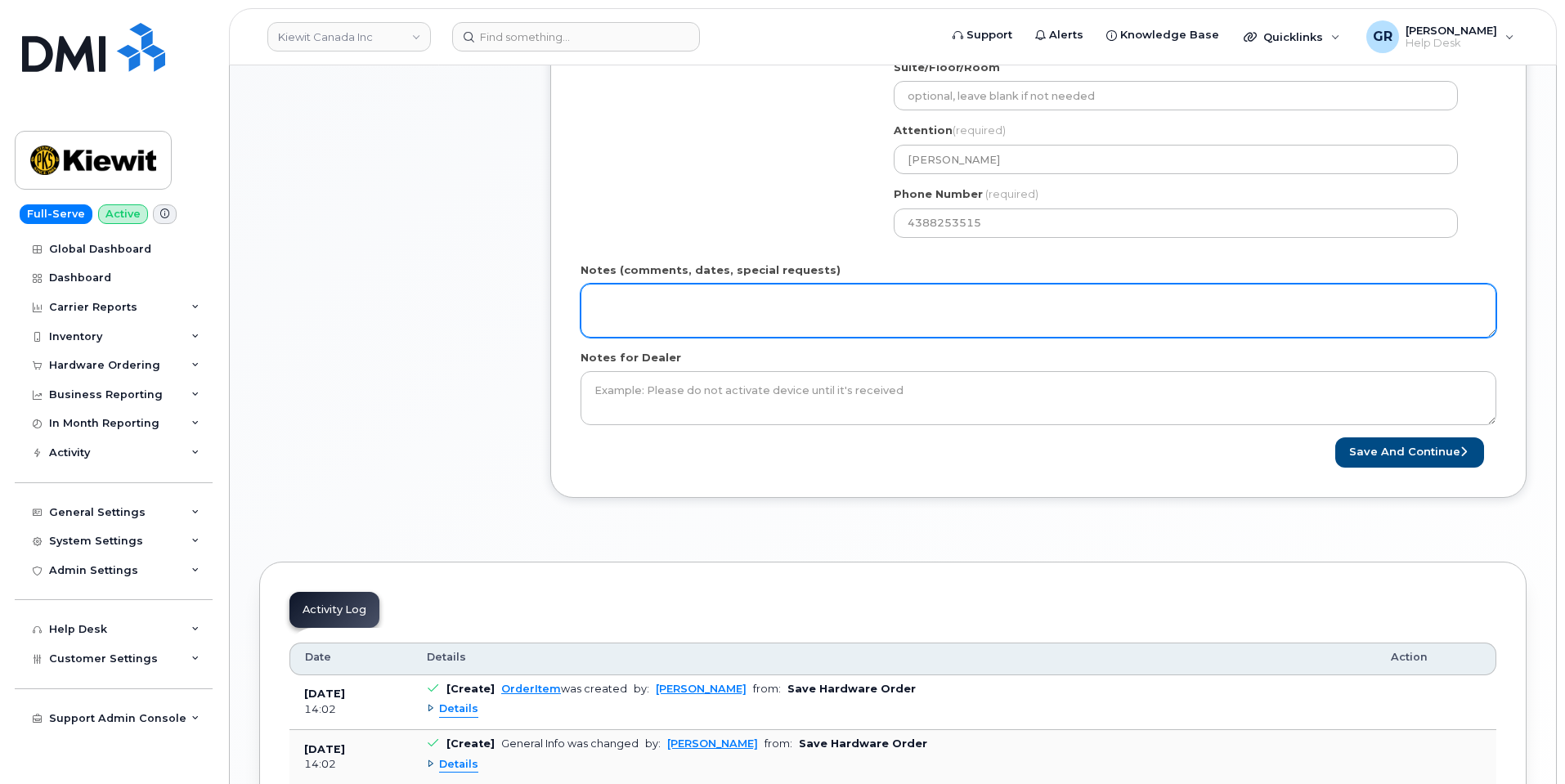
click at [805, 329] on textarea "Notes (comments, dates, special requests)" at bounding box center [1038, 310] width 916 height 54
paste textarea "Cost center 1031-21564 Address: Marie-Andrée Roy 17, croissant des Marronniers …"
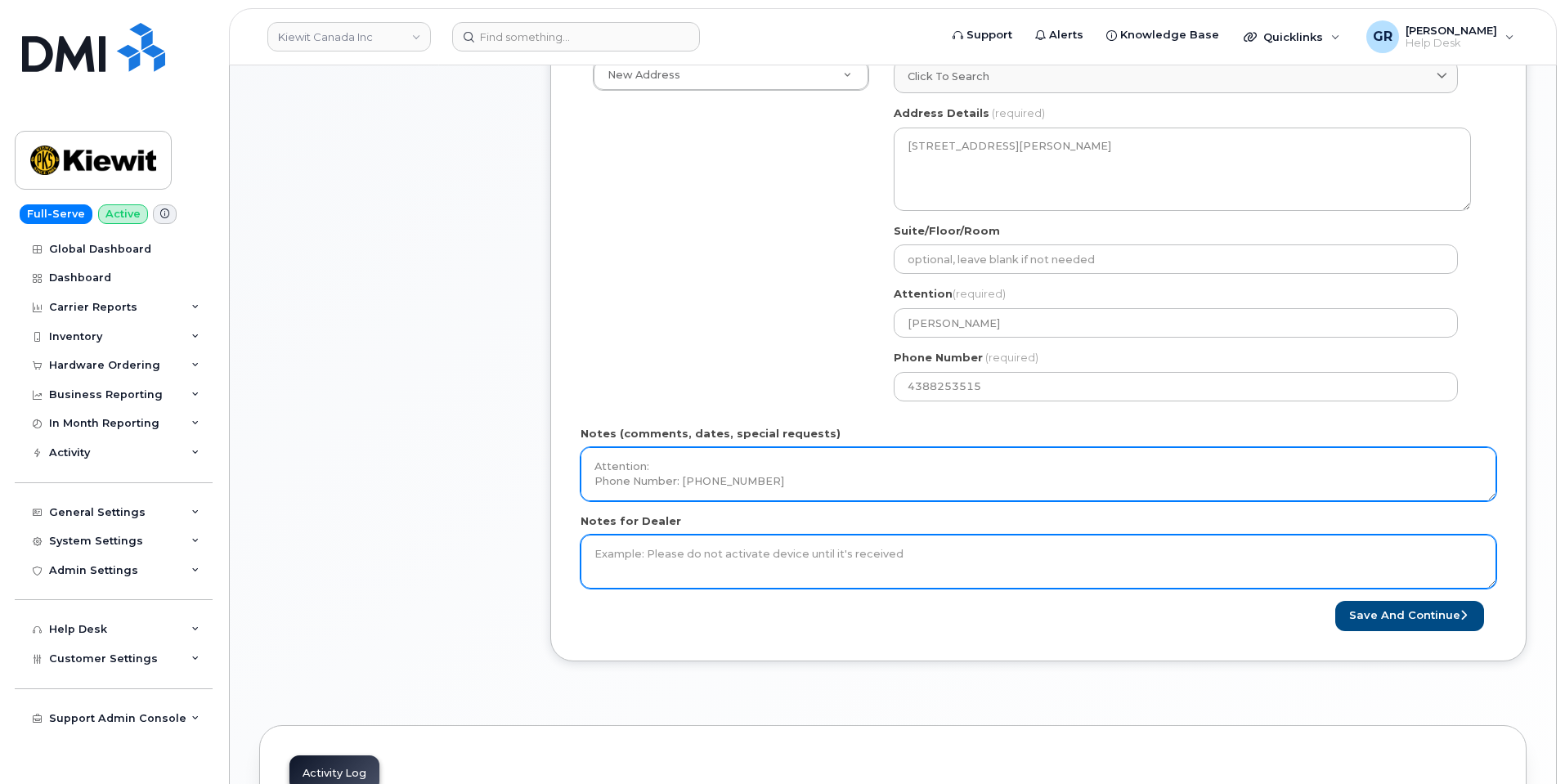
scroll to position [653, 0]
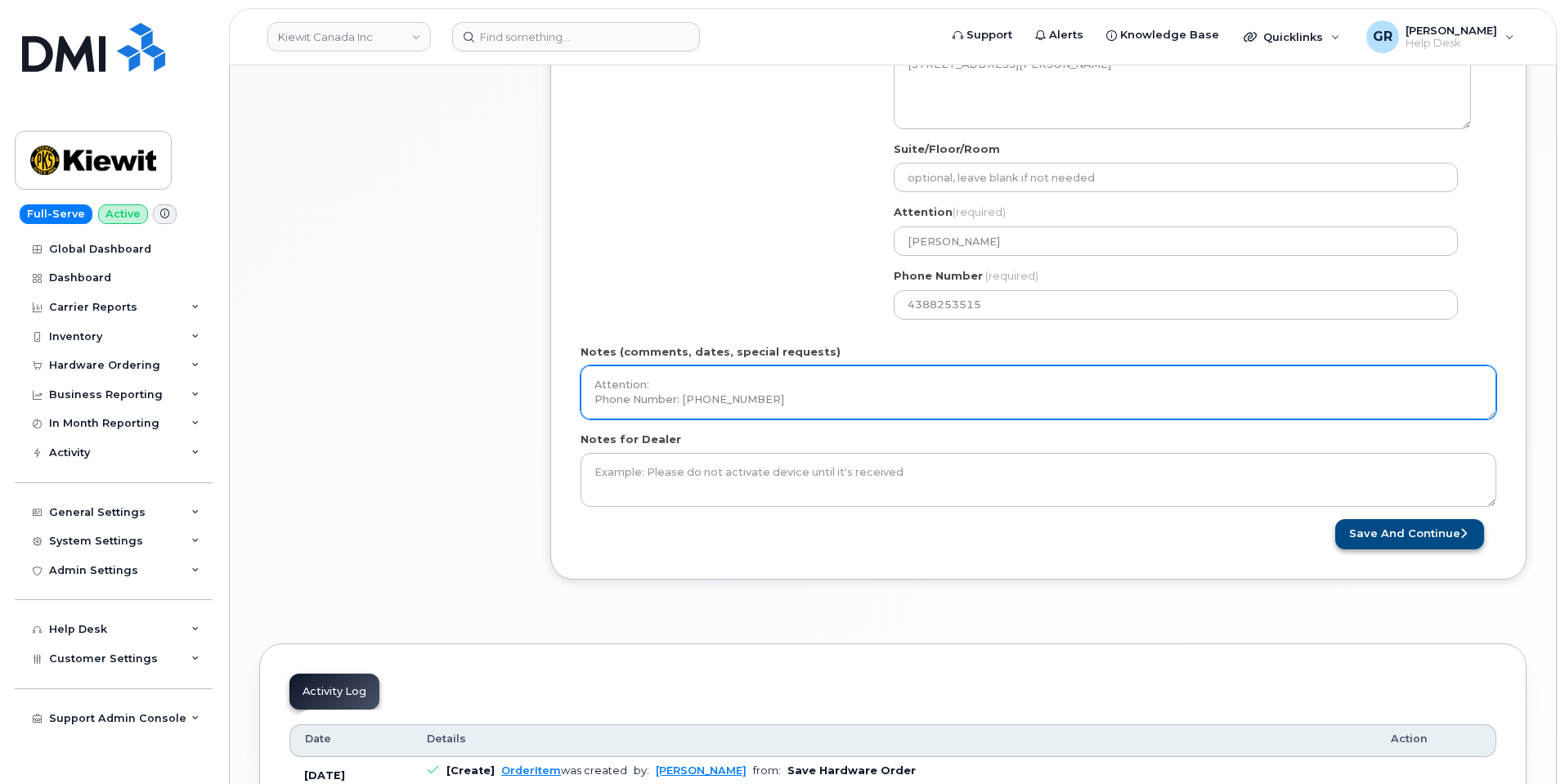
type textarea "Cost center 1031-21564 Address: Marie-Andrée Roy 17, croissant des Marronniers …"
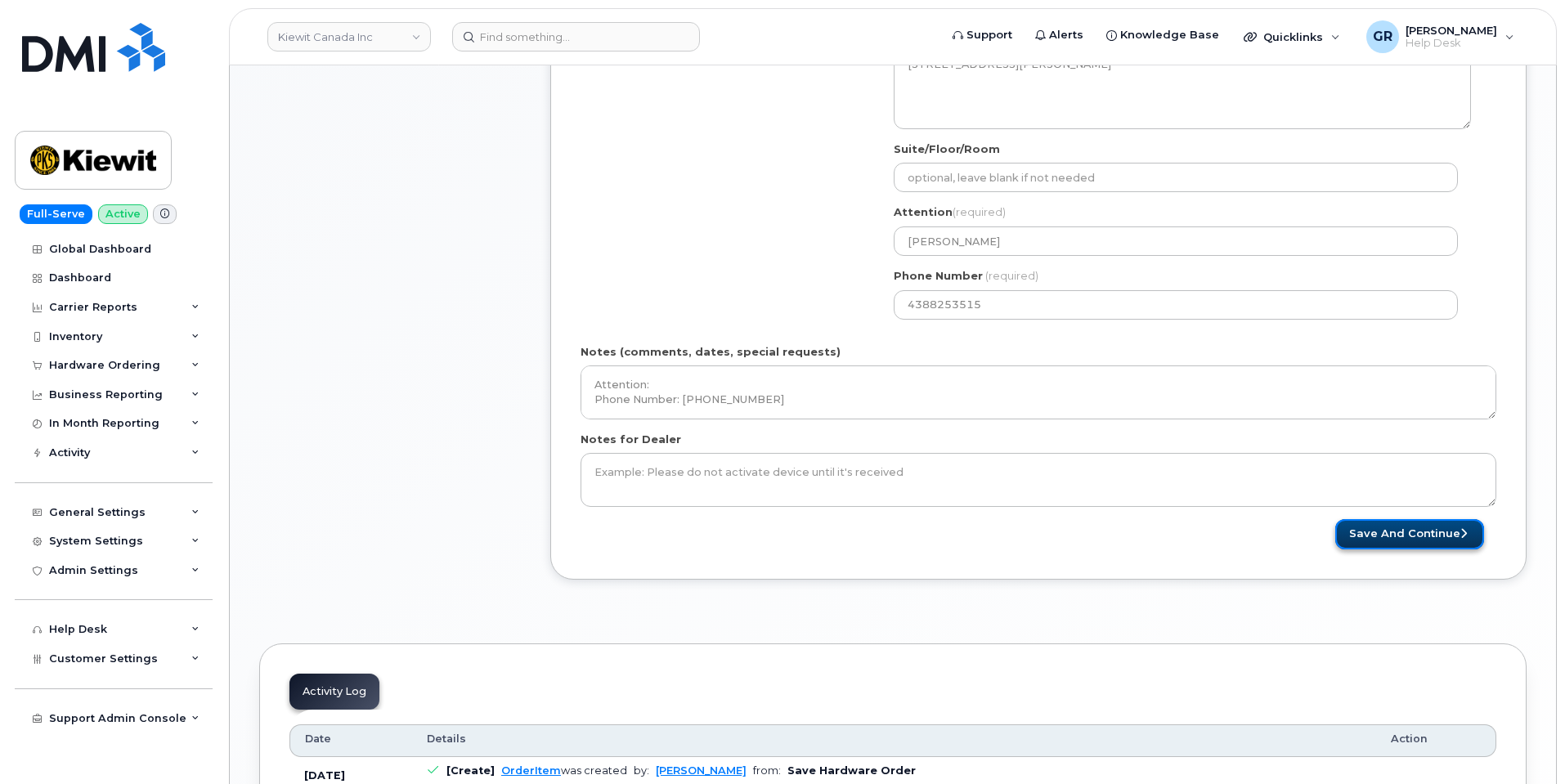
click at [1368, 533] on button "Save and Continue" at bounding box center [1410, 533] width 149 height 30
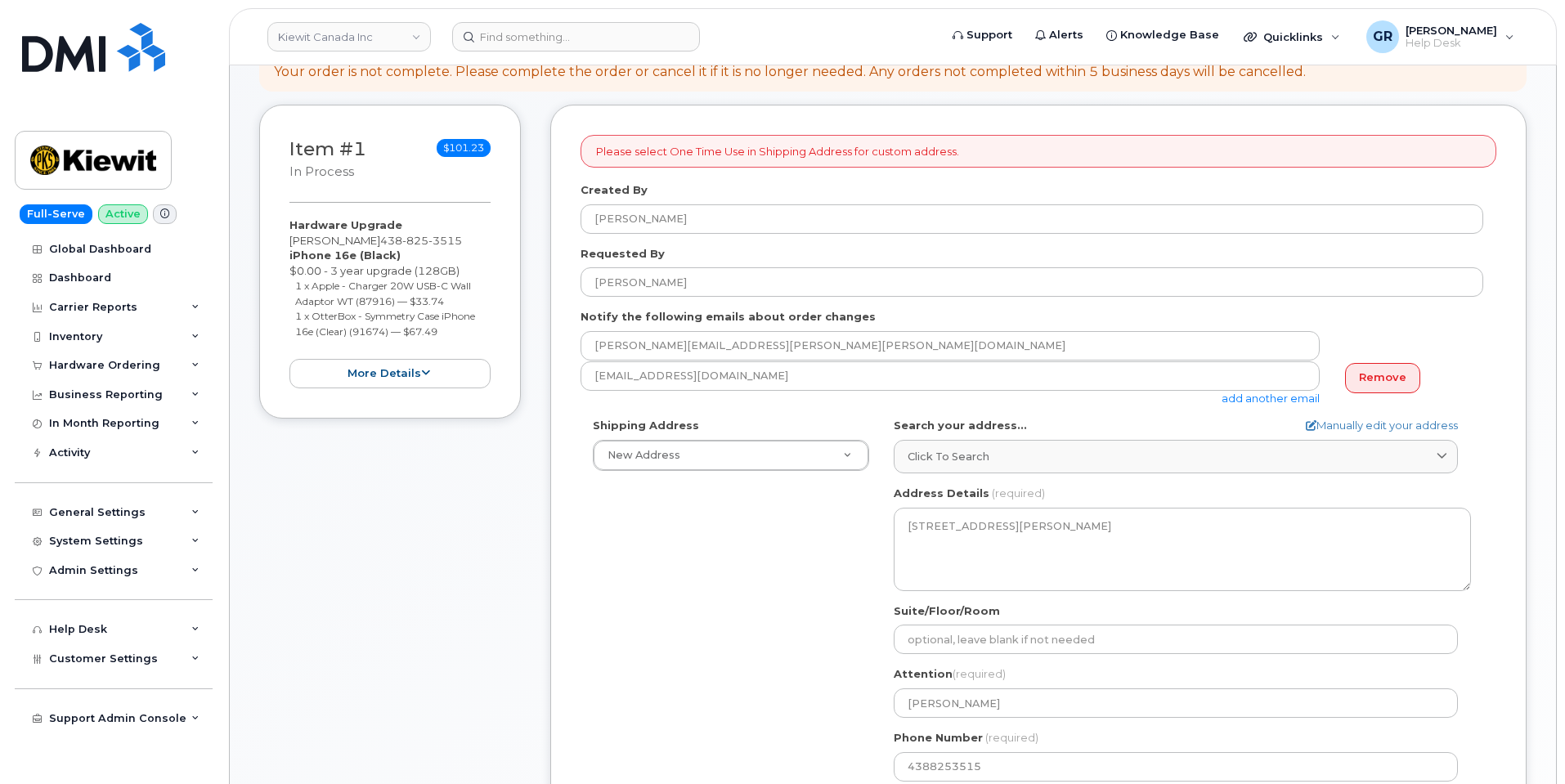
scroll to position [164, 0]
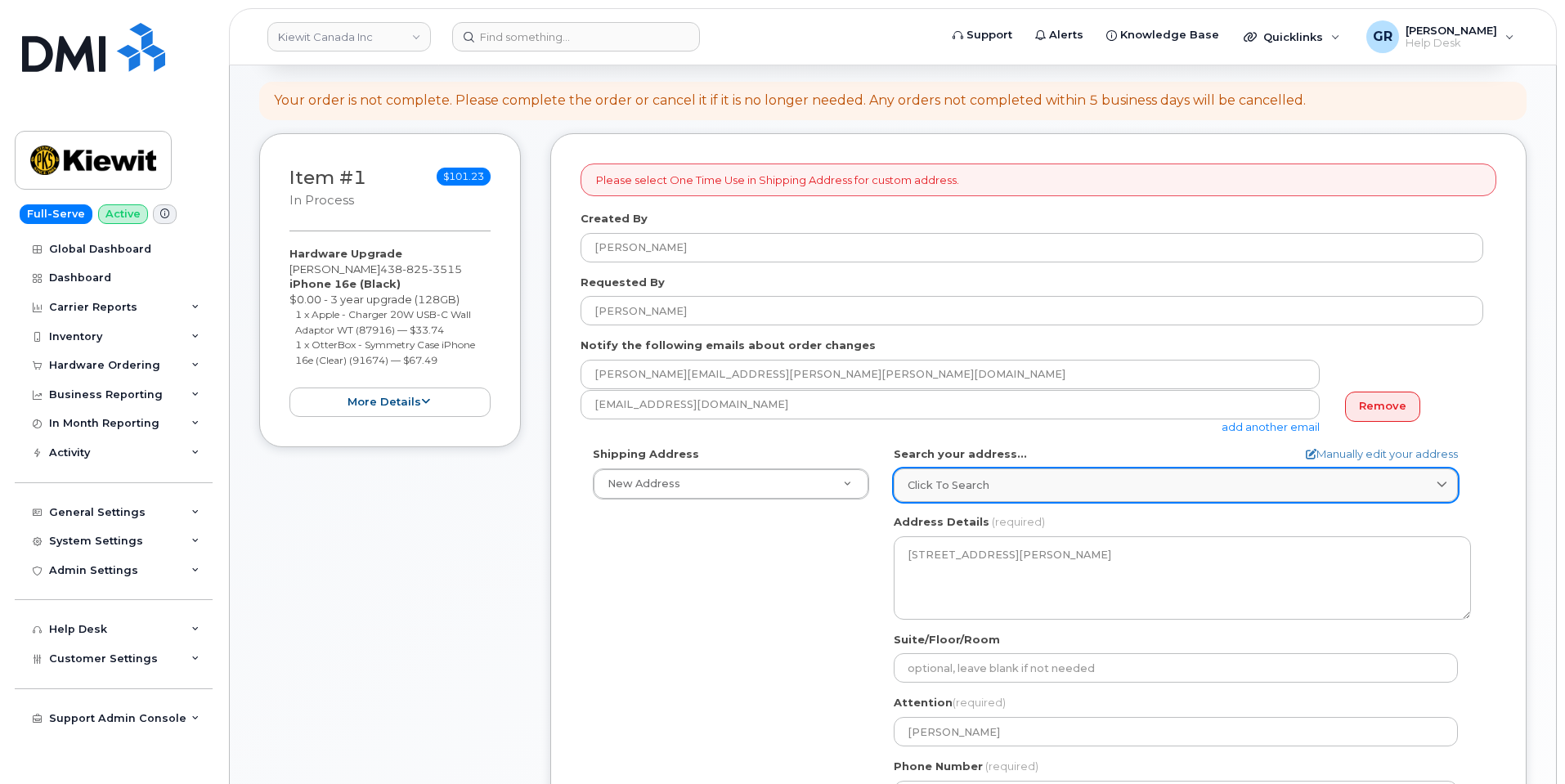
click at [993, 487] on div "Click to search" at bounding box center [1176, 485] width 537 height 16
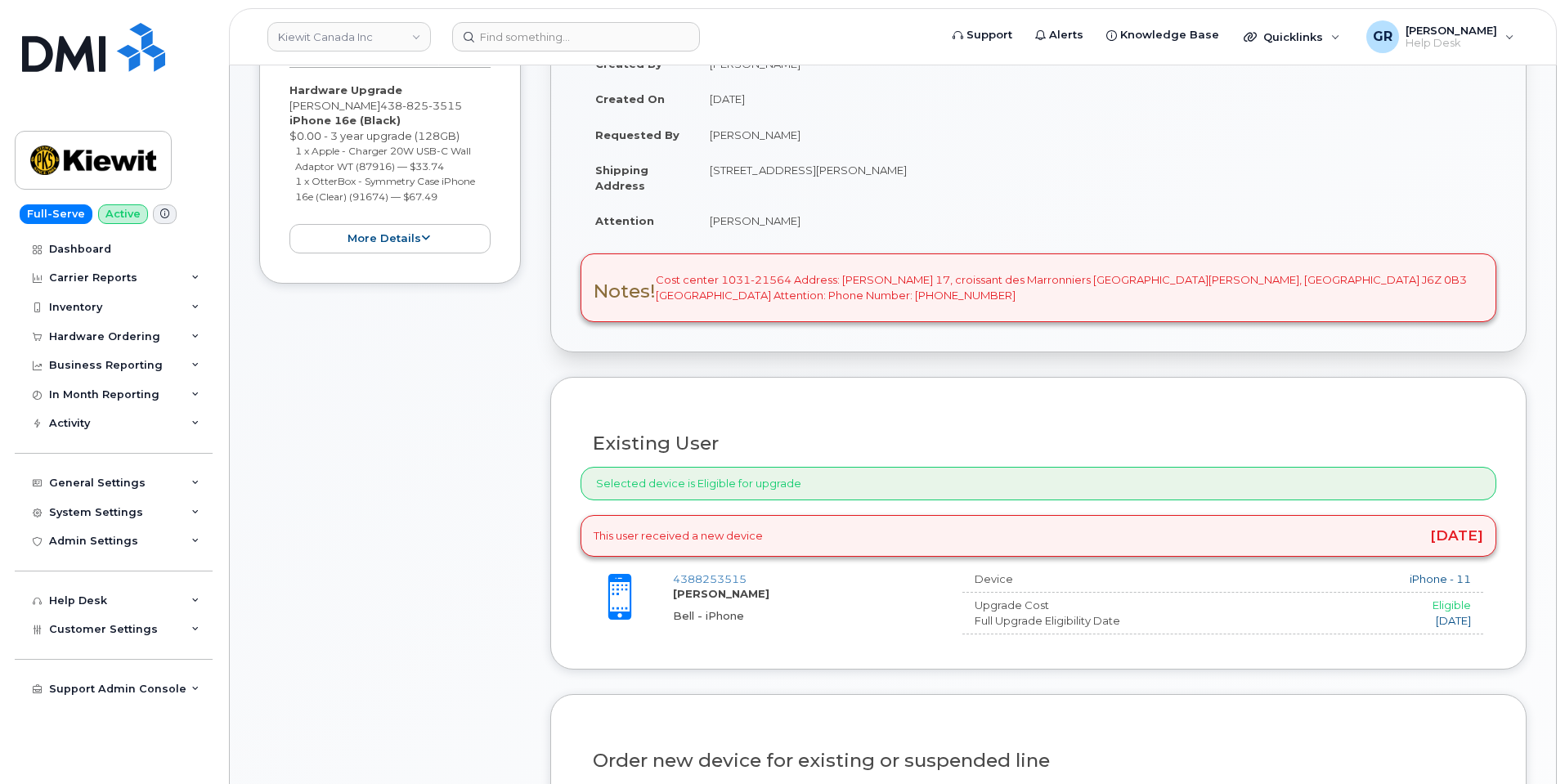
scroll to position [164, 0]
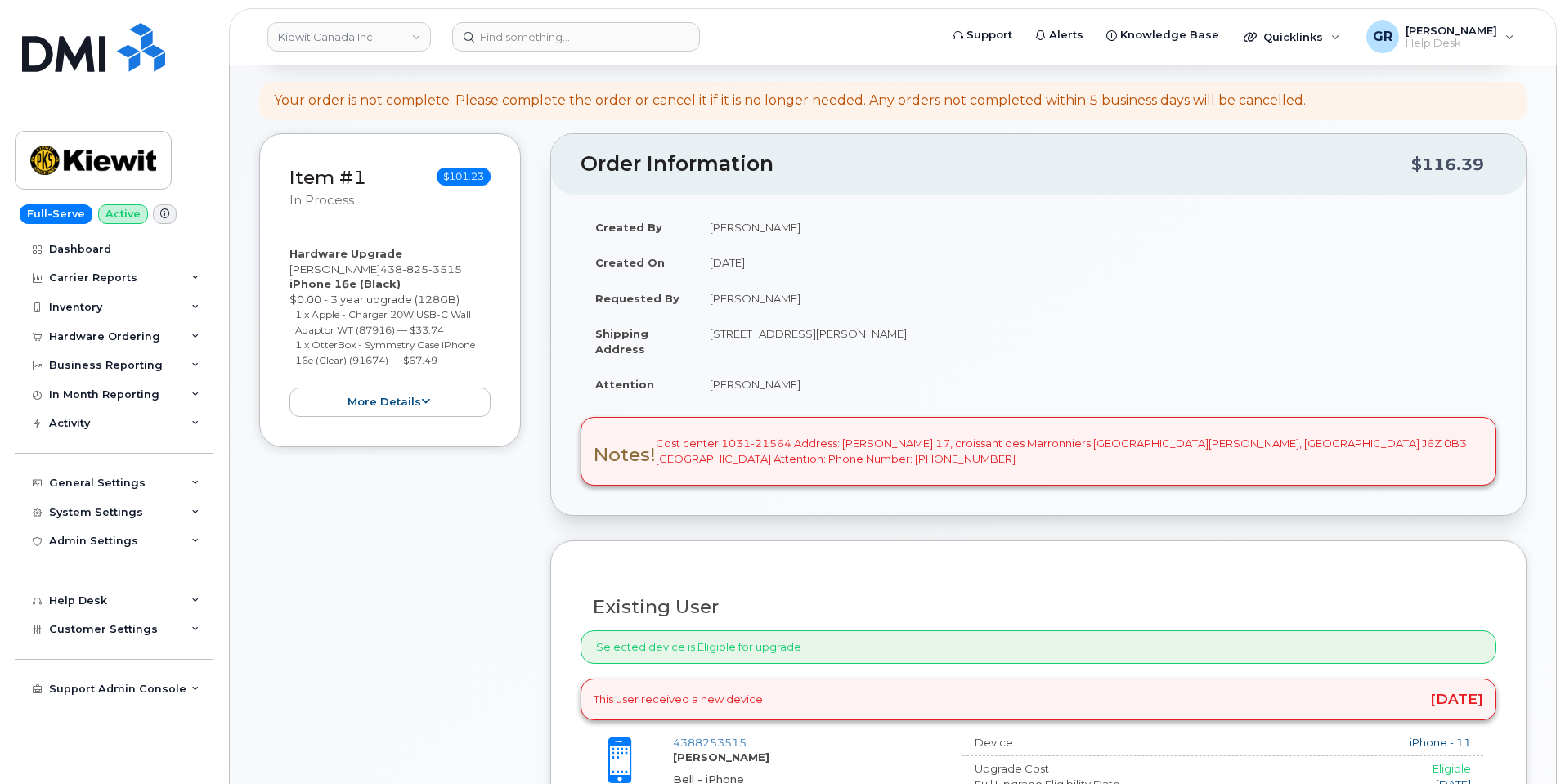
click at [882, 546] on div "Existing User Additional cost to upgrading the device $0.00 Selected device is …" at bounding box center [1038, 686] width 977 height 293
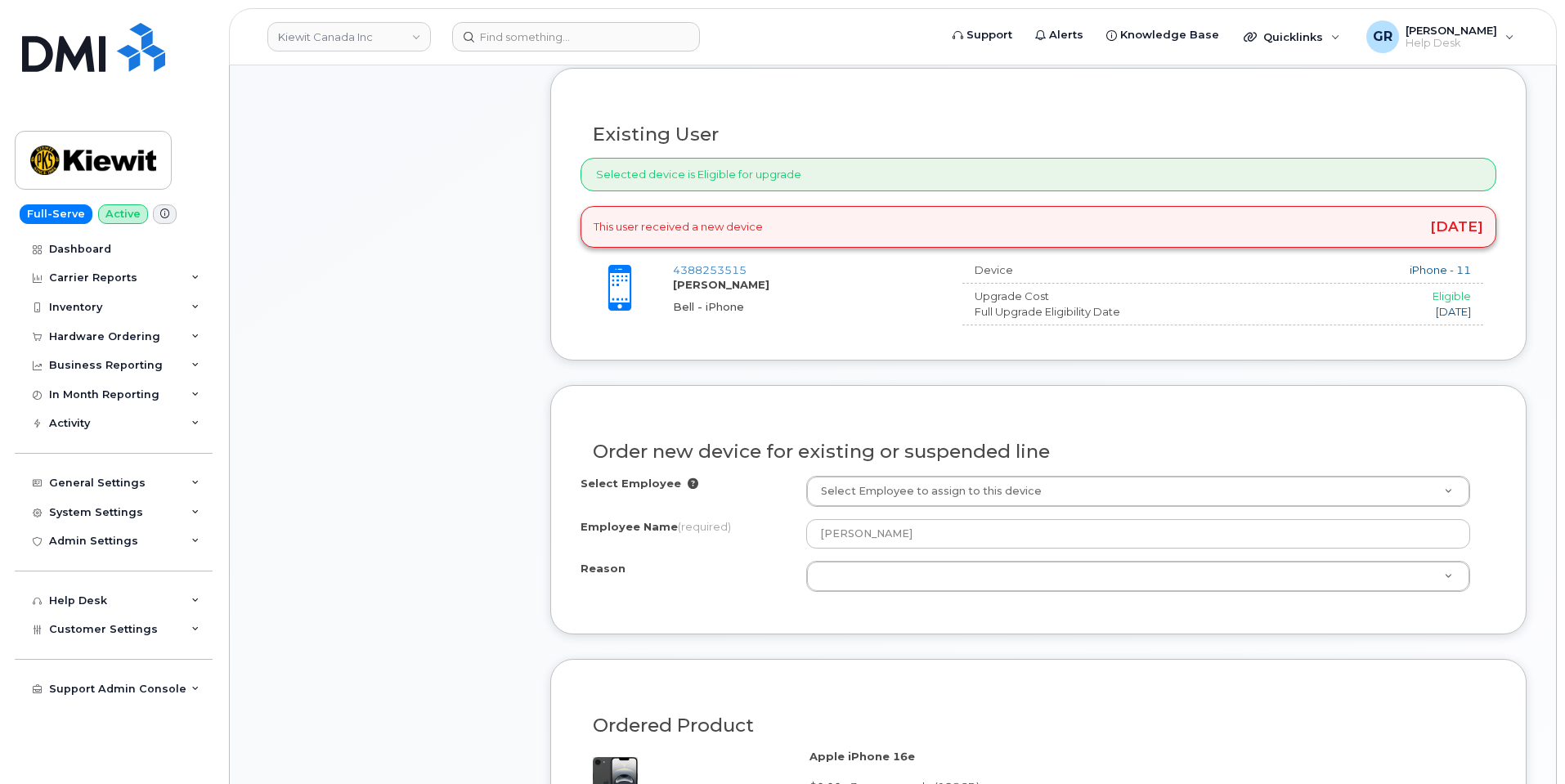
scroll to position [735, 0]
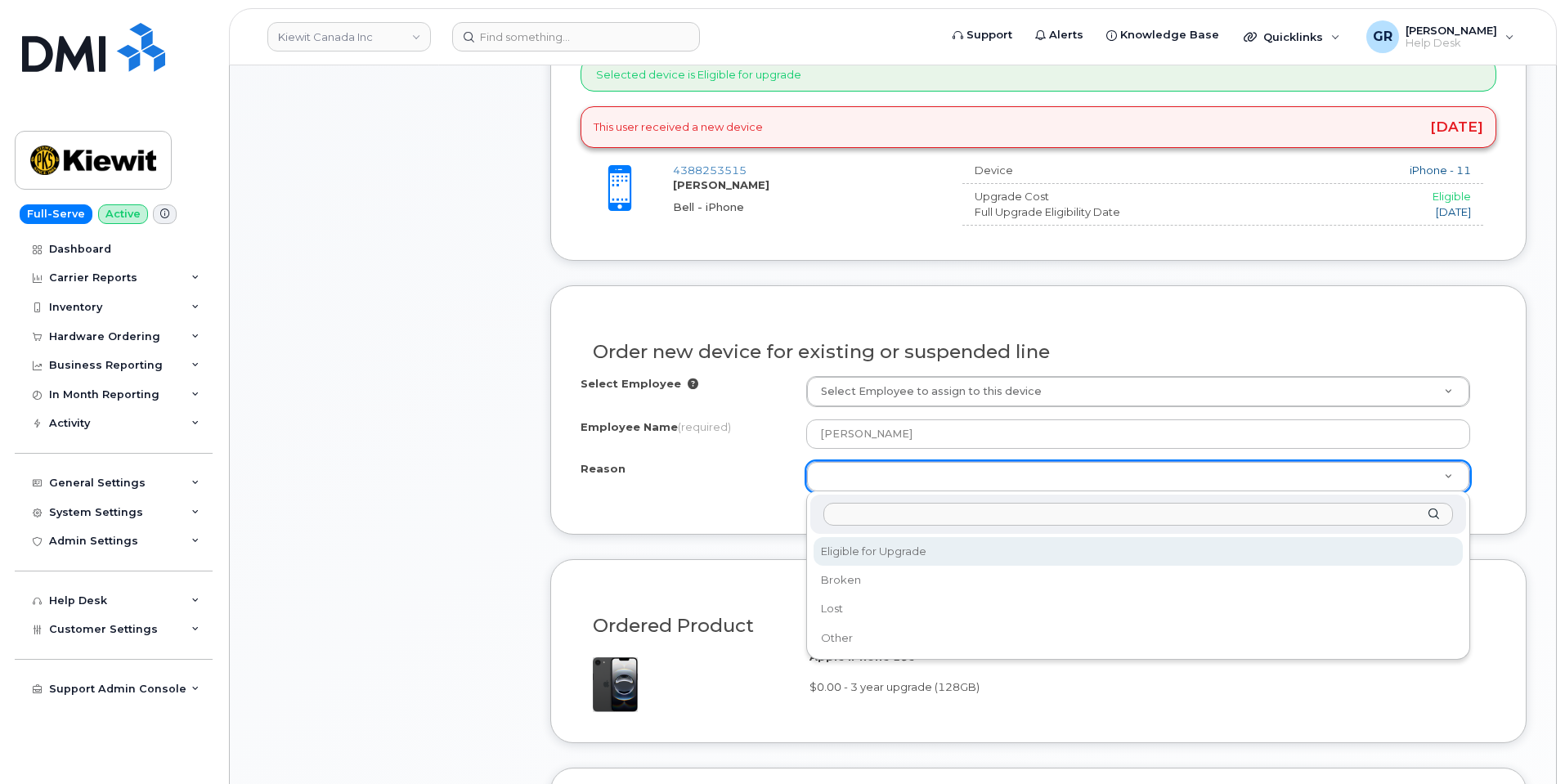
select select "eligible_for_upgrade"
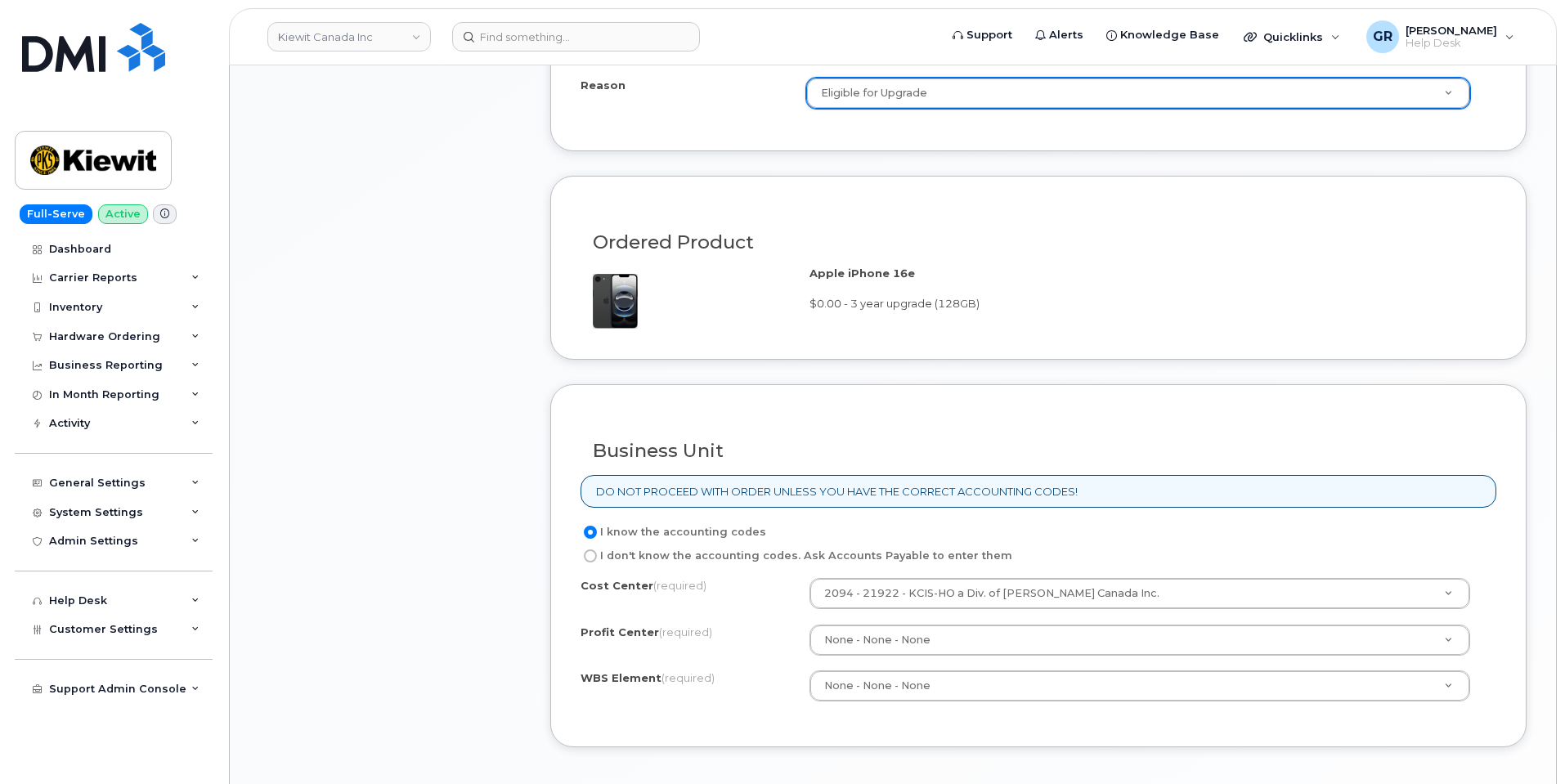
scroll to position [1144, 0]
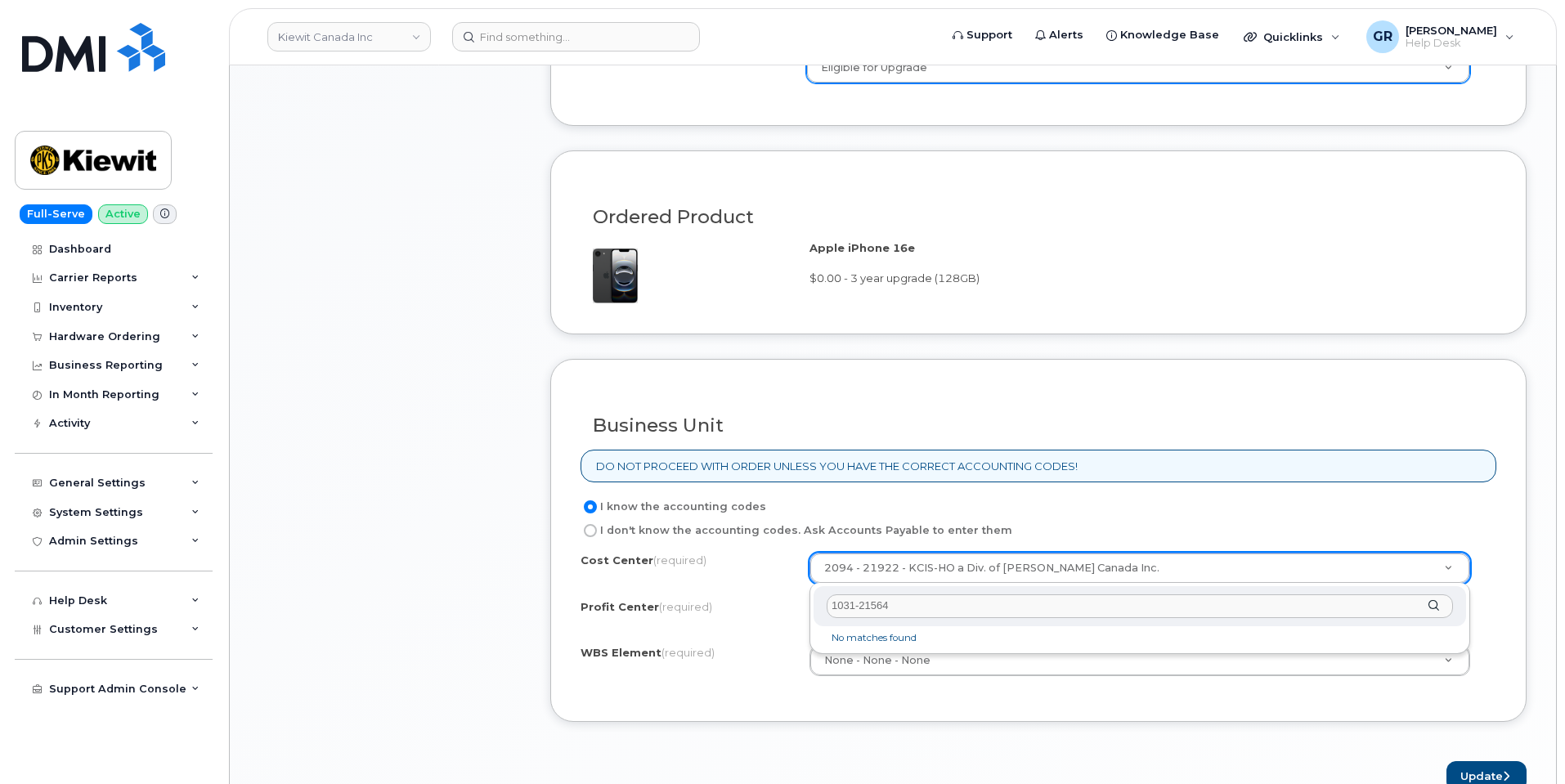
click at [856, 603] on input "1031-21564" at bounding box center [1140, 606] width 626 height 23
click at [862, 600] on input "1031 -21564" at bounding box center [1140, 606] width 626 height 23
type input "1031 - 21564"
click at [943, 608] on input "1031 - 21564" at bounding box center [1140, 606] width 626 height 23
drag, startPoint x: 812, startPoint y: 608, endPoint x: 749, endPoint y: 611, distance: 63.1
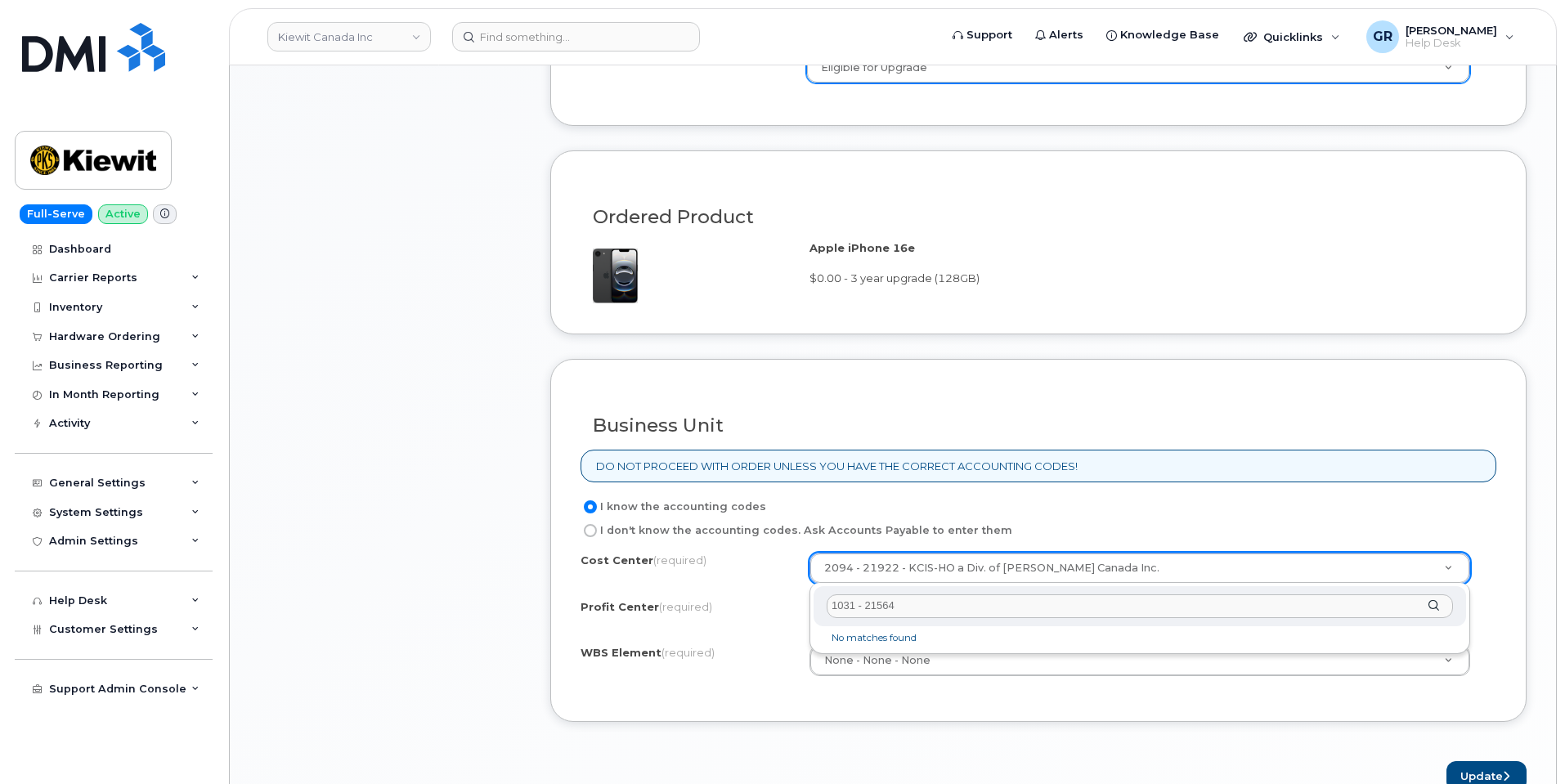
click at [749, 611] on body "[PERSON_NAME] Canada Inc Support Alerts Knowledge Base Quicklinks Suspend / Can…" at bounding box center [782, 202] width 1565 height 2692
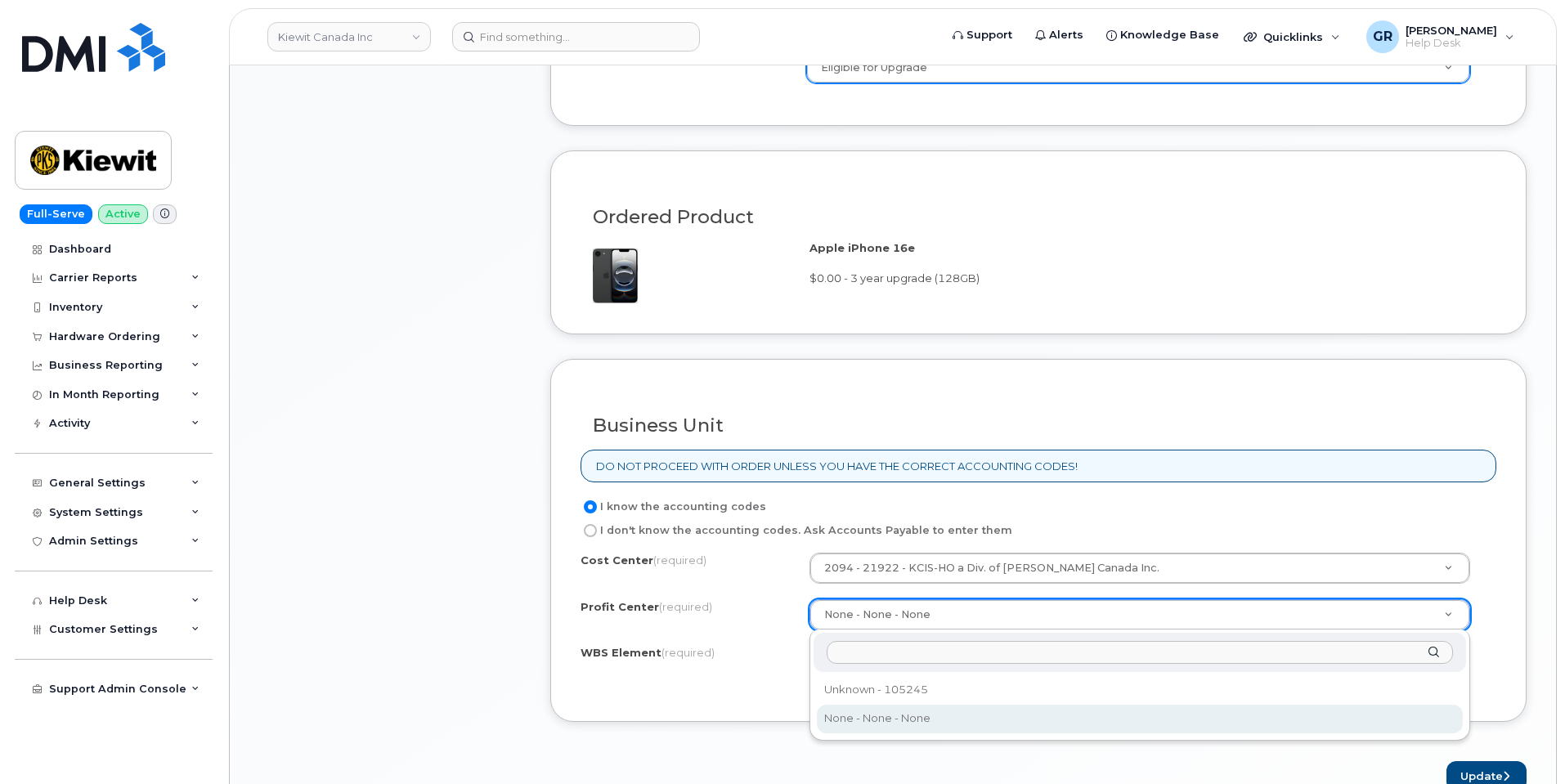
type input "1031 - 21564"
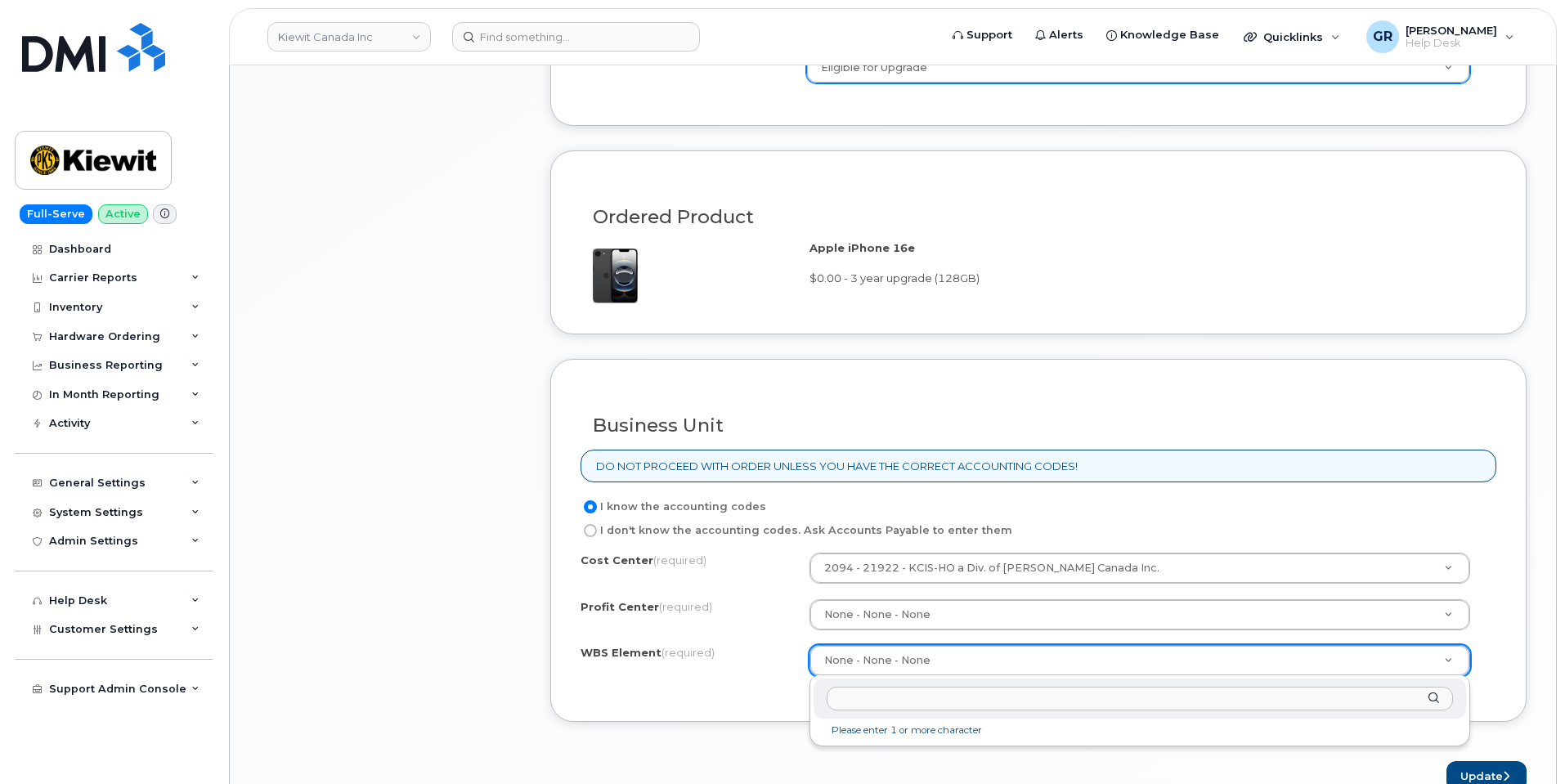
type input "1031 - 21564"
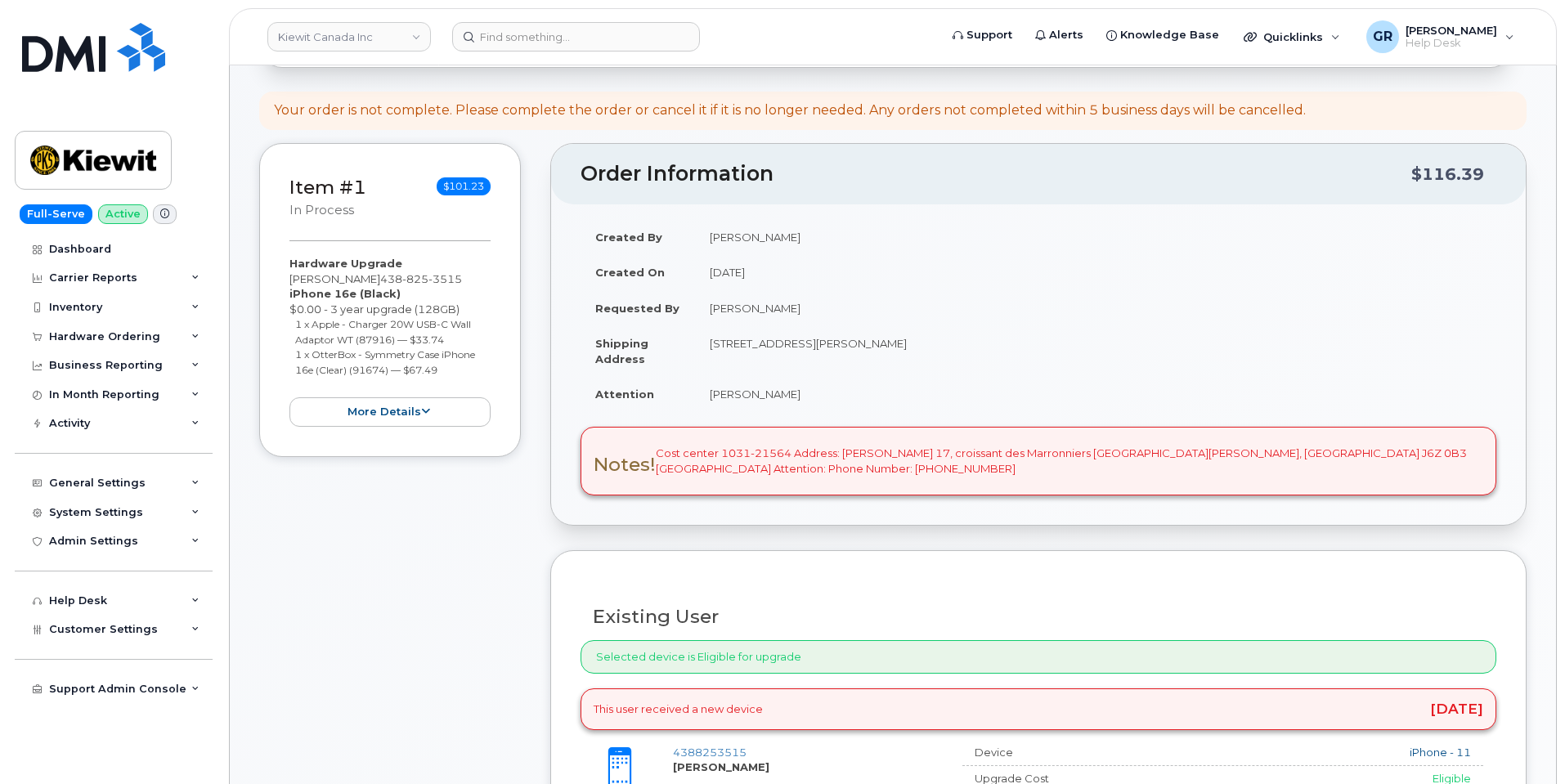
scroll to position [0, 0]
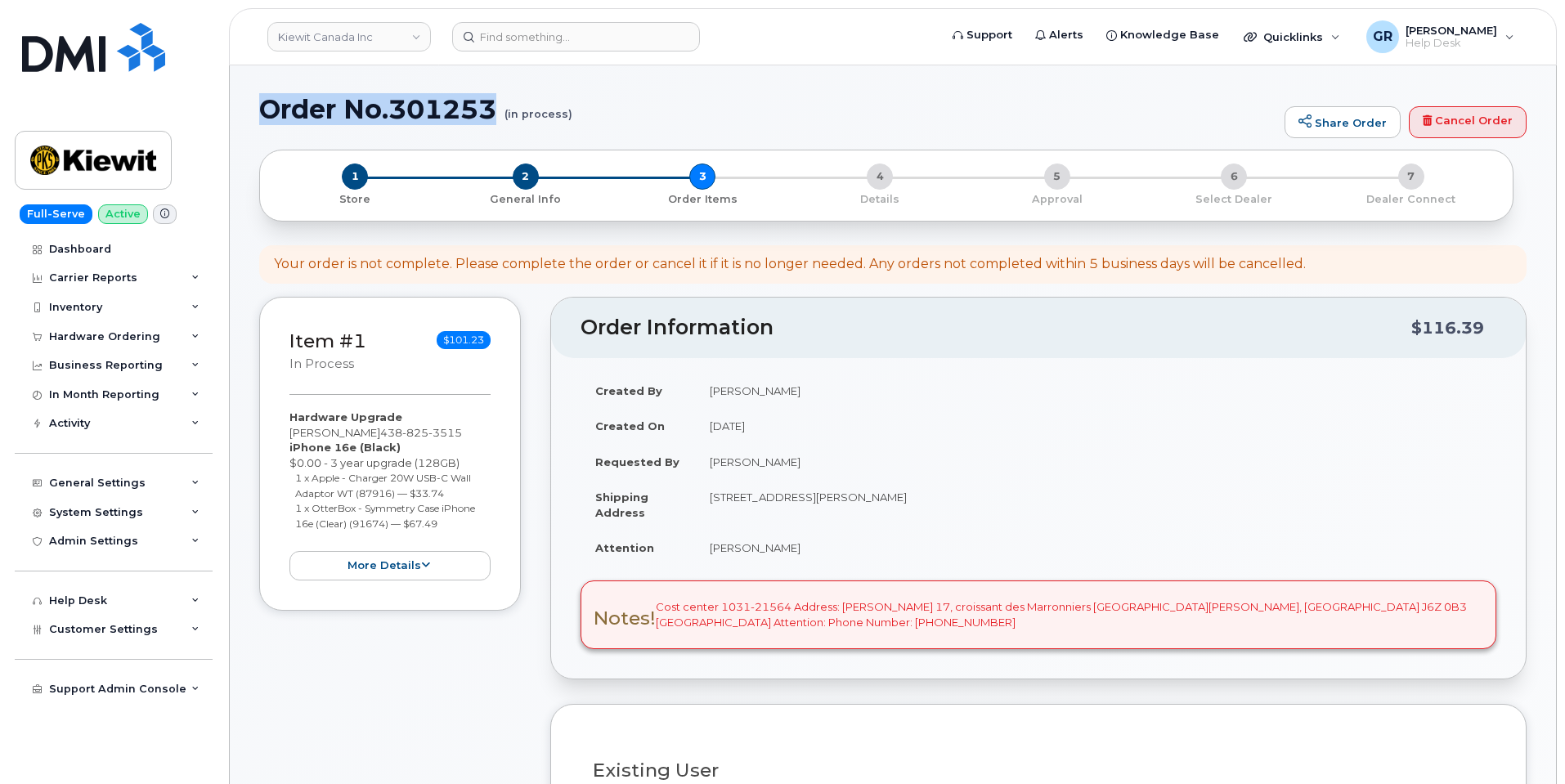
drag, startPoint x: 498, startPoint y: 111, endPoint x: 265, endPoint y: 120, distance: 233.2
click at [265, 120] on h1 "Order No.301253 (in process)" at bounding box center [768, 108] width 1018 height 28
copy h1 "Order No.301253"
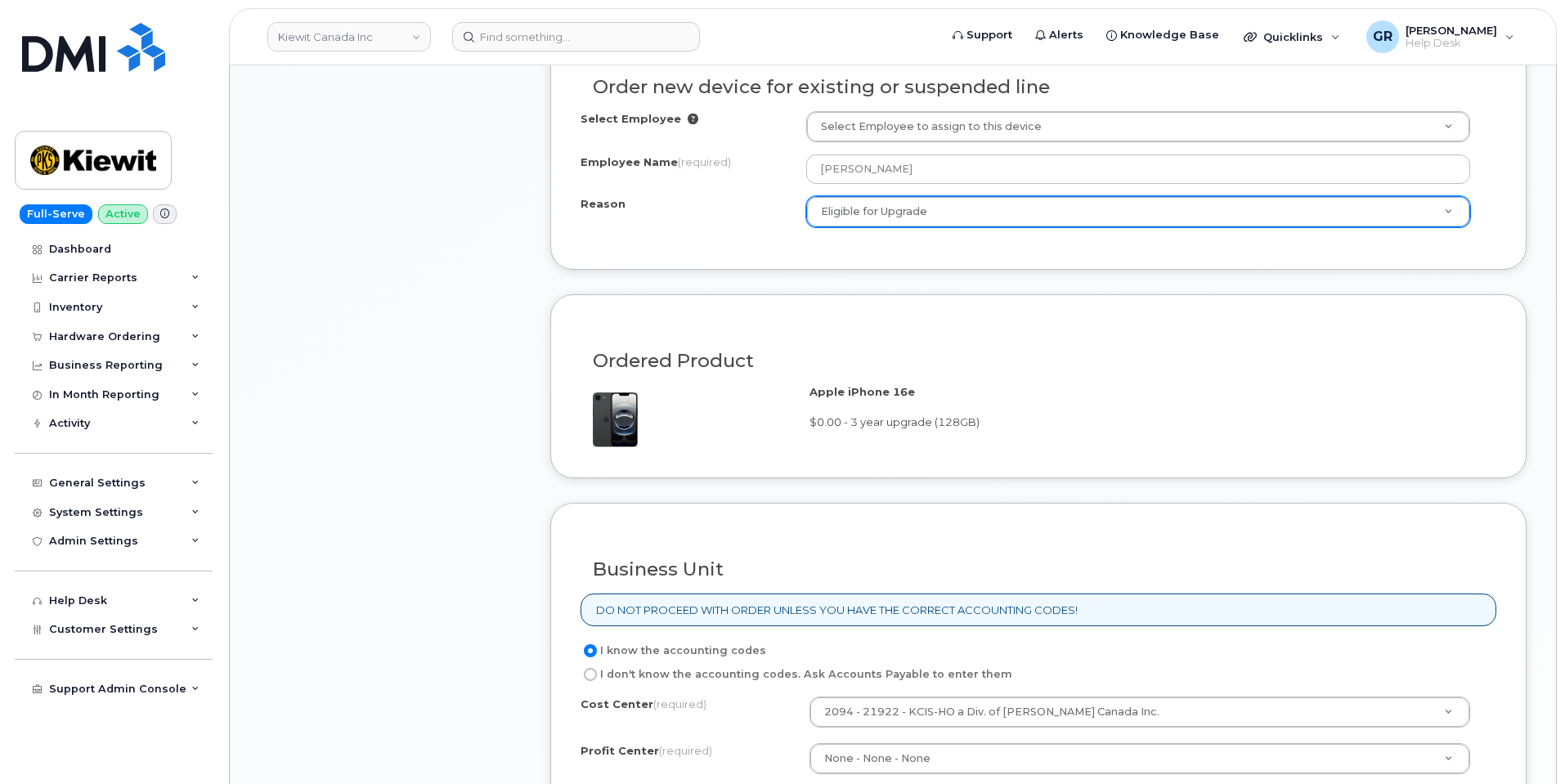
scroll to position [1144, 0]
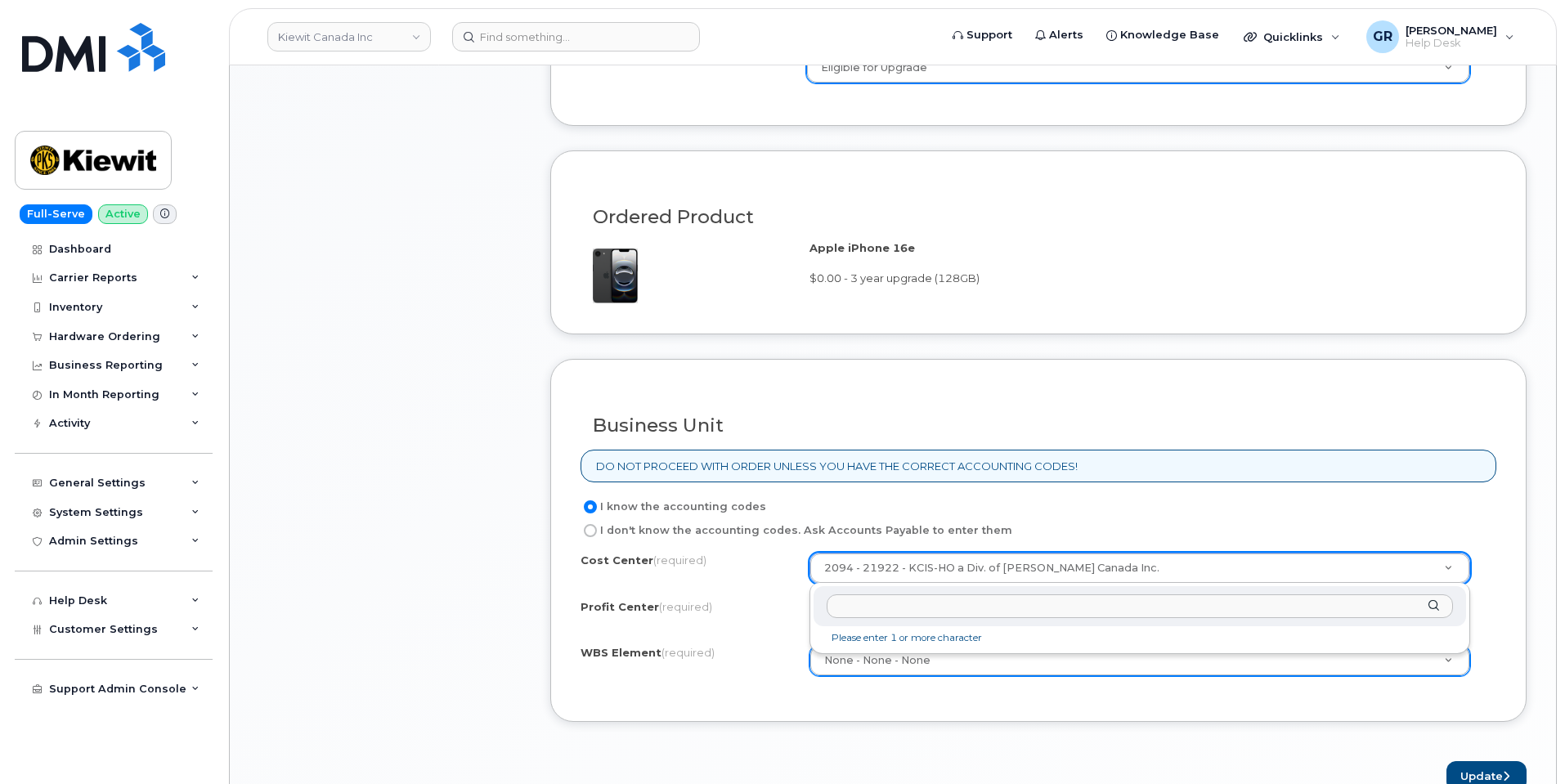
drag, startPoint x: 1136, startPoint y: 568, endPoint x: 834, endPoint y: 569, distance: 302.0
click at [930, 607] on input "text" at bounding box center [1140, 606] width 626 height 23
paste input "1031-21564"
type input "1031-21564"
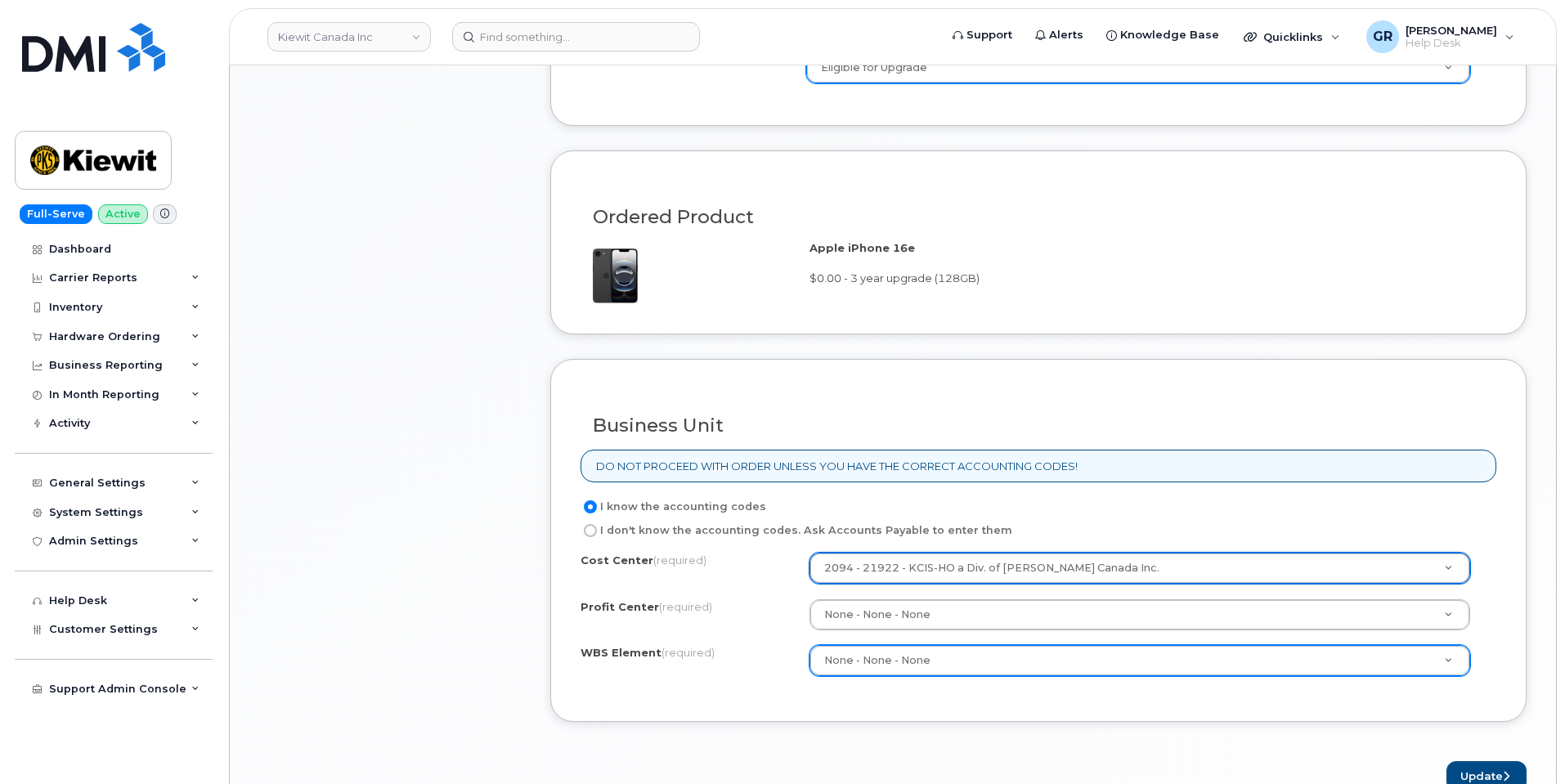
drag, startPoint x: 1118, startPoint y: 568, endPoint x: 827, endPoint y: 563, distance: 291.0
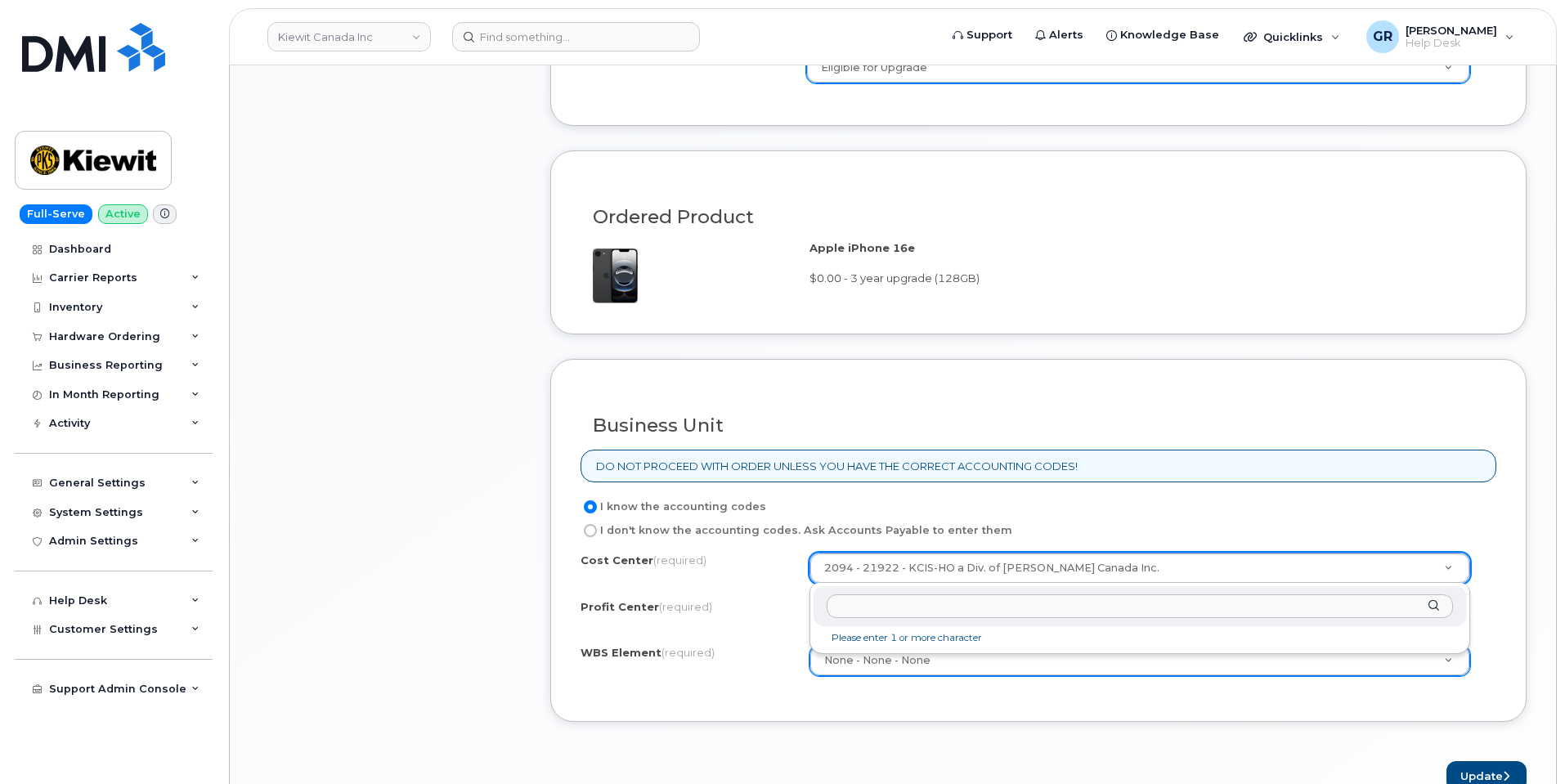
drag, startPoint x: 823, startPoint y: 564, endPoint x: 1083, endPoint y: 572, distance: 260.1
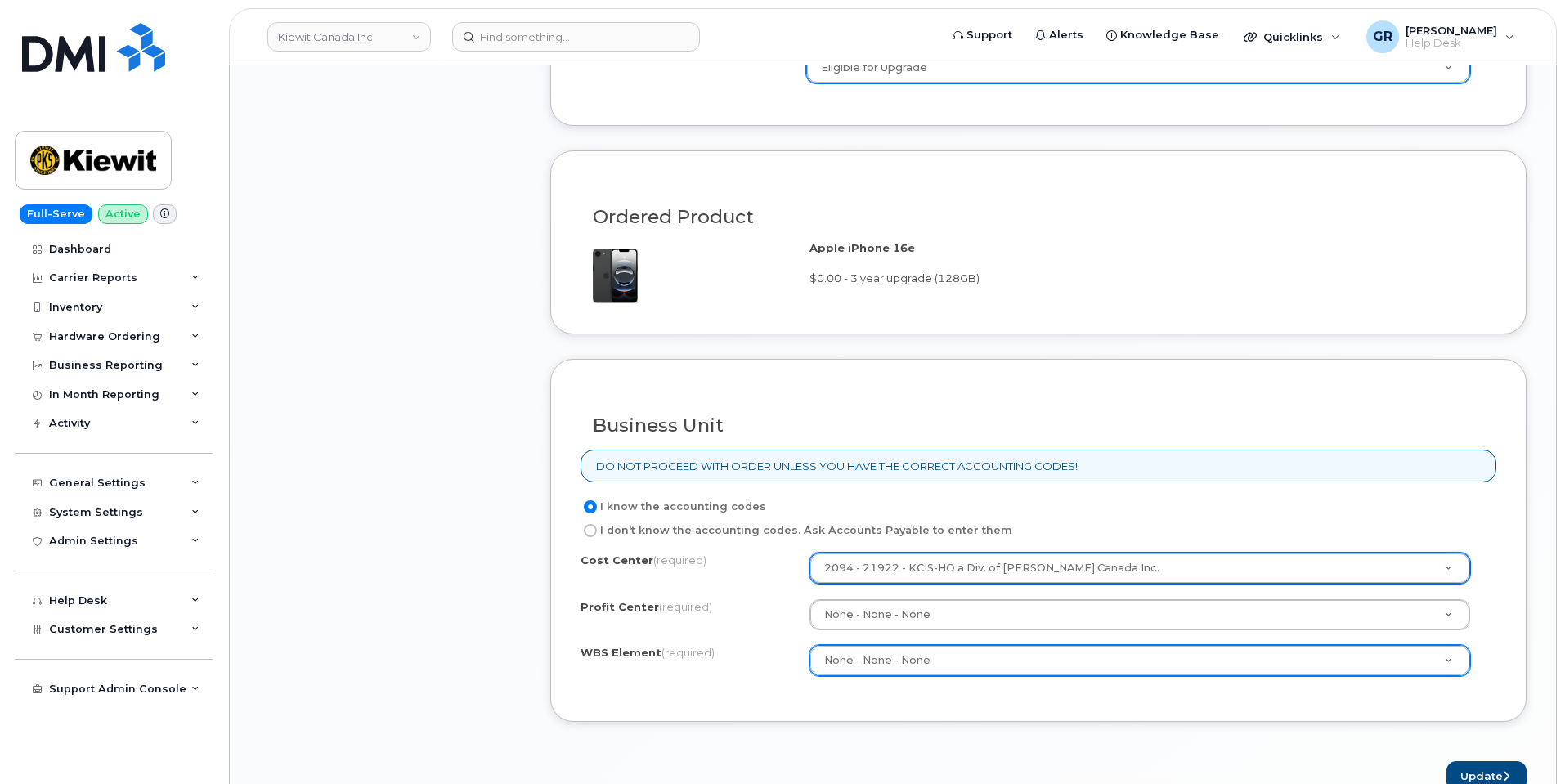
drag, startPoint x: 1101, startPoint y: 569, endPoint x: 1059, endPoint y: 568, distance: 42.0
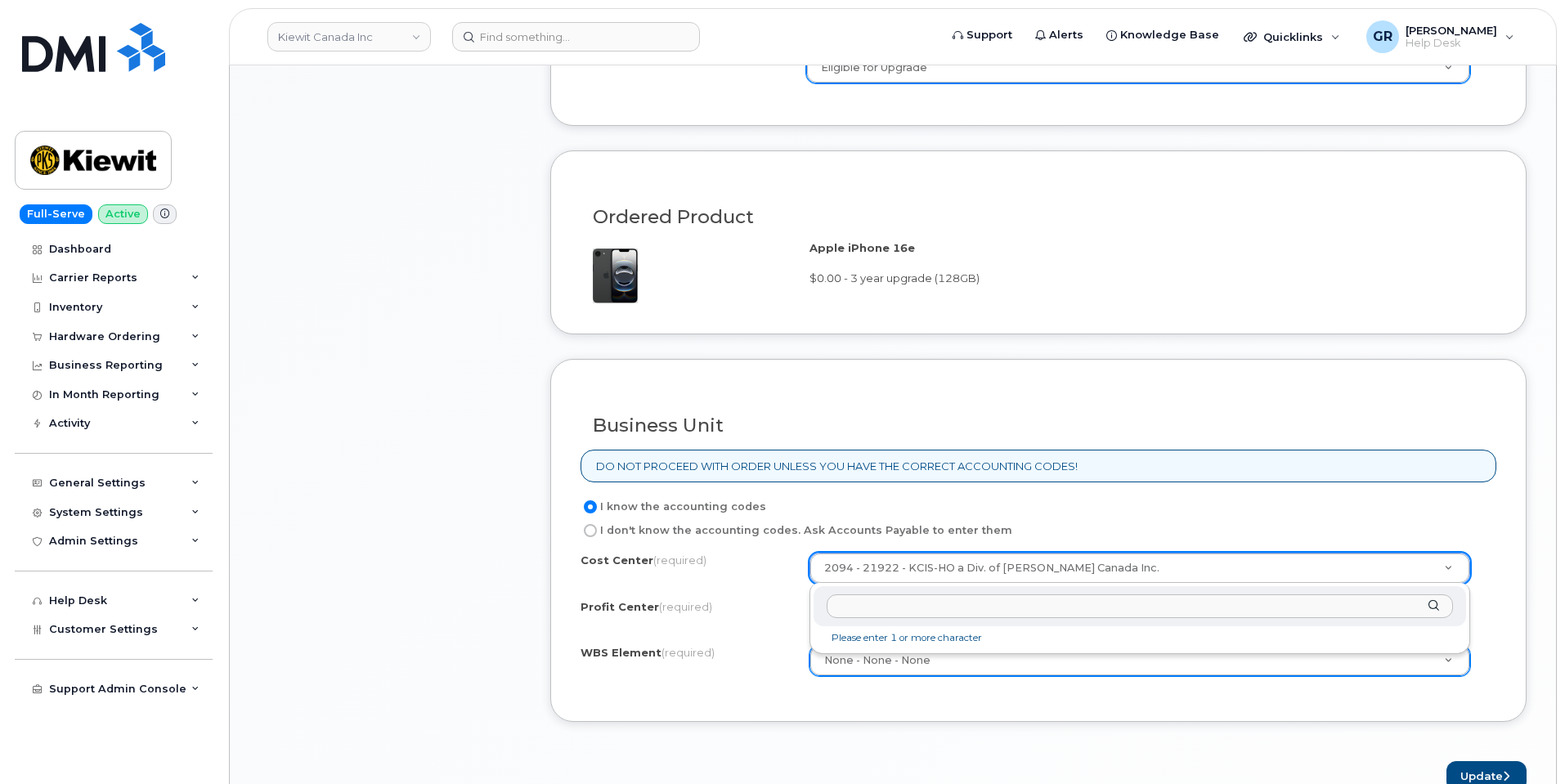
drag, startPoint x: 1105, startPoint y: 568, endPoint x: 874, endPoint y: 563, distance: 231.1
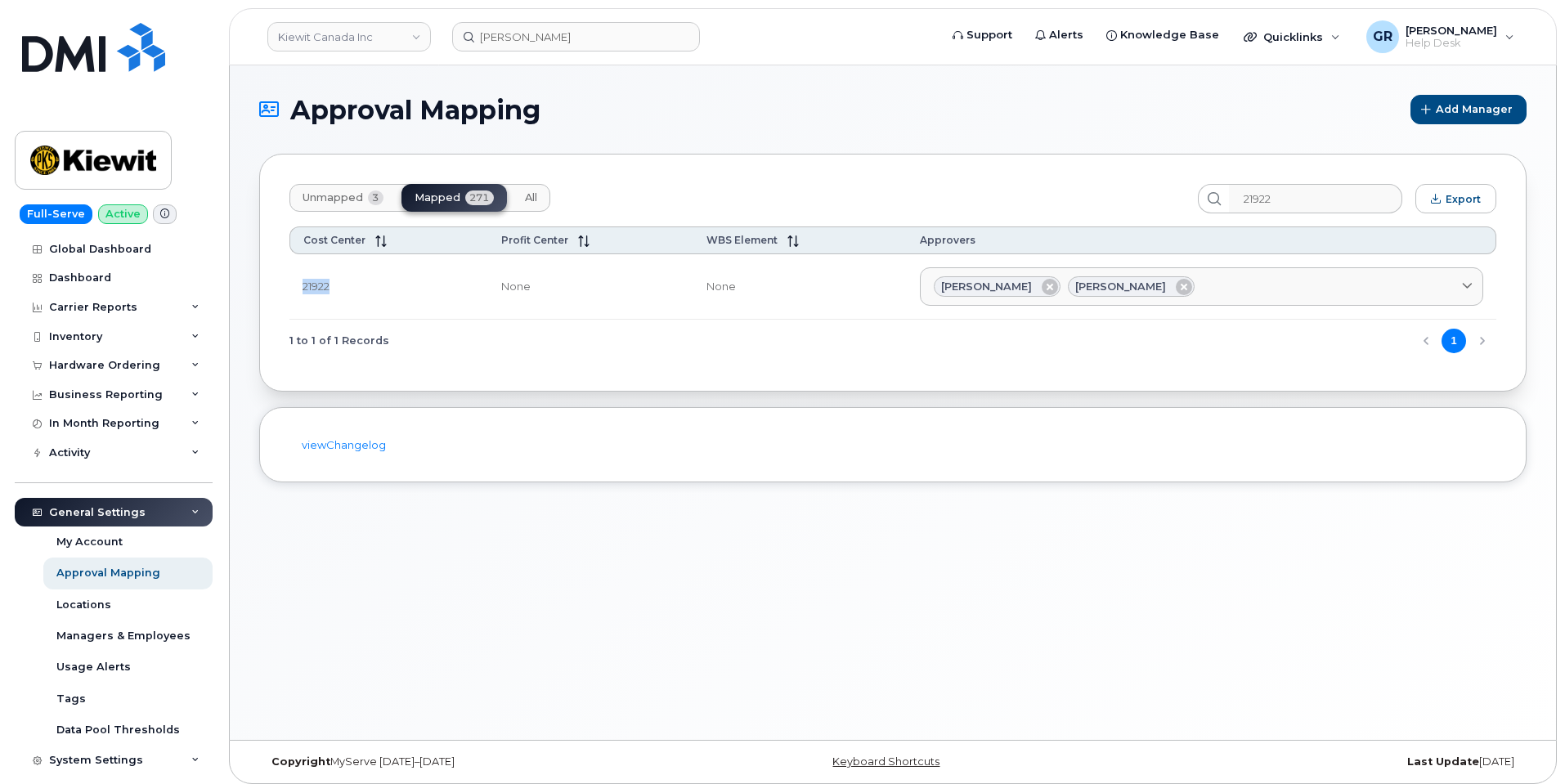
drag, startPoint x: 324, startPoint y: 282, endPoint x: 296, endPoint y: 282, distance: 28.0
click at [296, 282] on td "21922" at bounding box center [389, 288] width 199 height 66
copy td "21922"
